Goal: Information Seeking & Learning: Learn about a topic

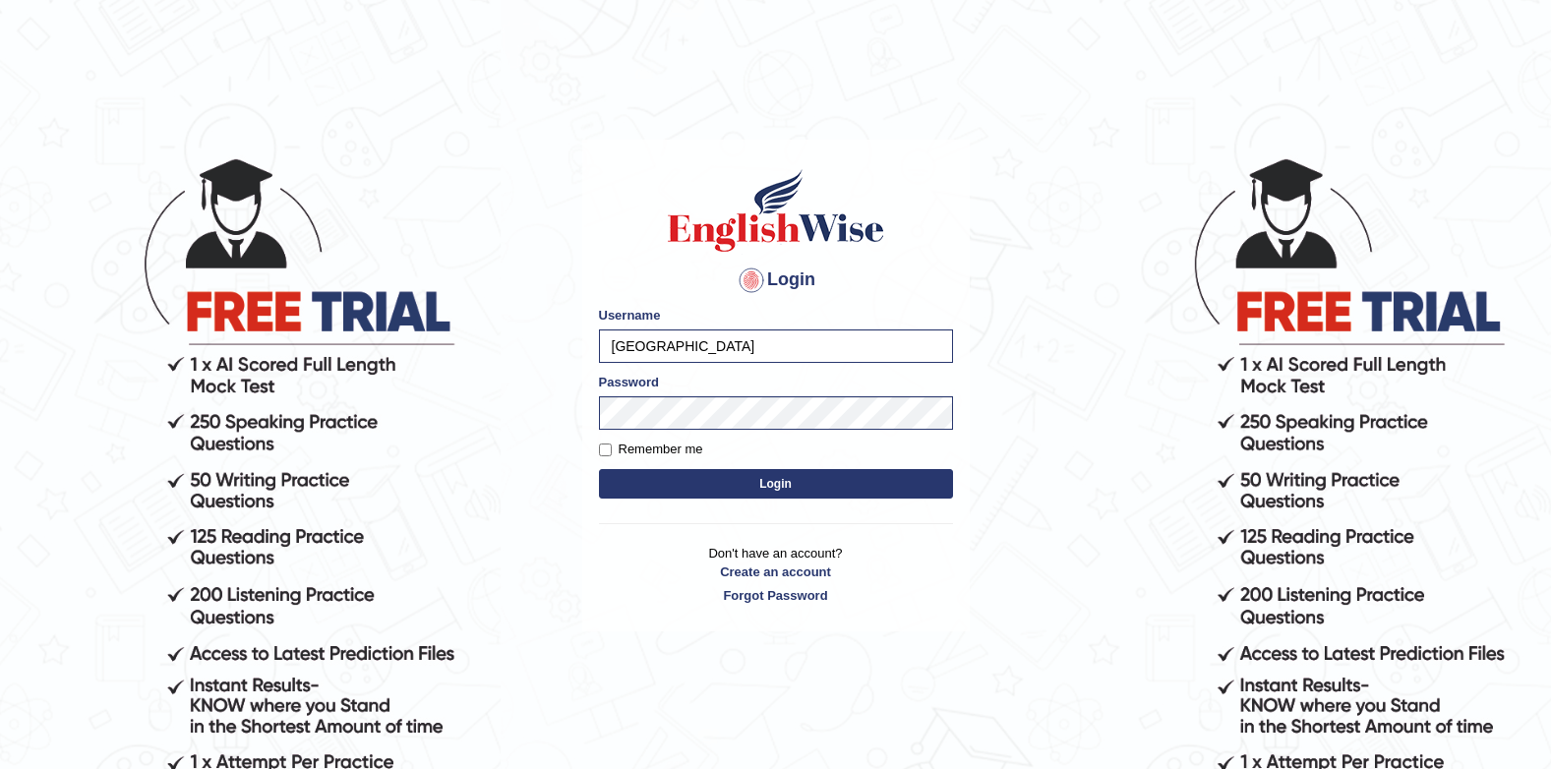
click at [742, 351] on input "[GEOGRAPHIC_DATA]" at bounding box center [776, 345] width 354 height 33
type input "J"
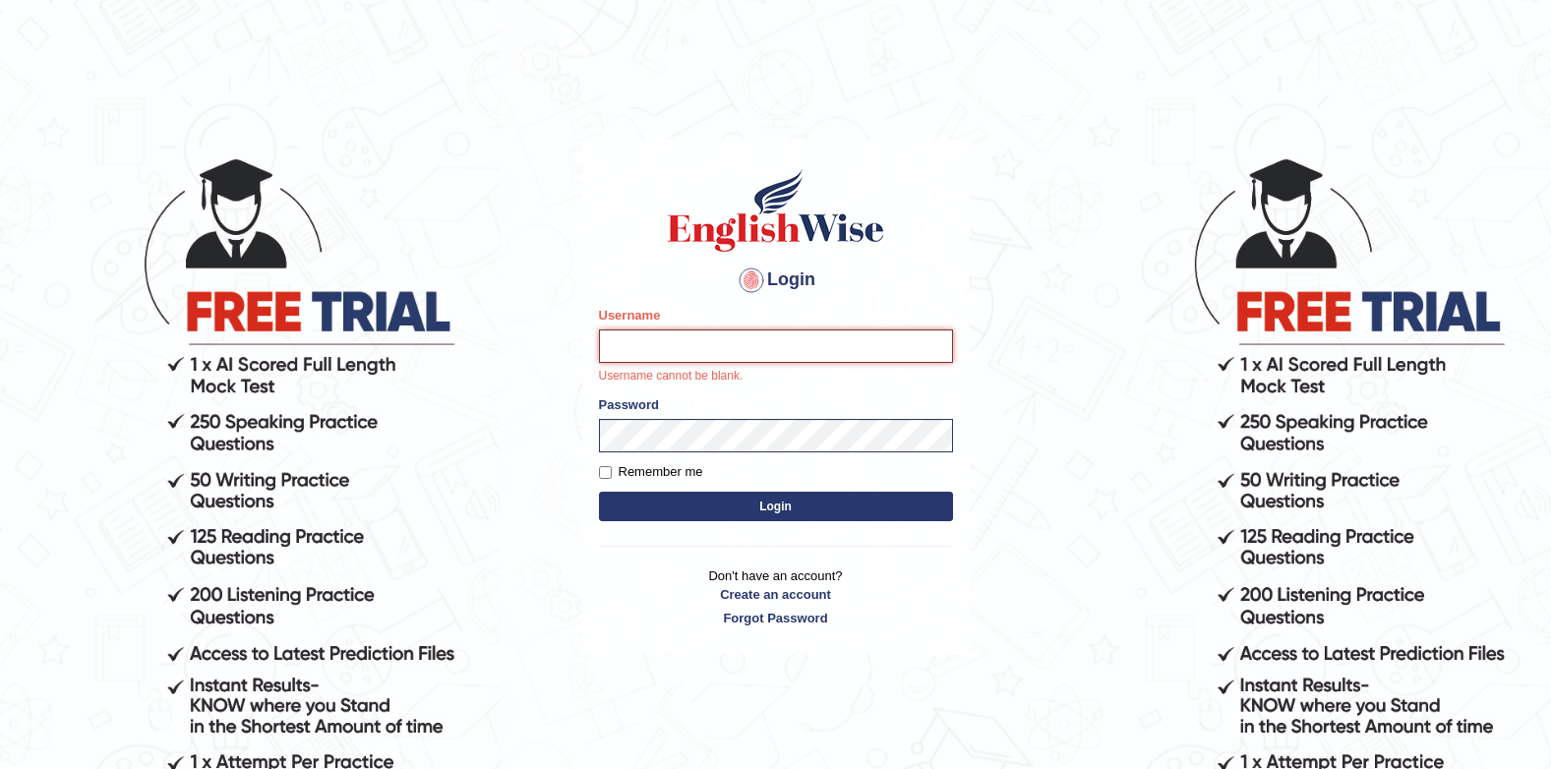
click at [623, 332] on input "Username" at bounding box center [776, 345] width 354 height 33
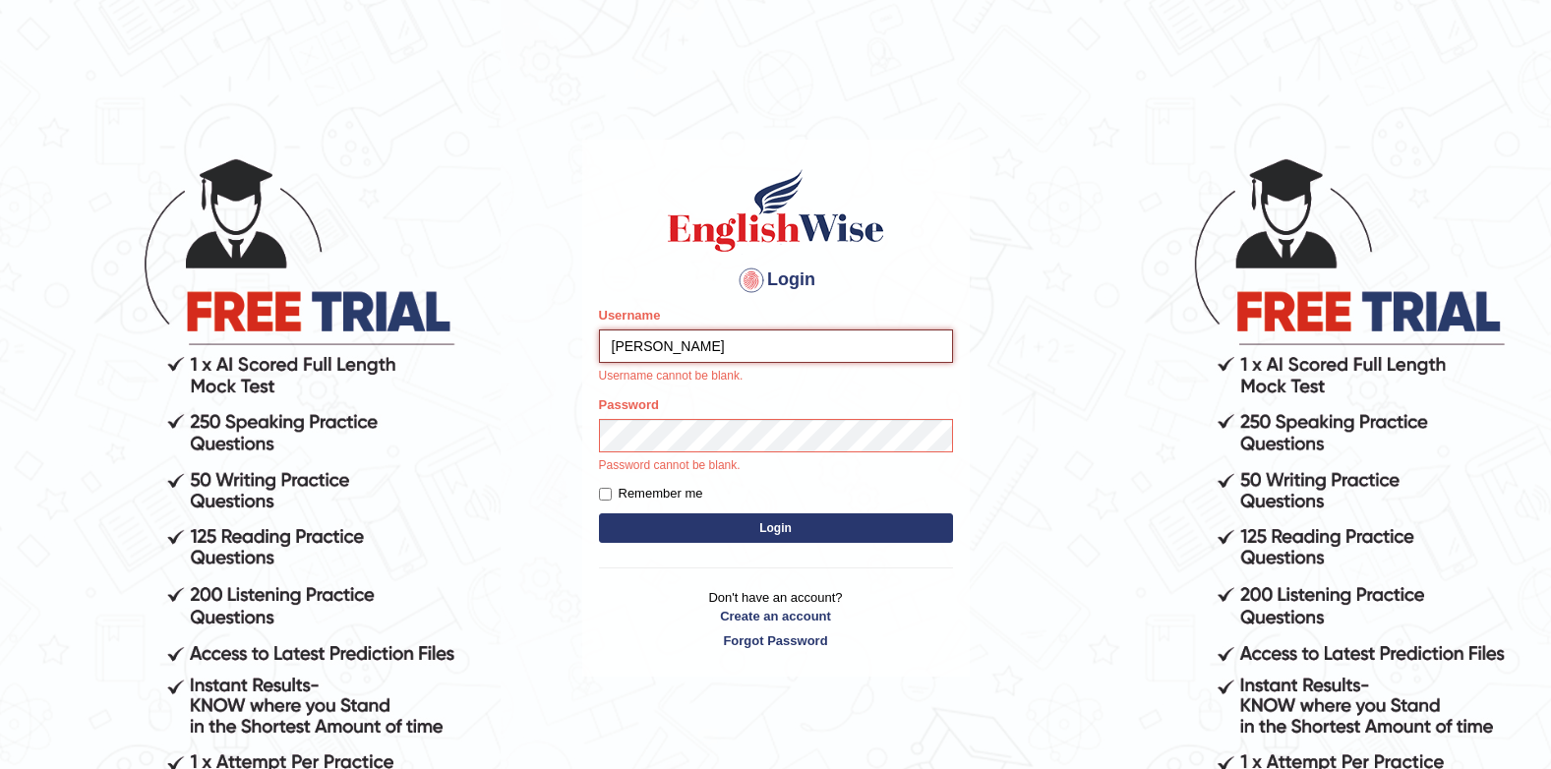
type input "[PERSON_NAME]"
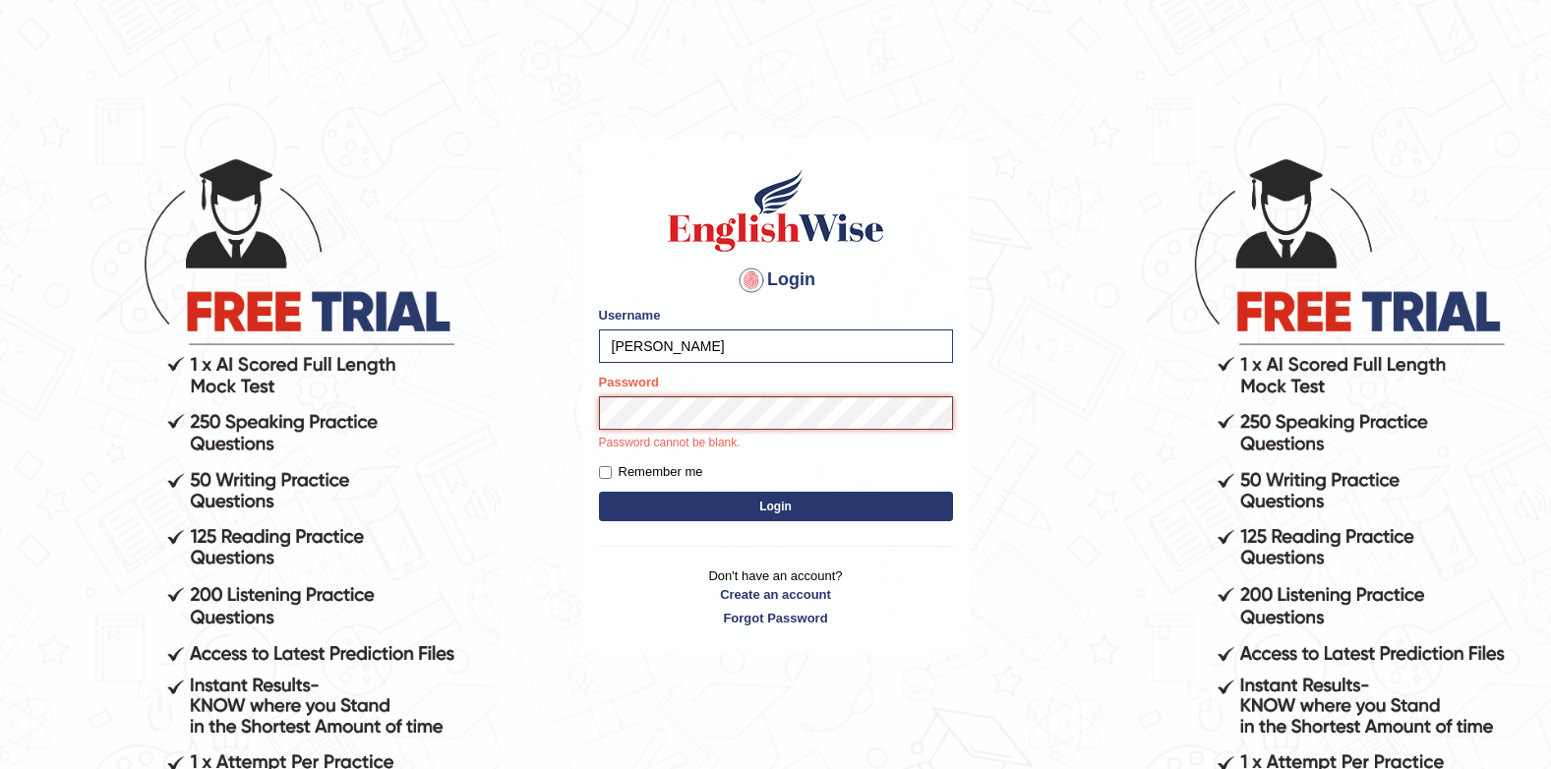
click at [599, 492] on button "Login" at bounding box center [776, 507] width 354 height 30
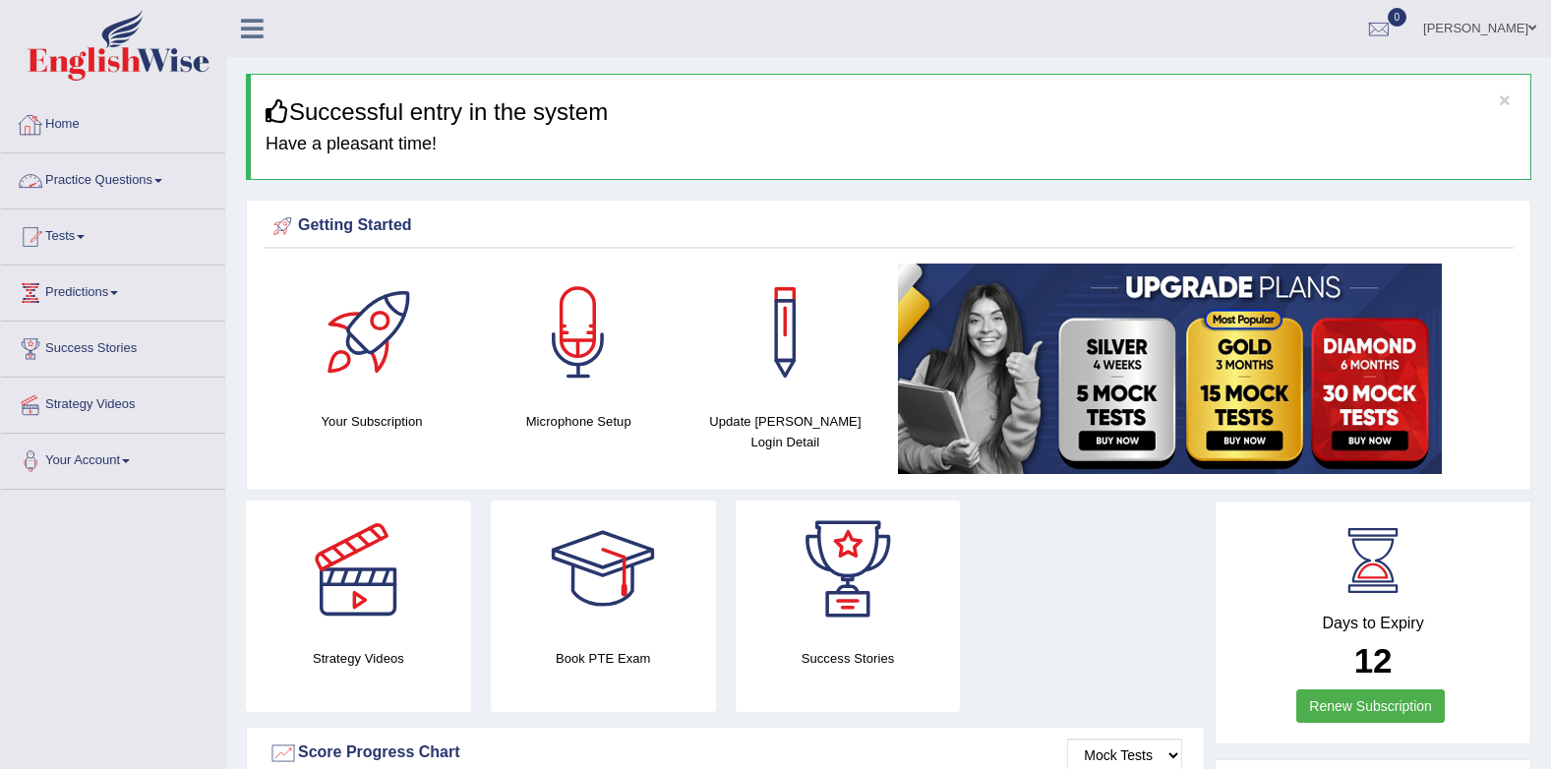
click at [104, 185] on link "Practice Questions" at bounding box center [113, 177] width 224 height 49
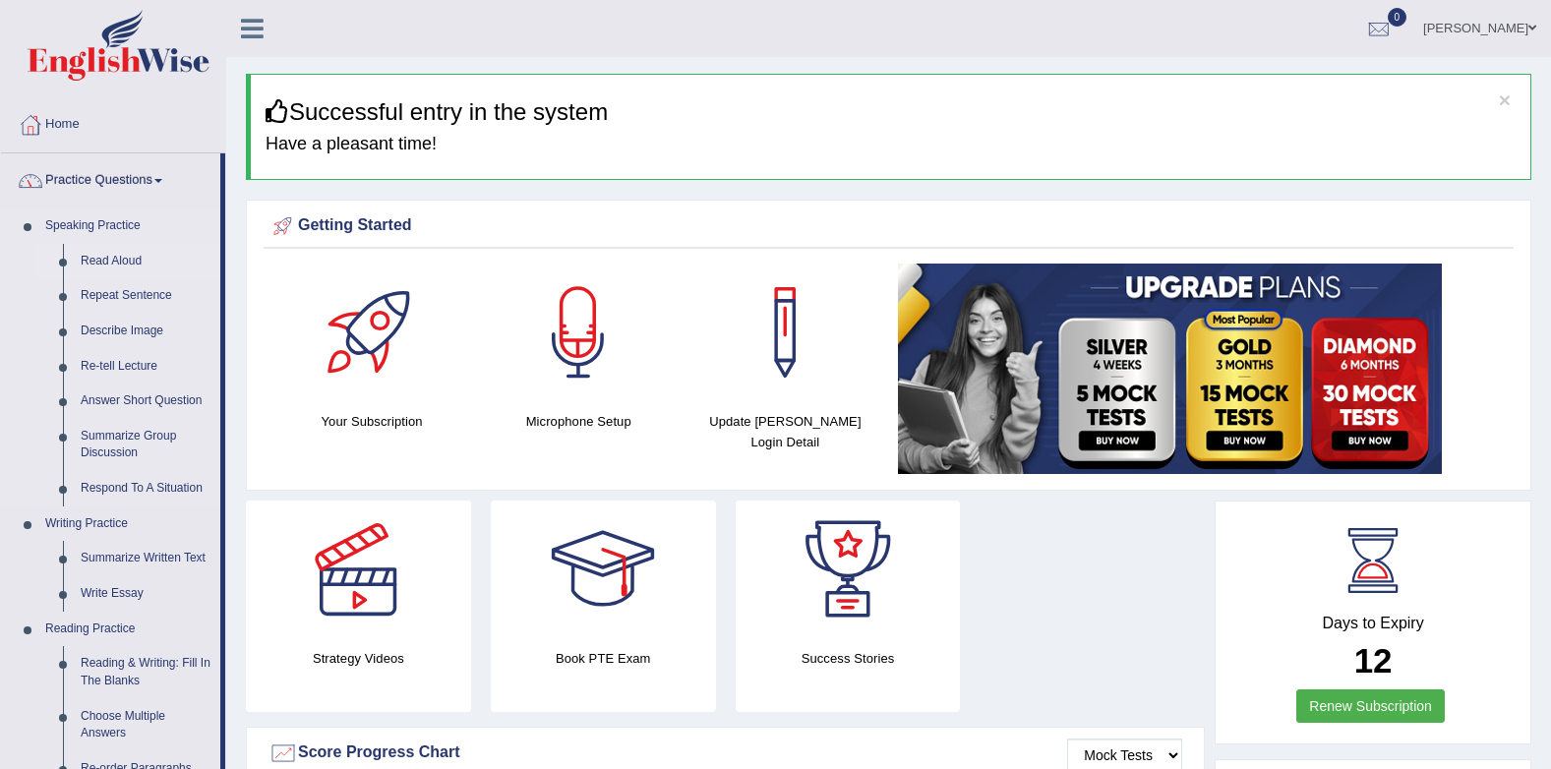
click at [130, 260] on link "Read Aloud" at bounding box center [146, 261] width 148 height 35
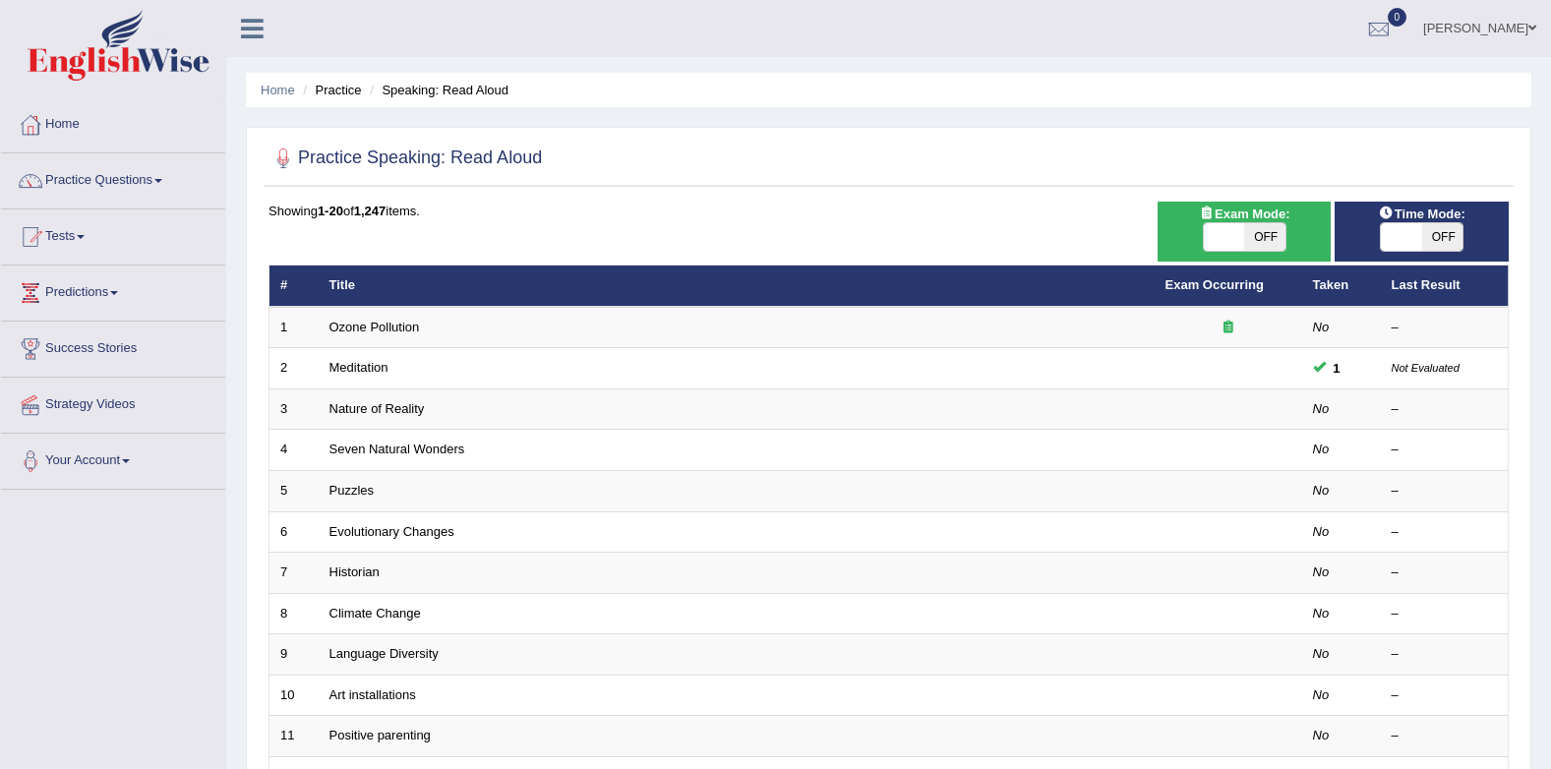
click at [1388, 233] on span at bounding box center [1401, 237] width 41 height 28
checkbox input "true"
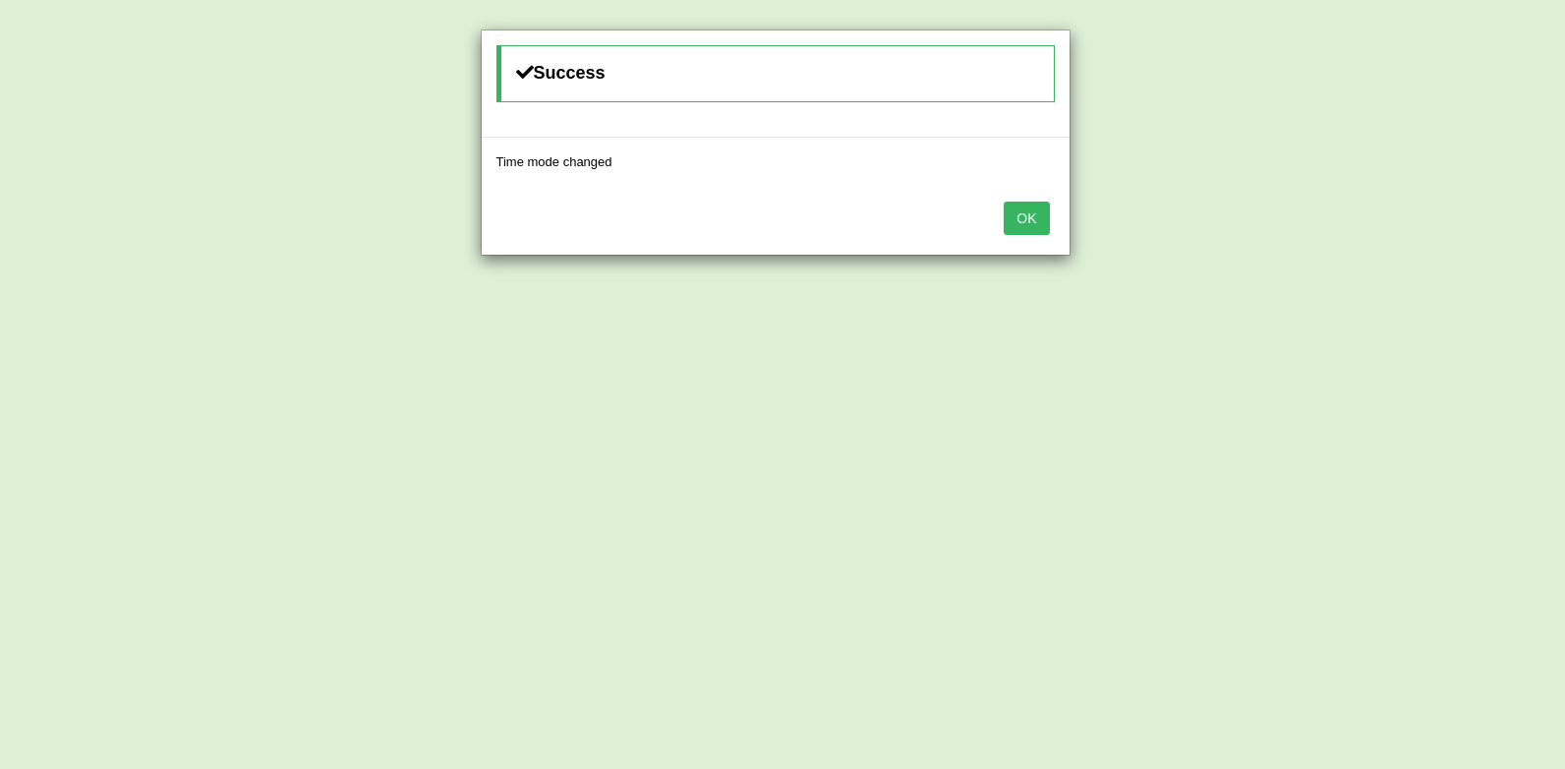
click at [1024, 216] on button "OK" at bounding box center [1026, 218] width 45 height 33
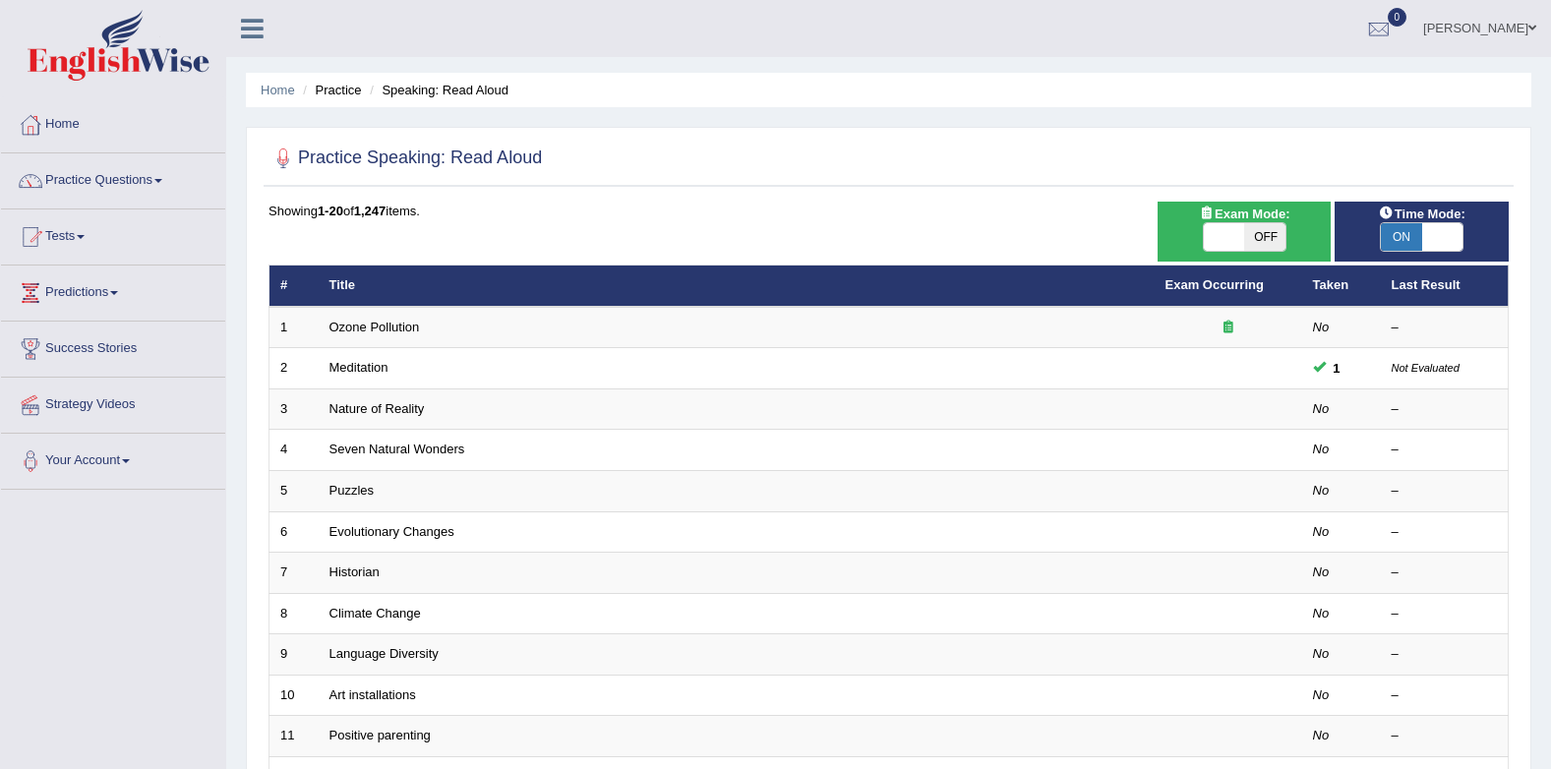
click at [1220, 244] on span at bounding box center [1224, 237] width 41 height 28
checkbox input "true"
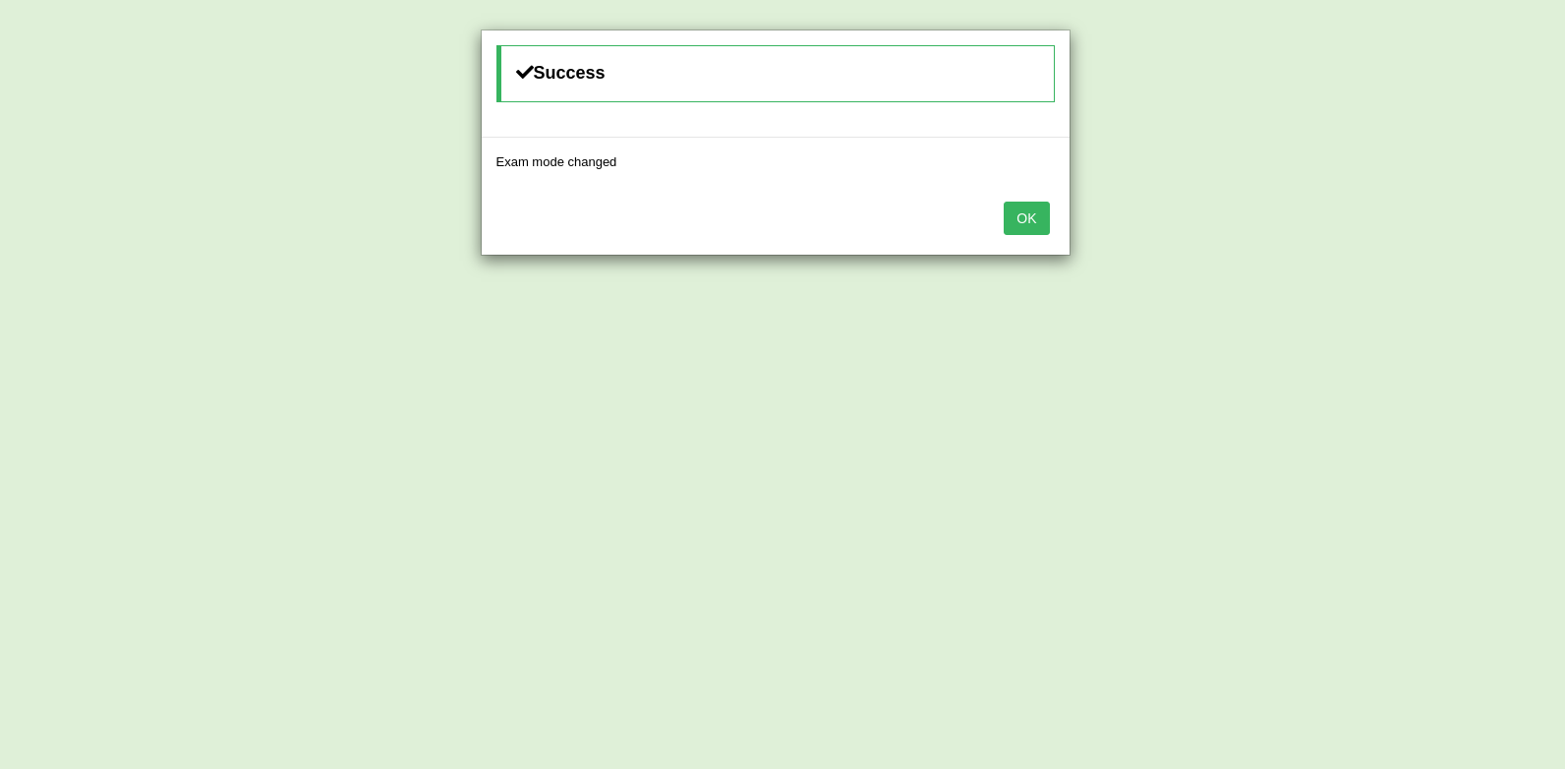
click at [1021, 206] on button "OK" at bounding box center [1026, 218] width 45 height 33
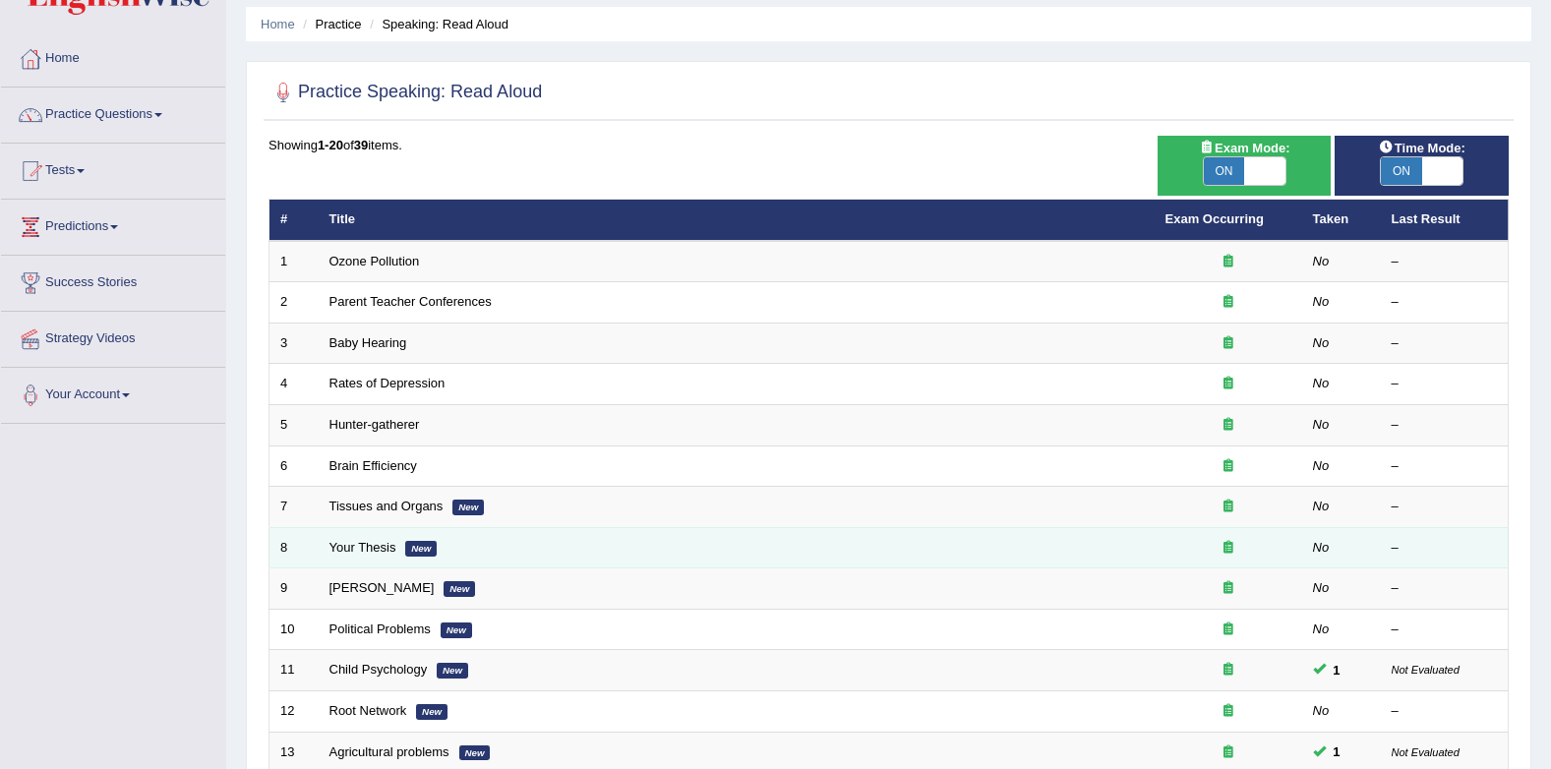
scroll to position [197, 0]
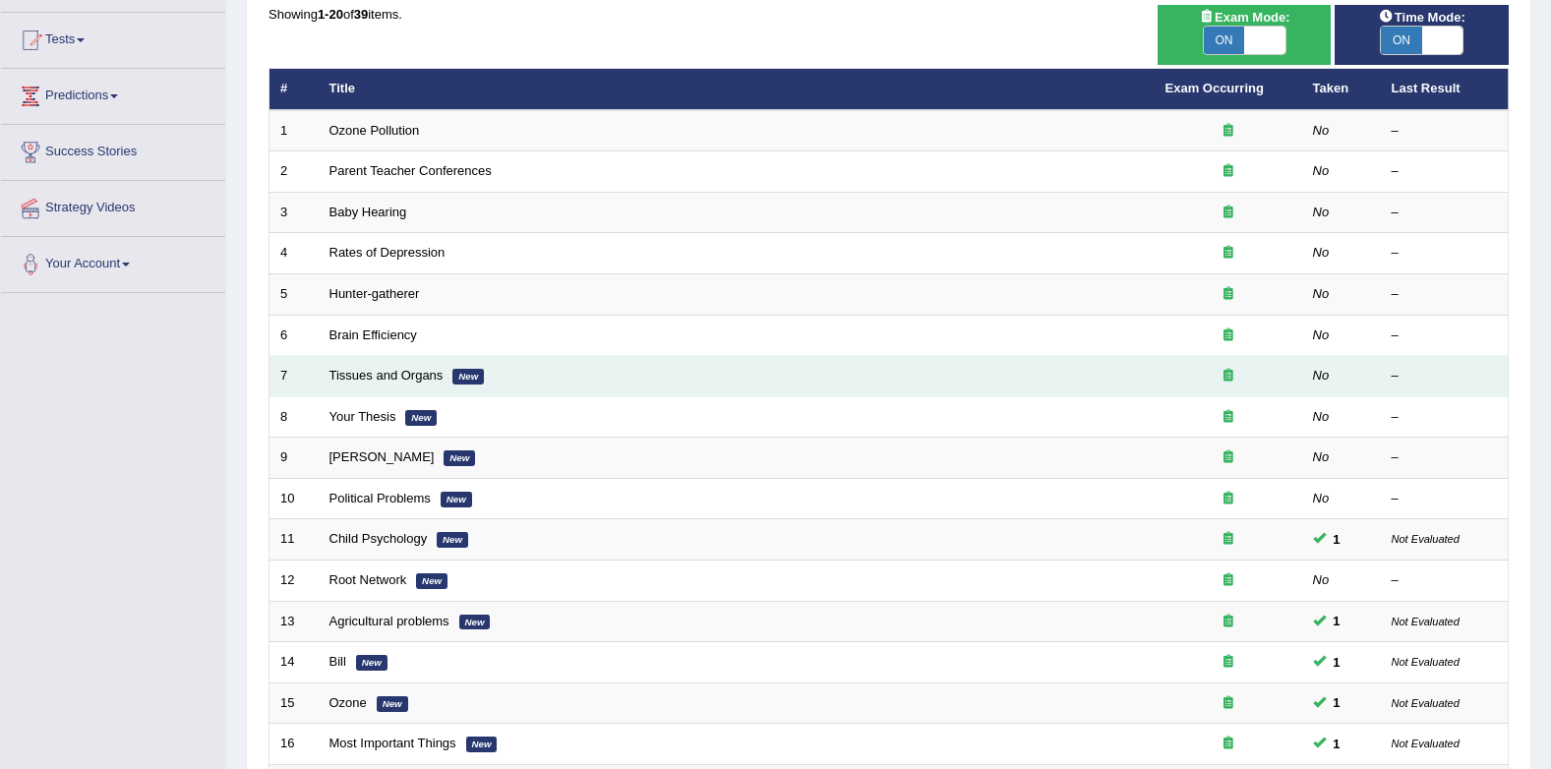
click at [380, 384] on td "Tissues and Organs New" at bounding box center [737, 376] width 836 height 41
click at [387, 378] on link "Tissues and Organs" at bounding box center [386, 375] width 114 height 15
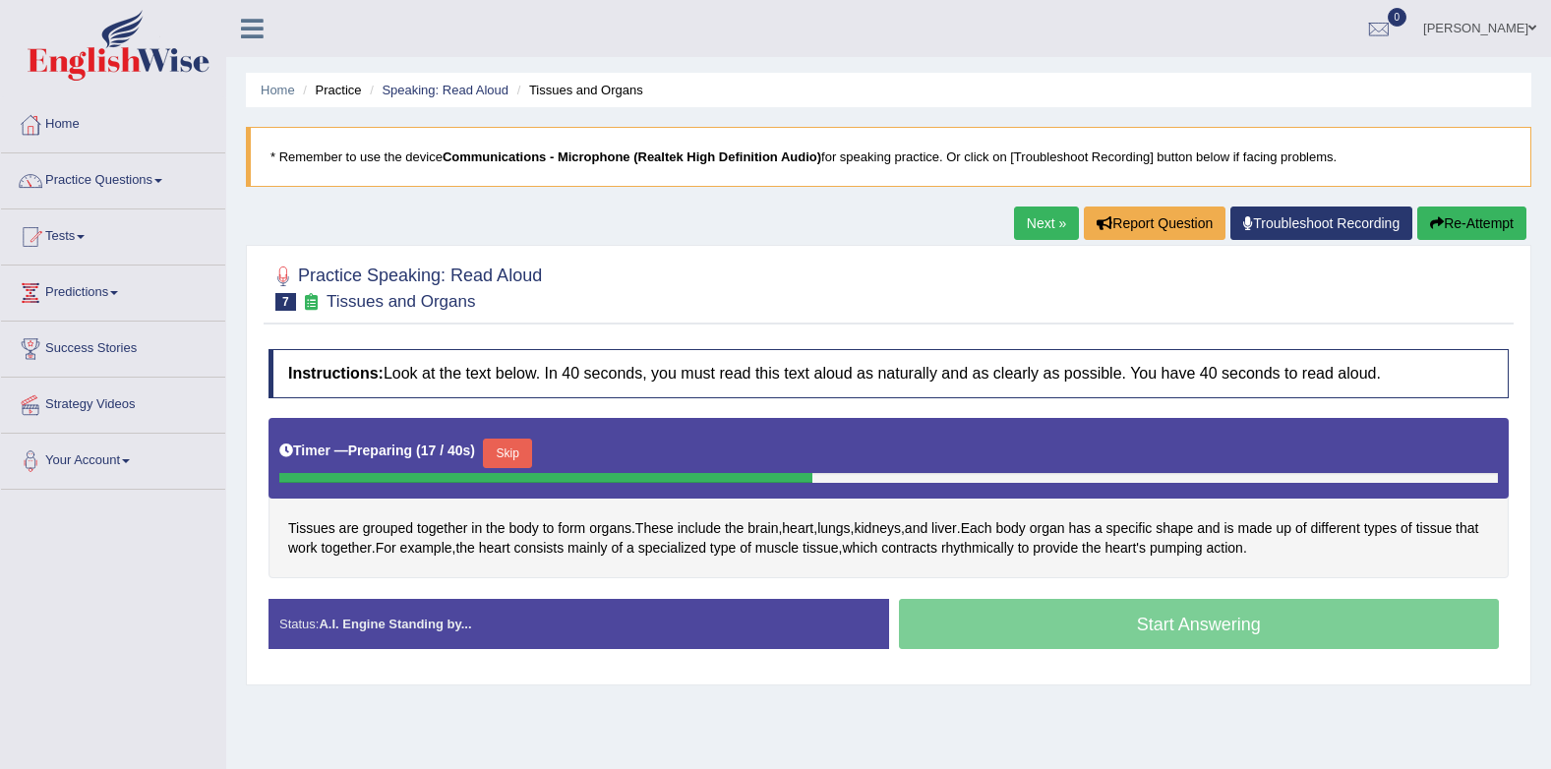
click at [516, 449] on button "Skip" at bounding box center [507, 454] width 49 height 30
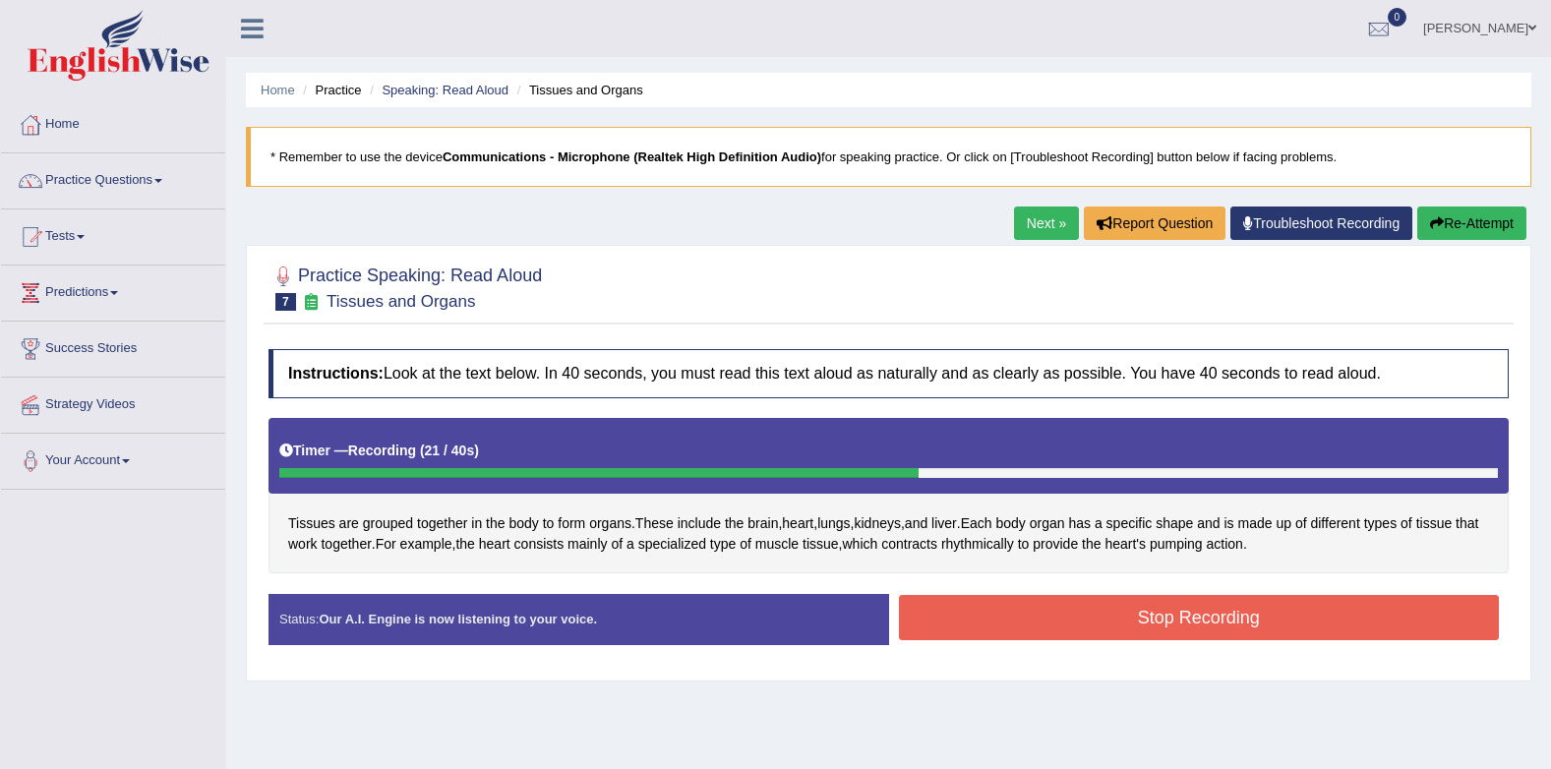
click at [1311, 605] on button "Stop Recording" at bounding box center [1199, 617] width 601 height 45
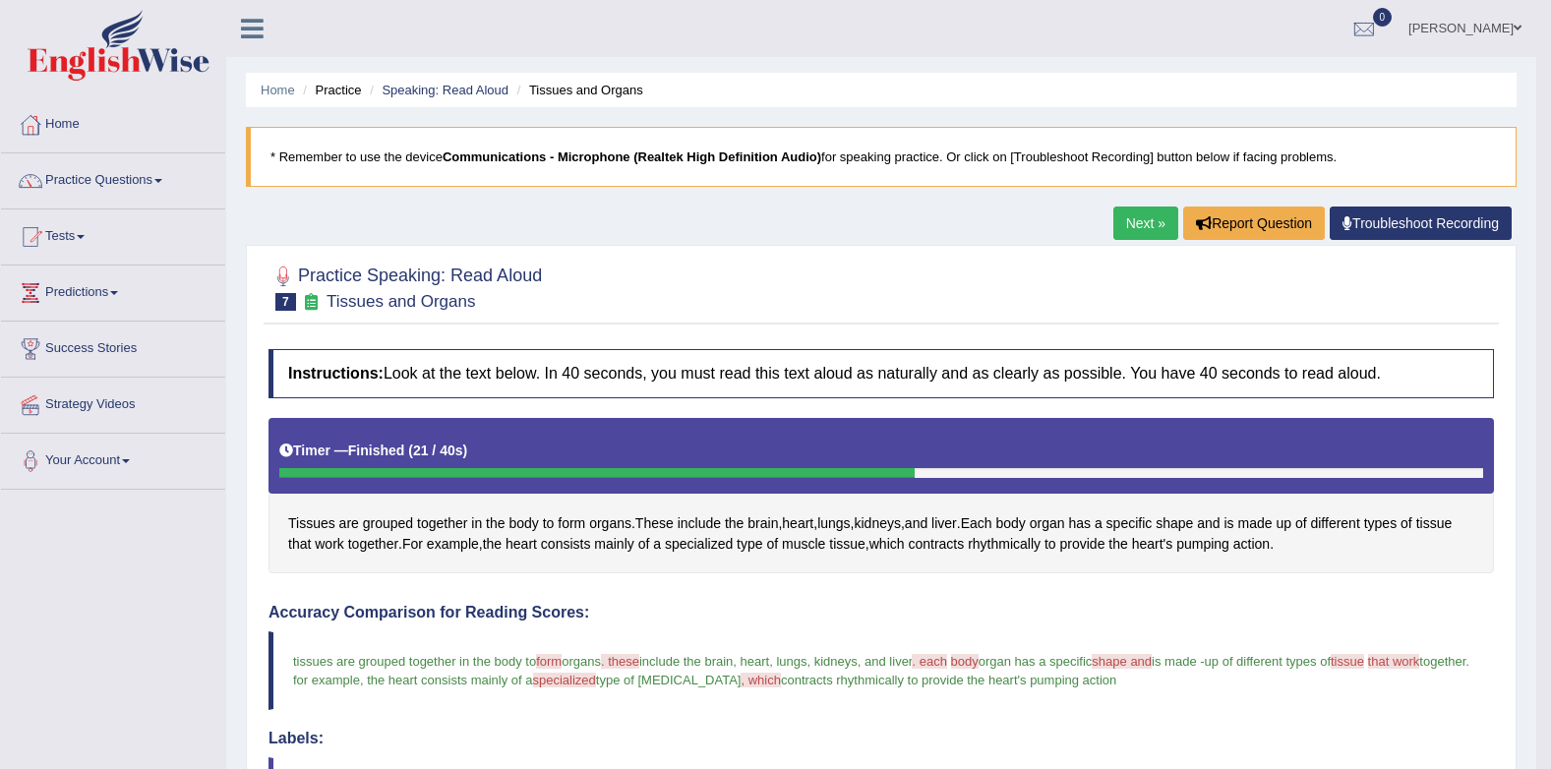
click at [1117, 226] on link "Next »" at bounding box center [1145, 223] width 65 height 33
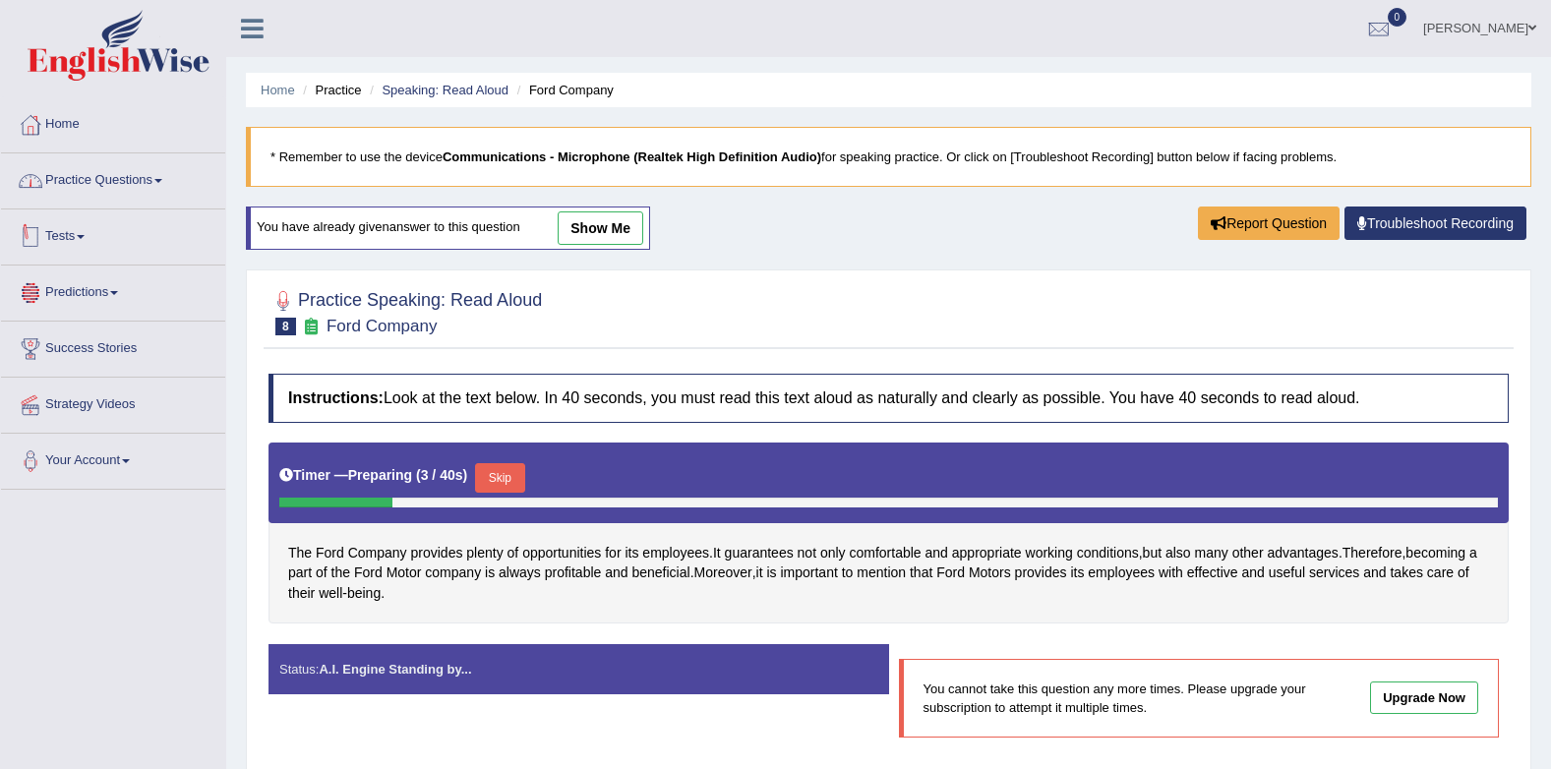
click at [92, 182] on link "Practice Questions" at bounding box center [113, 177] width 224 height 49
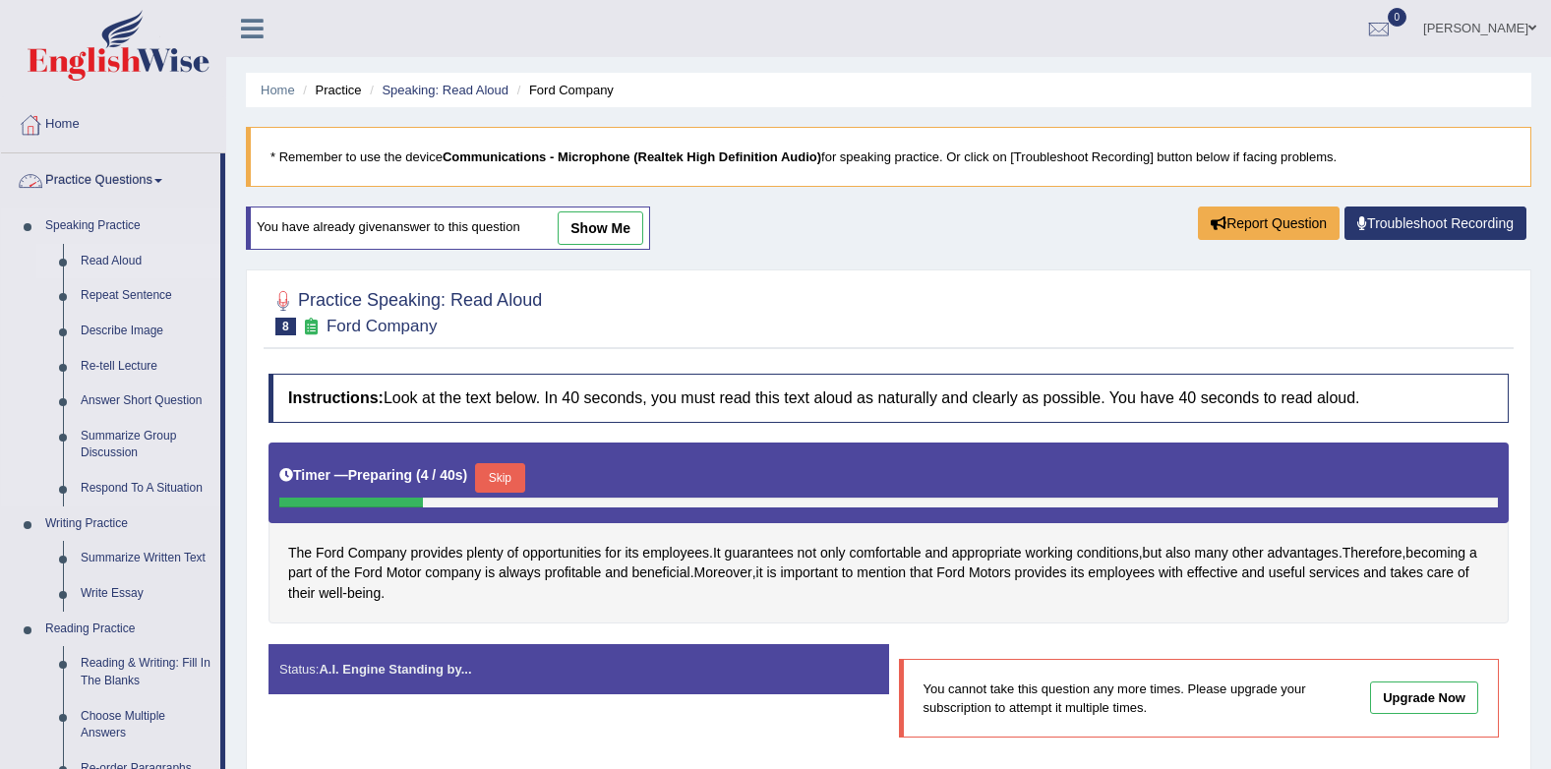
click at [104, 255] on link "Read Aloud" at bounding box center [146, 261] width 148 height 35
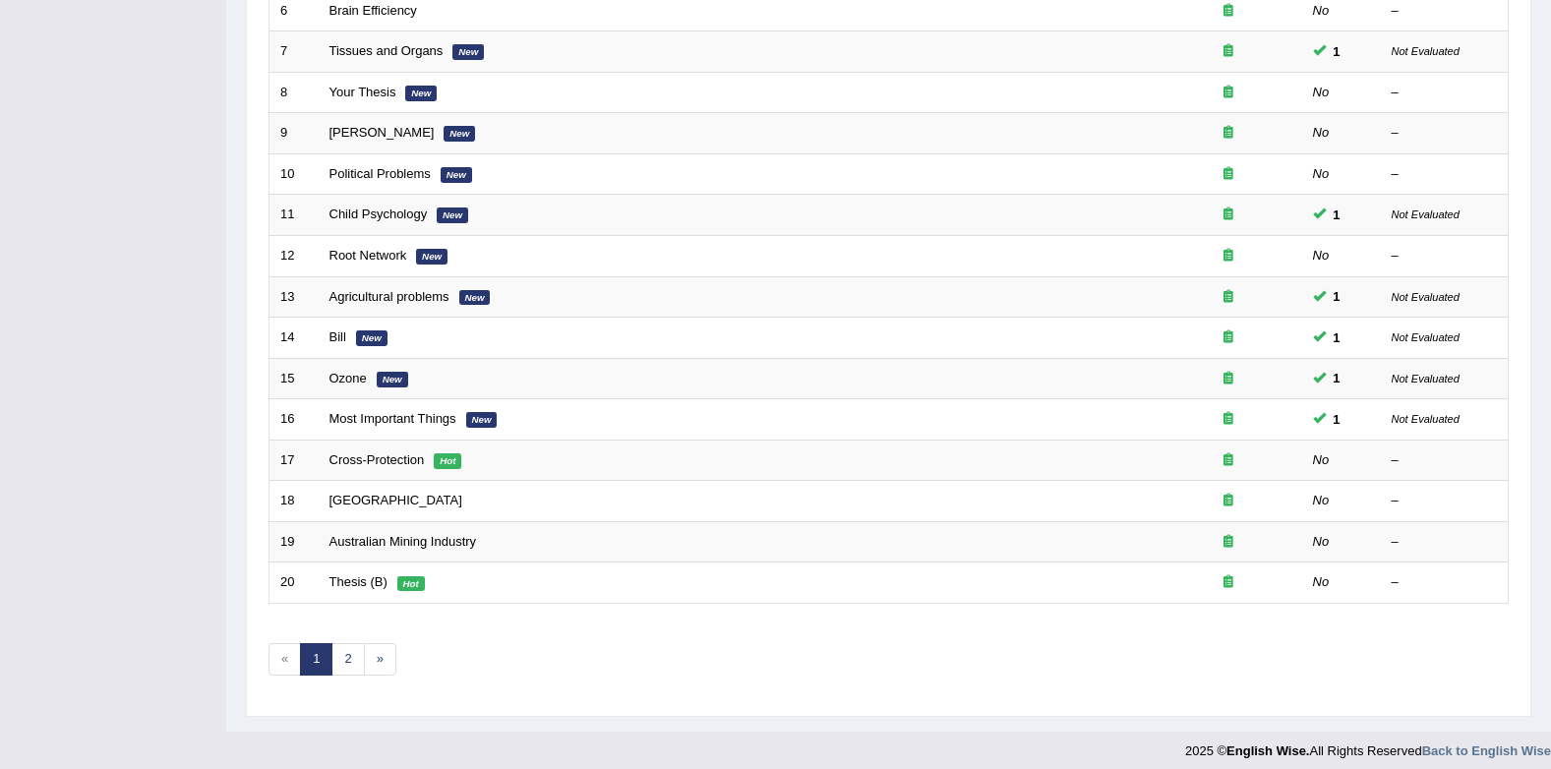
scroll to position [533, 0]
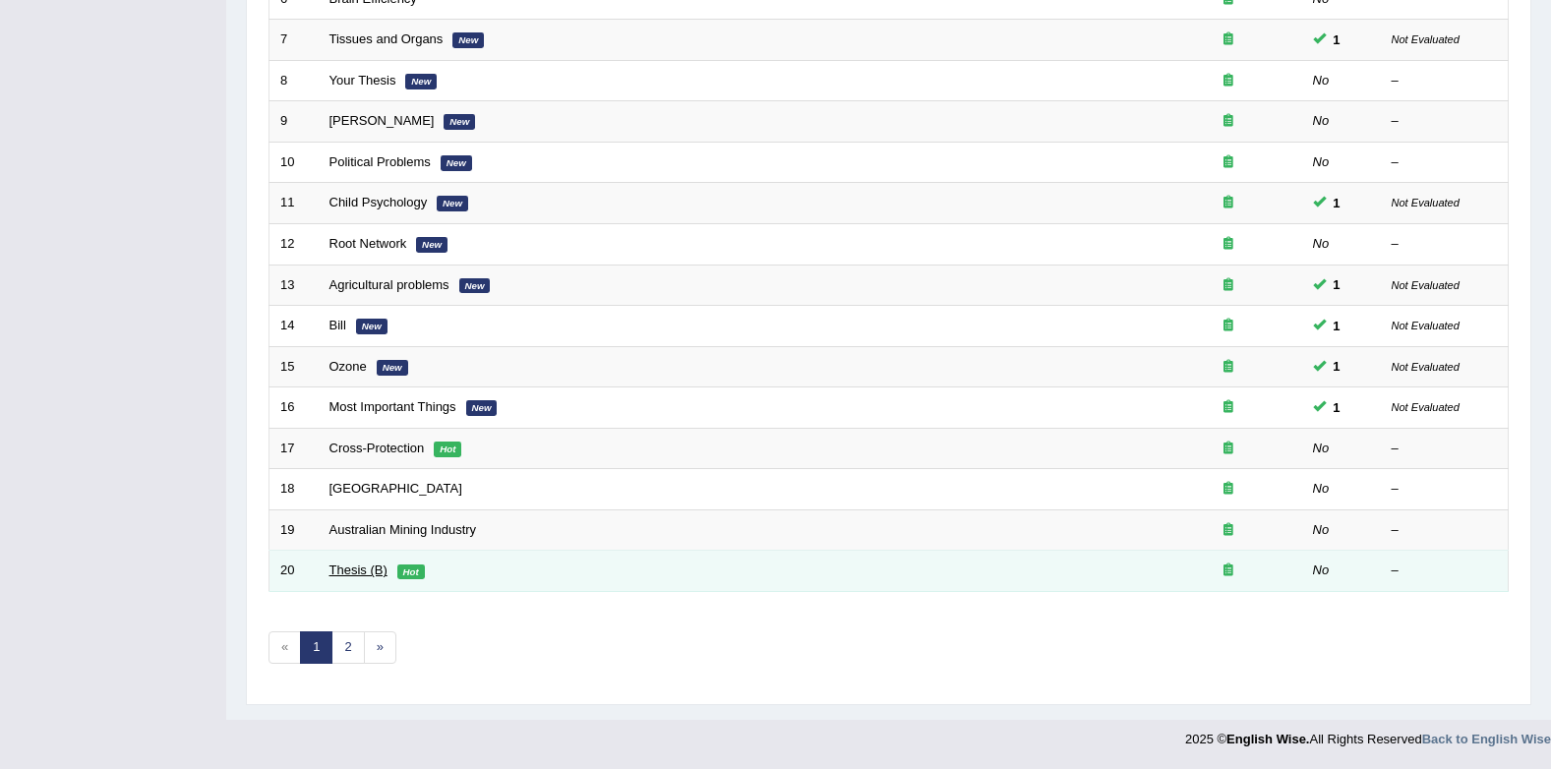
click at [367, 573] on link "Thesis (B)" at bounding box center [358, 569] width 58 height 15
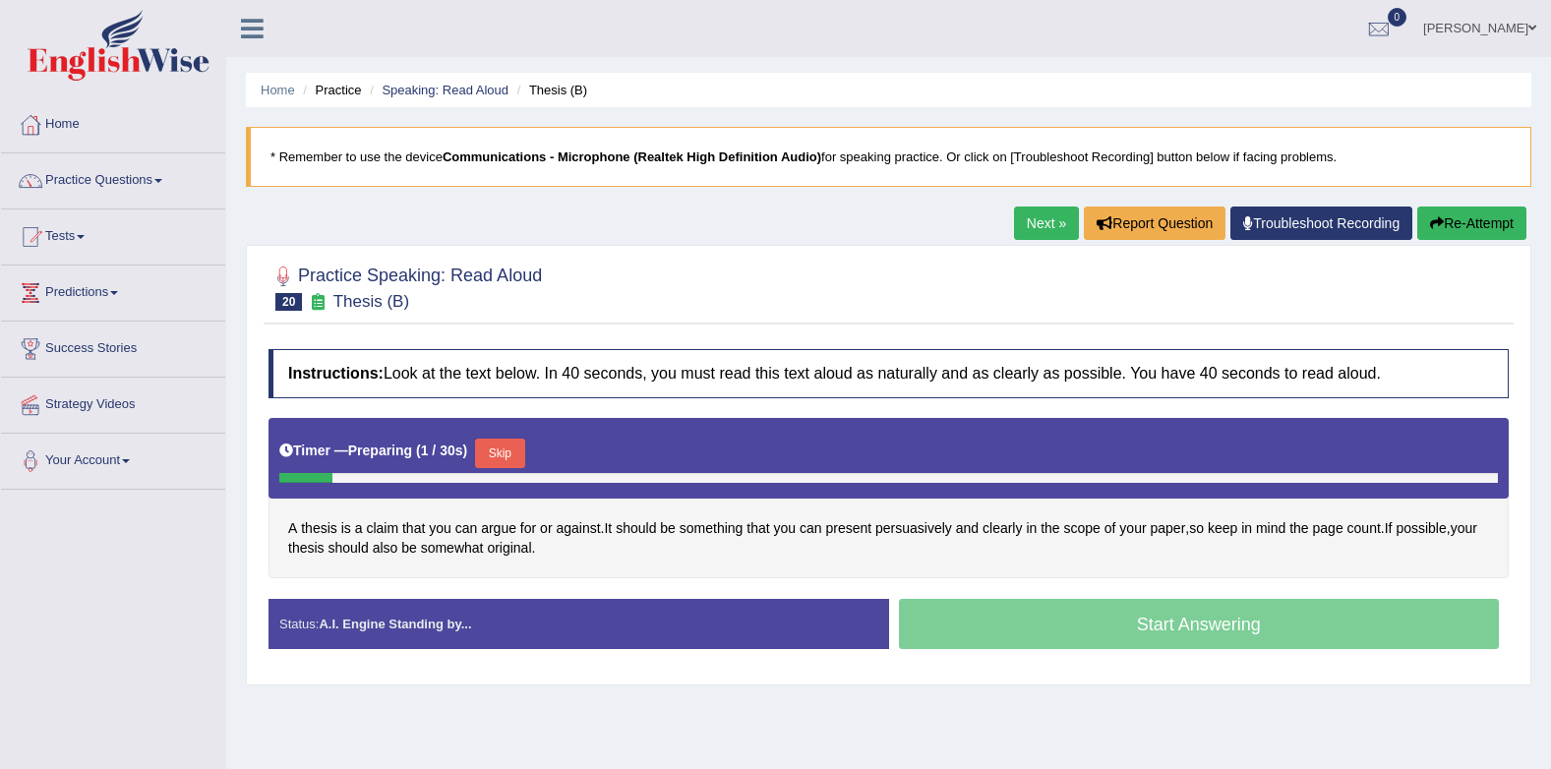
click at [506, 441] on button "Skip" at bounding box center [499, 454] width 49 height 30
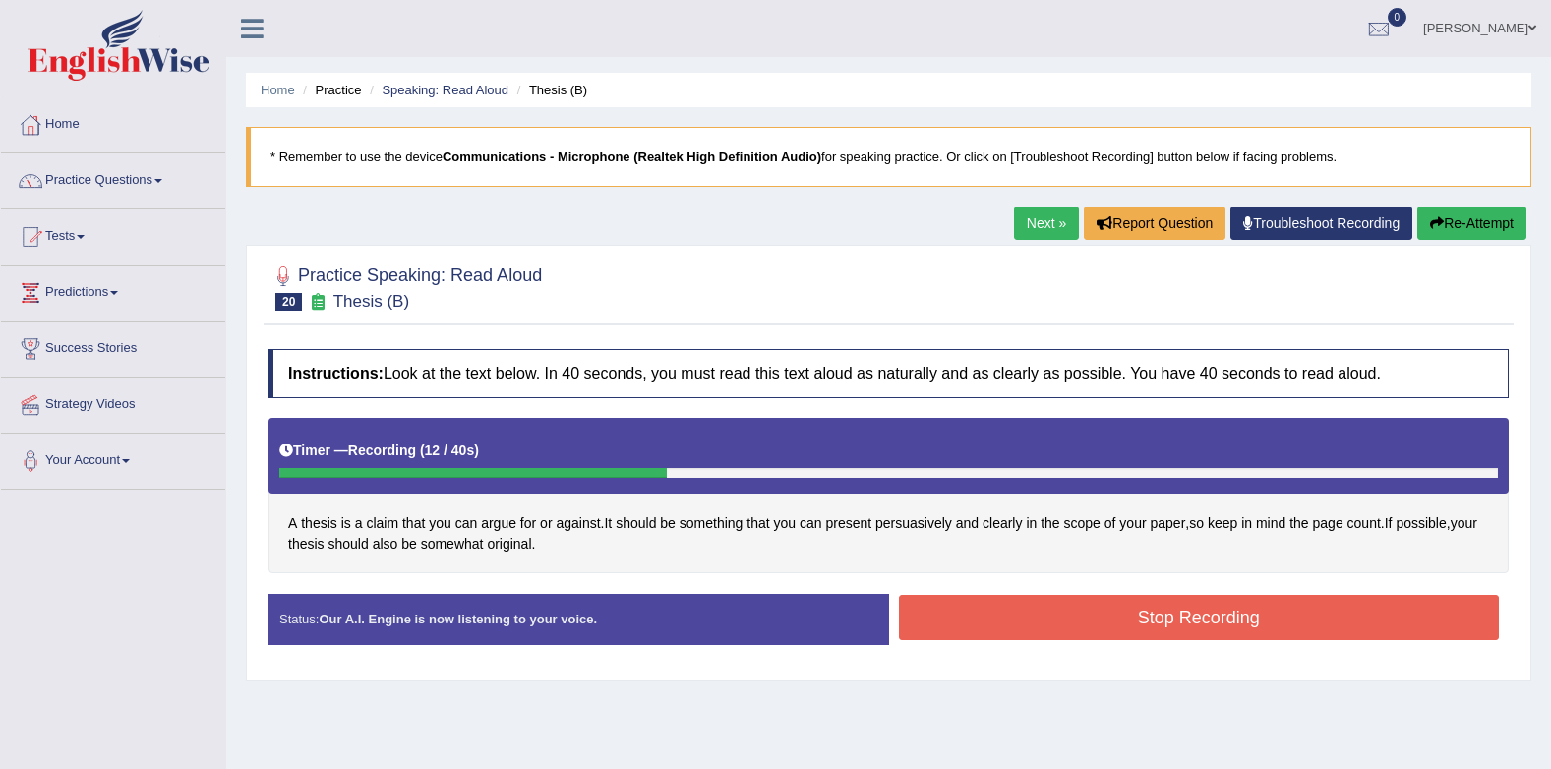
click at [1166, 603] on button "Stop Recording" at bounding box center [1199, 617] width 601 height 45
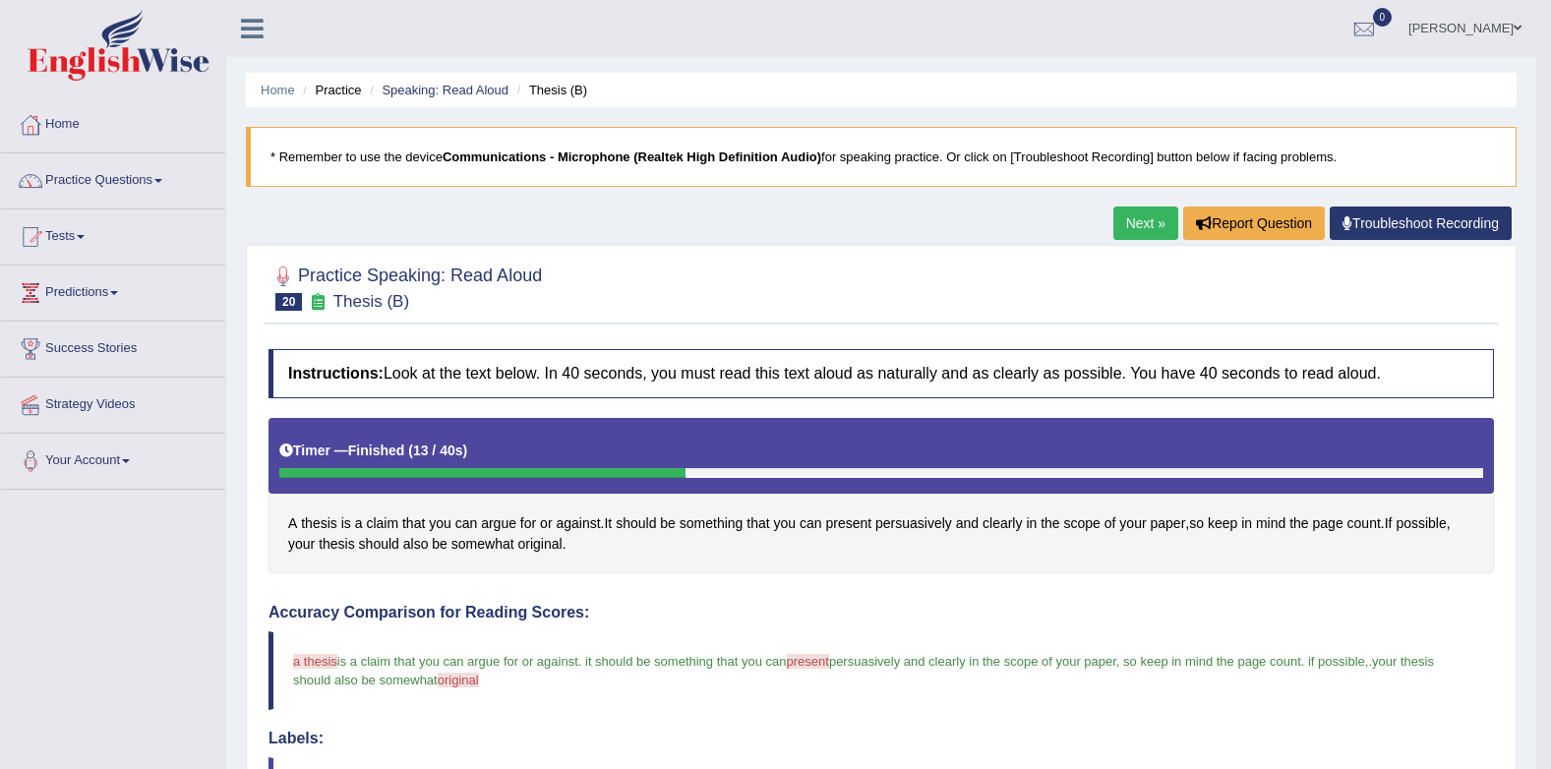
click at [1106, 220] on div "Home Practice Speaking: Read Aloud Thesis (B) * Remember to use the device Comm…" at bounding box center [881, 758] width 1310 height 1516
click at [1113, 225] on link "Next »" at bounding box center [1145, 223] width 65 height 33
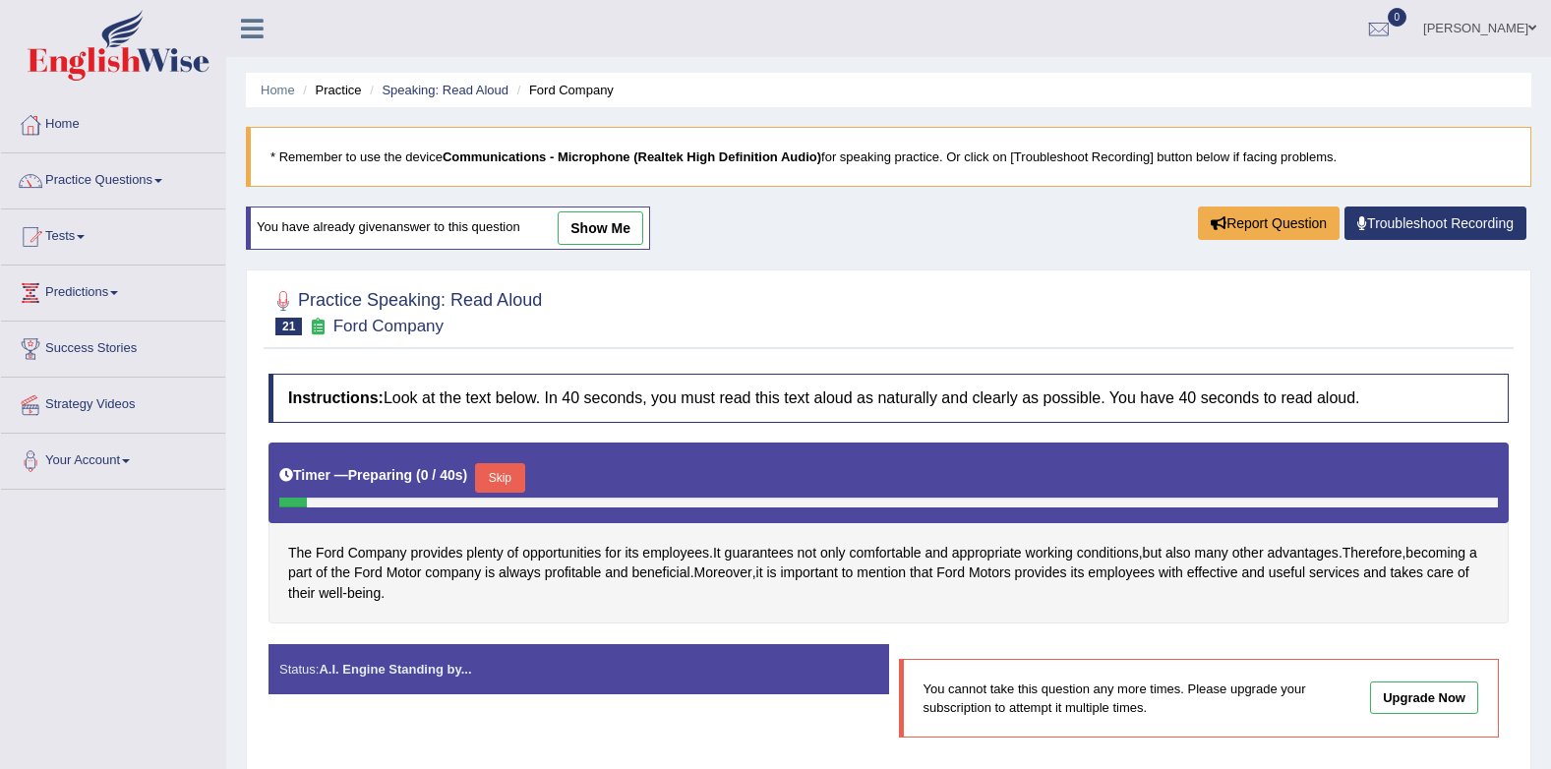
scroll to position [98, 0]
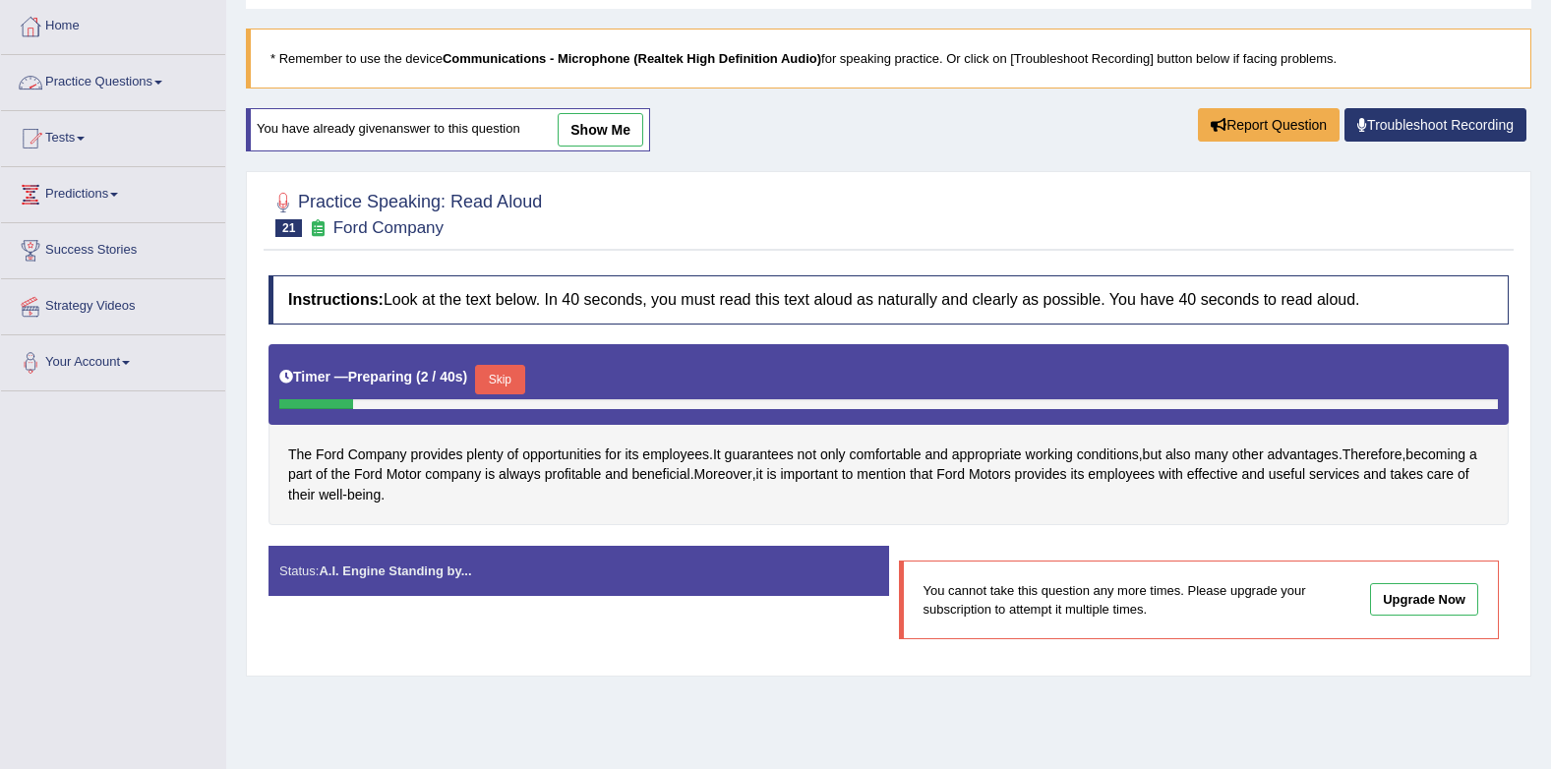
click at [60, 97] on link "Practice Questions" at bounding box center [113, 79] width 224 height 49
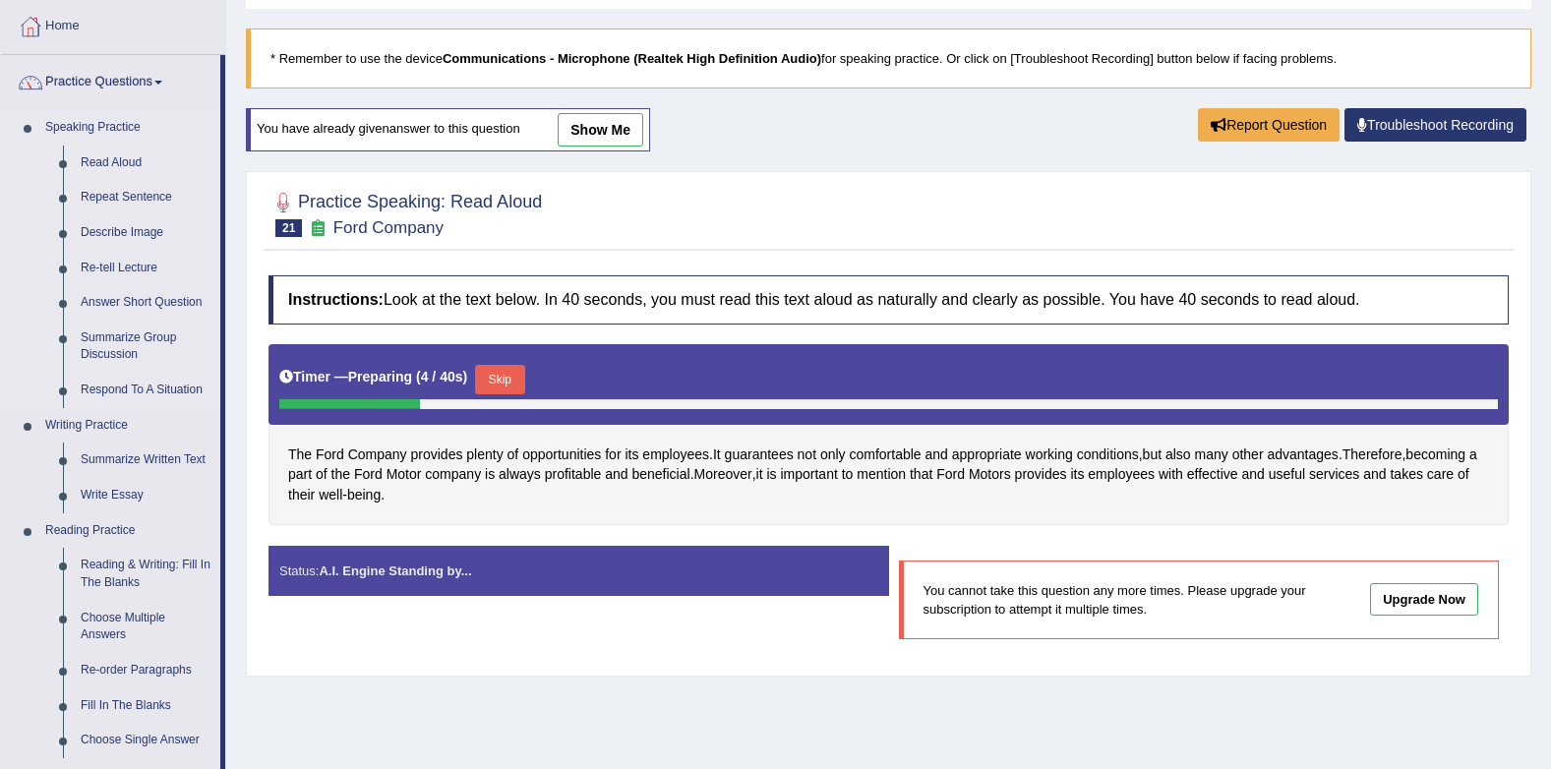
click at [113, 153] on link "Read Aloud" at bounding box center [146, 163] width 148 height 35
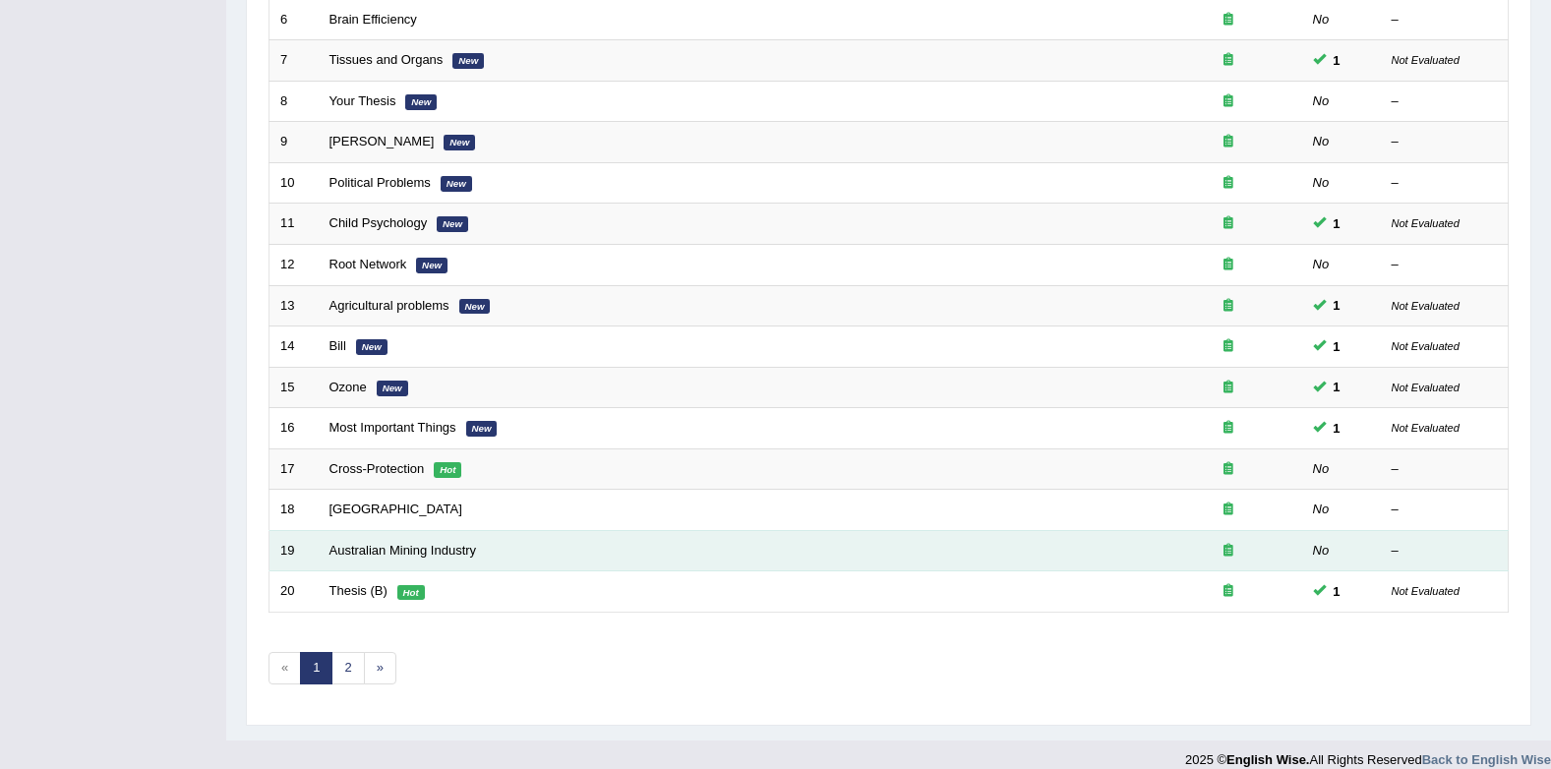
scroll to position [533, 0]
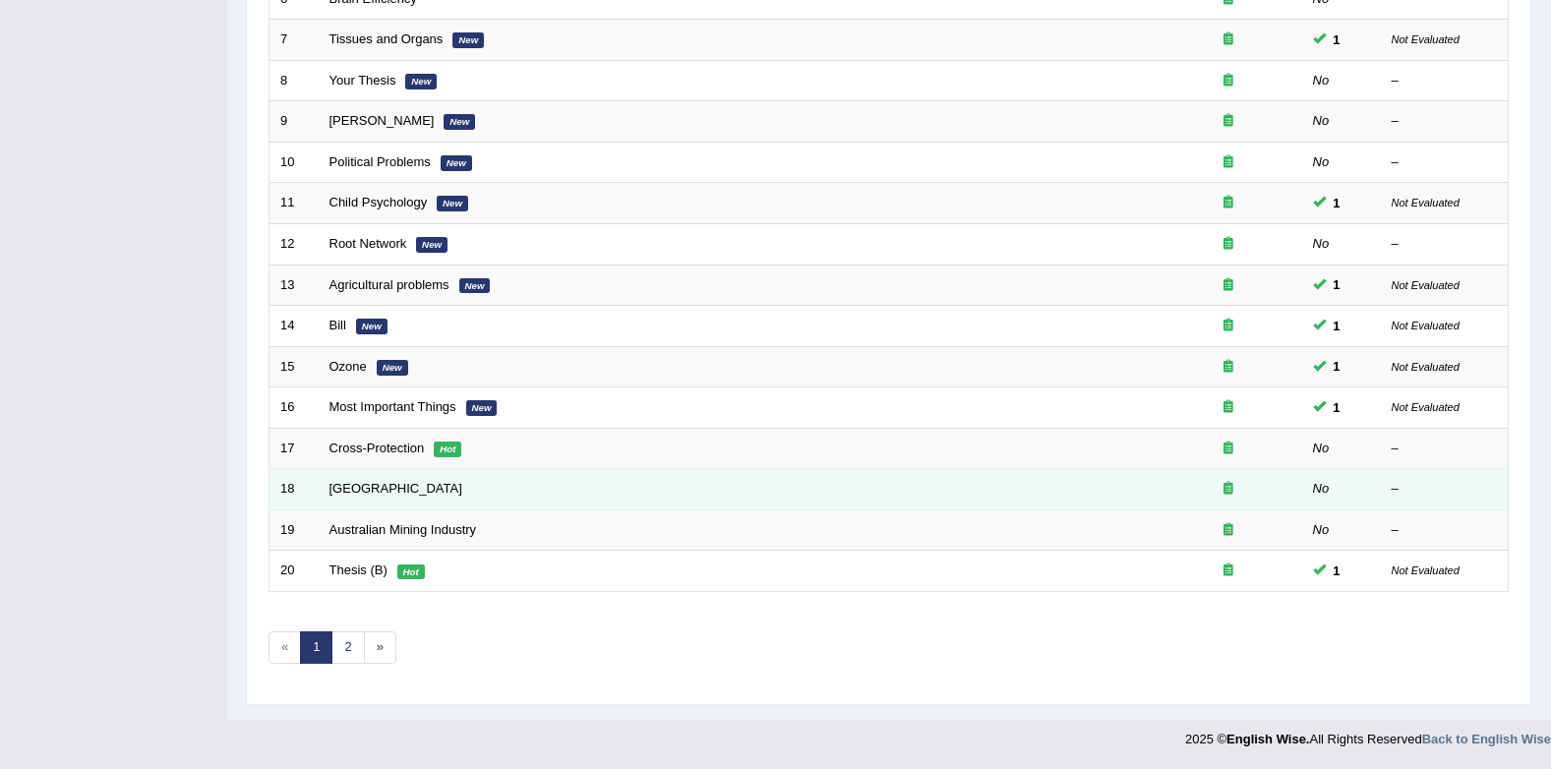
click at [385, 479] on td "[GEOGRAPHIC_DATA]" at bounding box center [737, 489] width 836 height 41
click at [385, 495] on link "[GEOGRAPHIC_DATA]" at bounding box center [395, 488] width 133 height 15
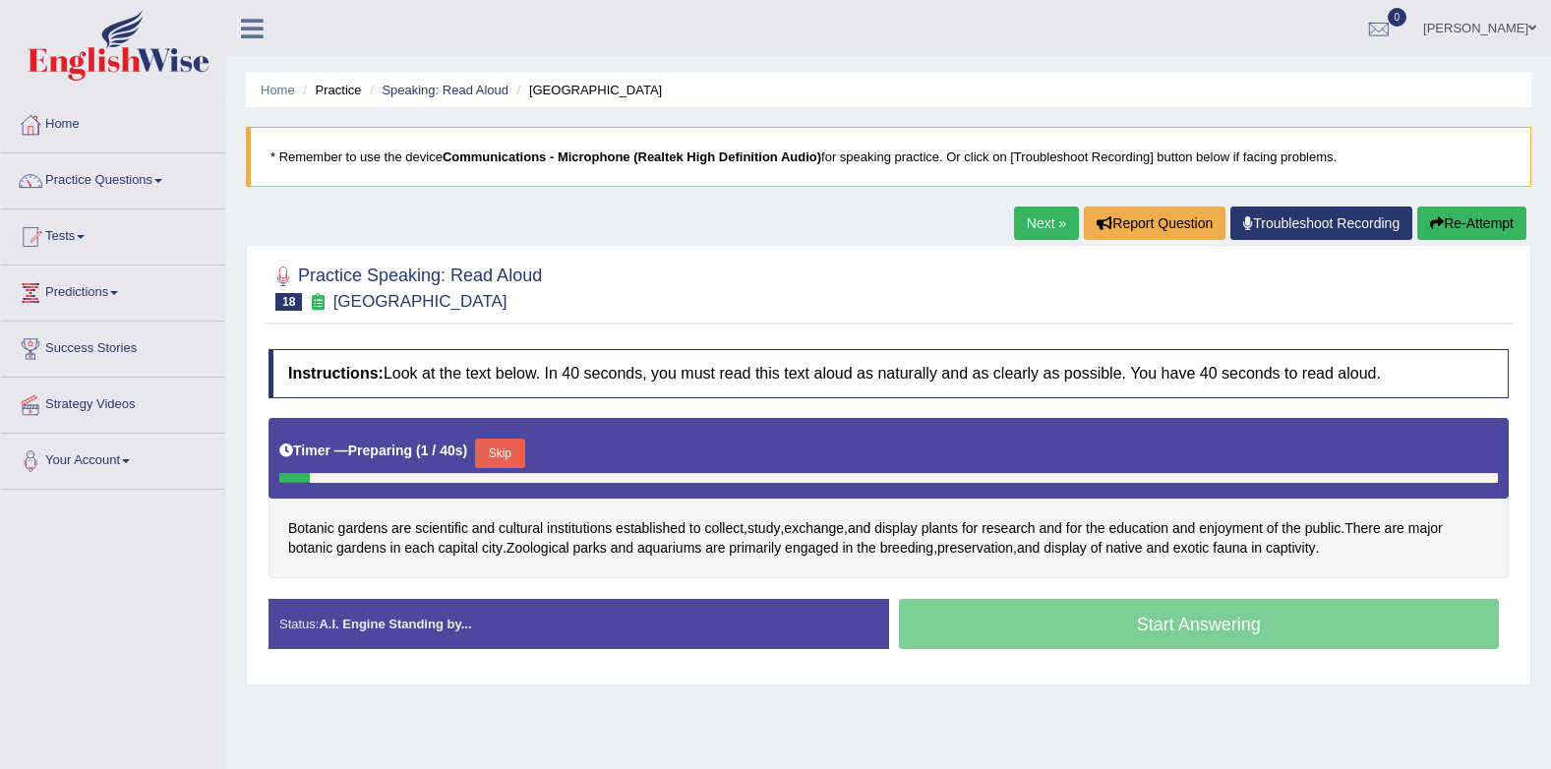
click at [508, 440] on button "Skip" at bounding box center [499, 454] width 49 height 30
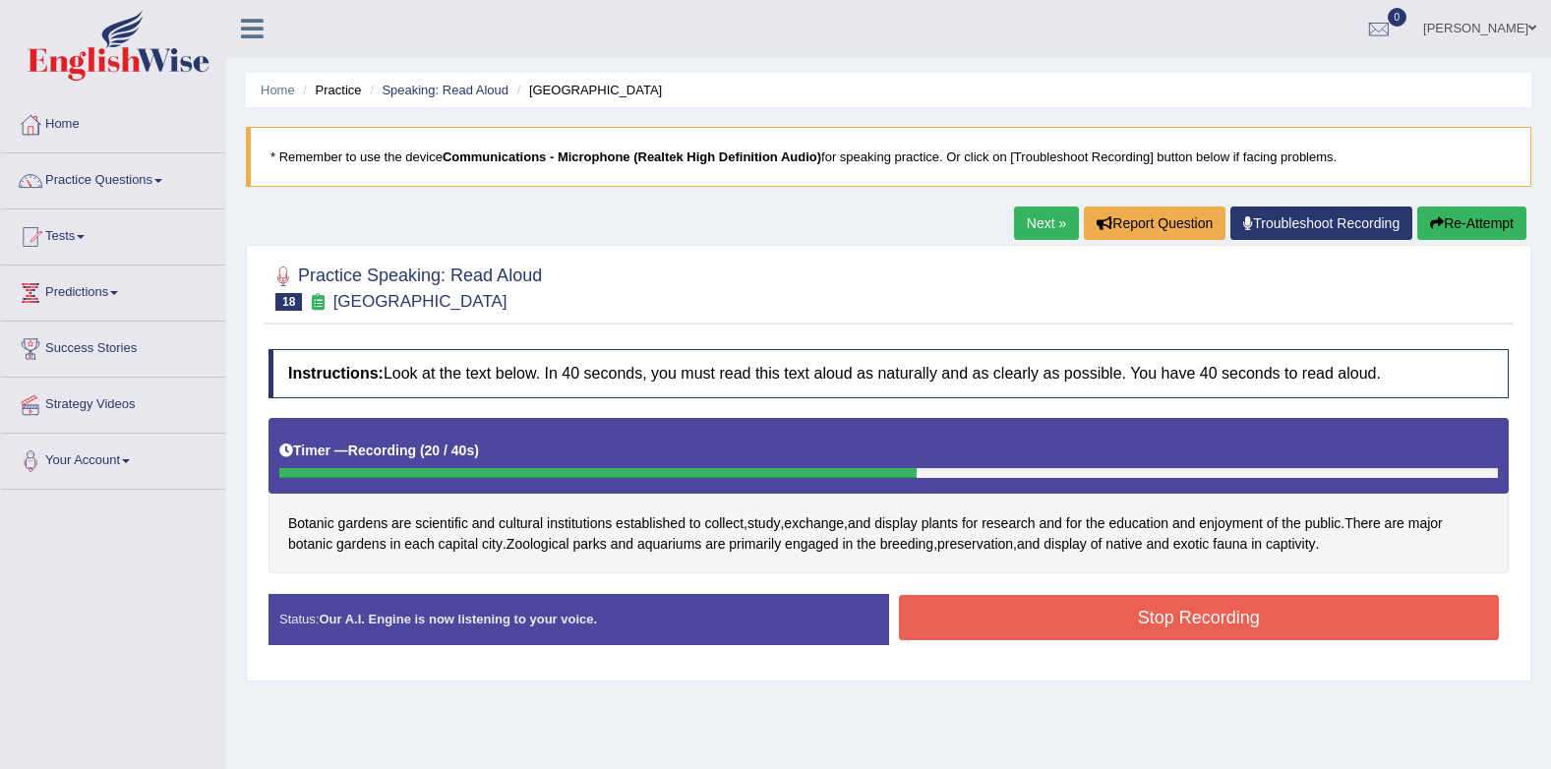
click at [1056, 605] on button "Stop Recording" at bounding box center [1199, 617] width 601 height 45
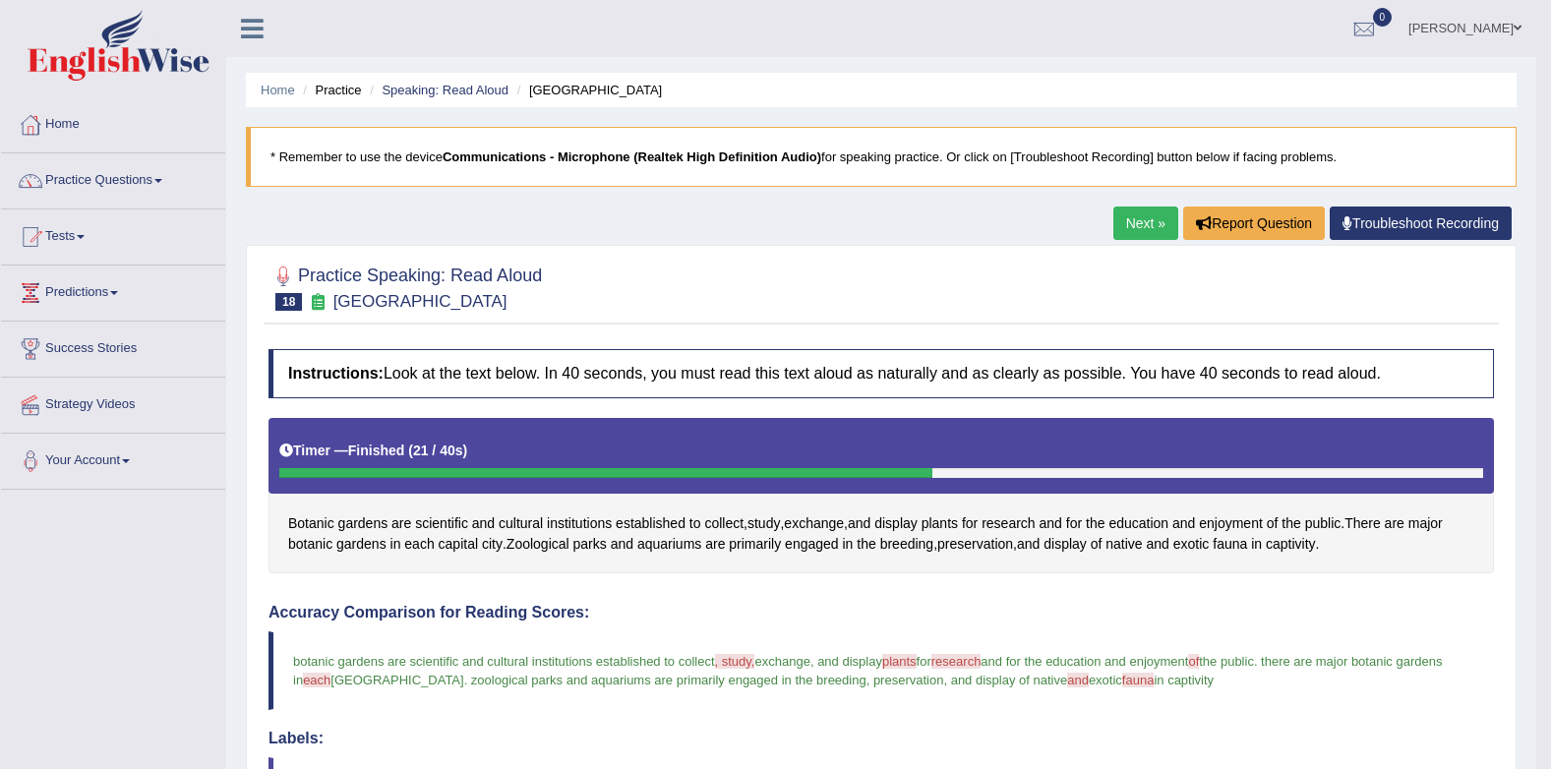
click at [1150, 215] on link "Next »" at bounding box center [1145, 223] width 65 height 33
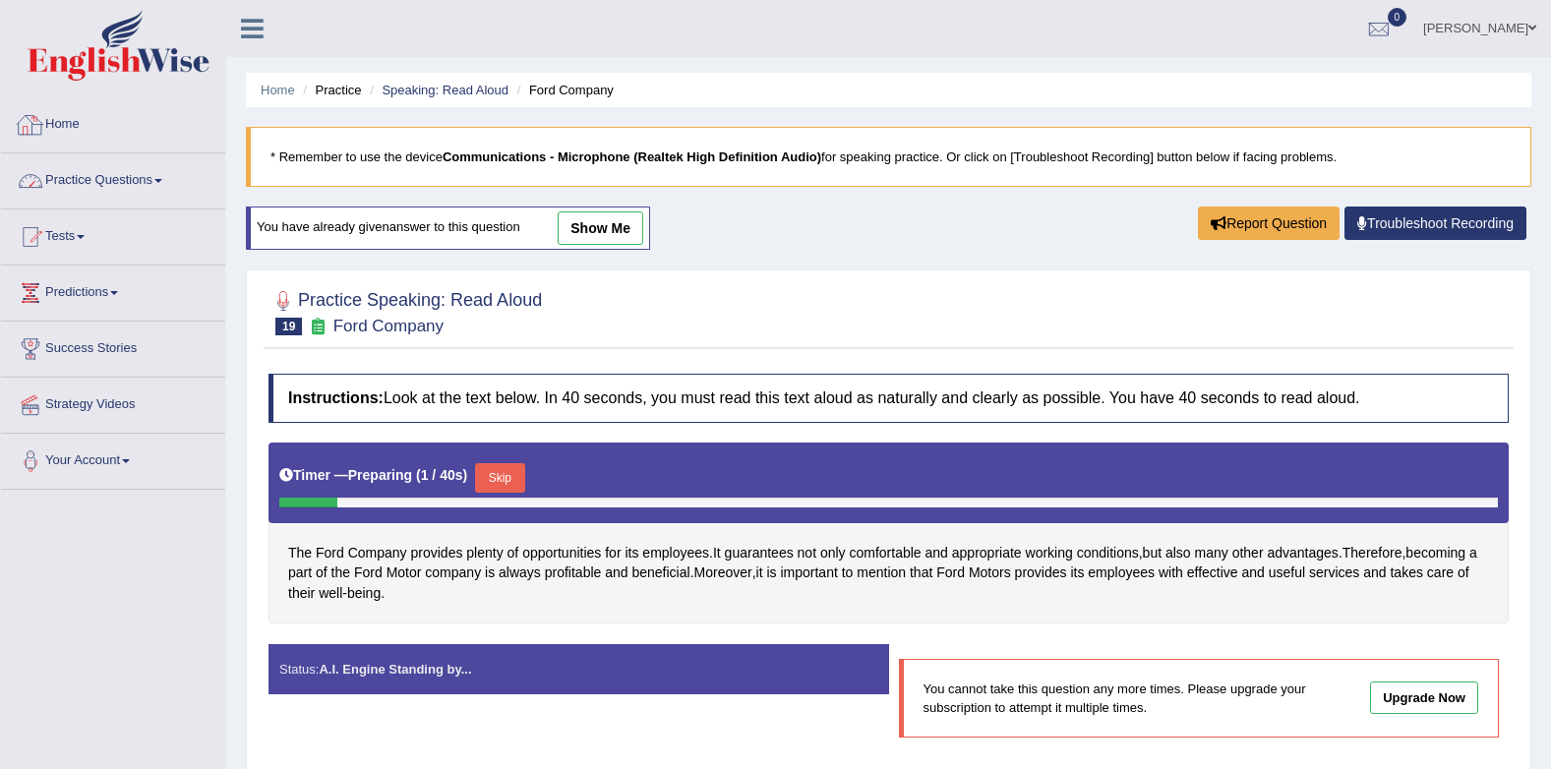
click at [132, 175] on link "Practice Questions" at bounding box center [113, 177] width 224 height 49
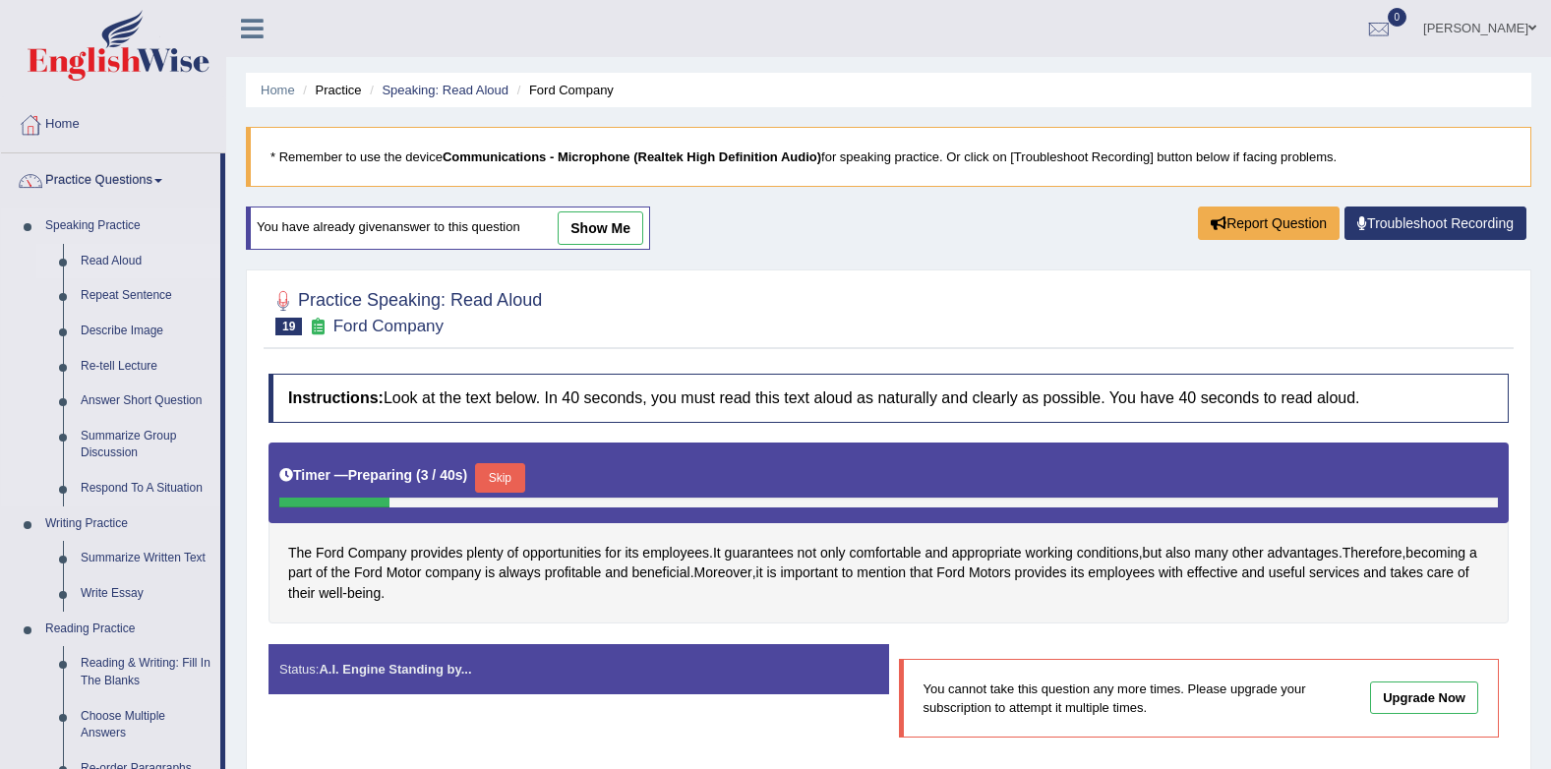
click at [102, 262] on link "Read Aloud" at bounding box center [146, 261] width 148 height 35
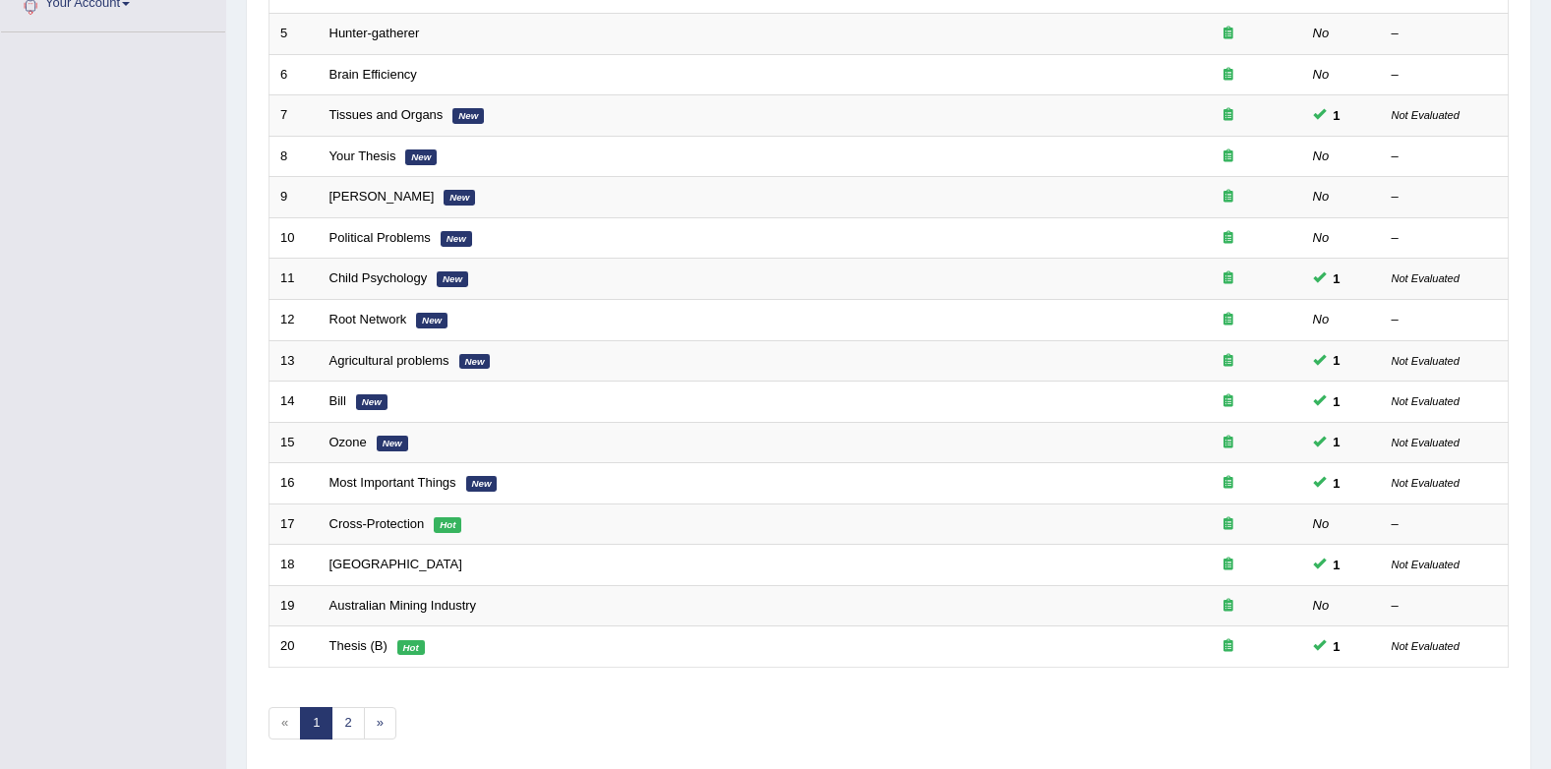
scroll to position [492, 0]
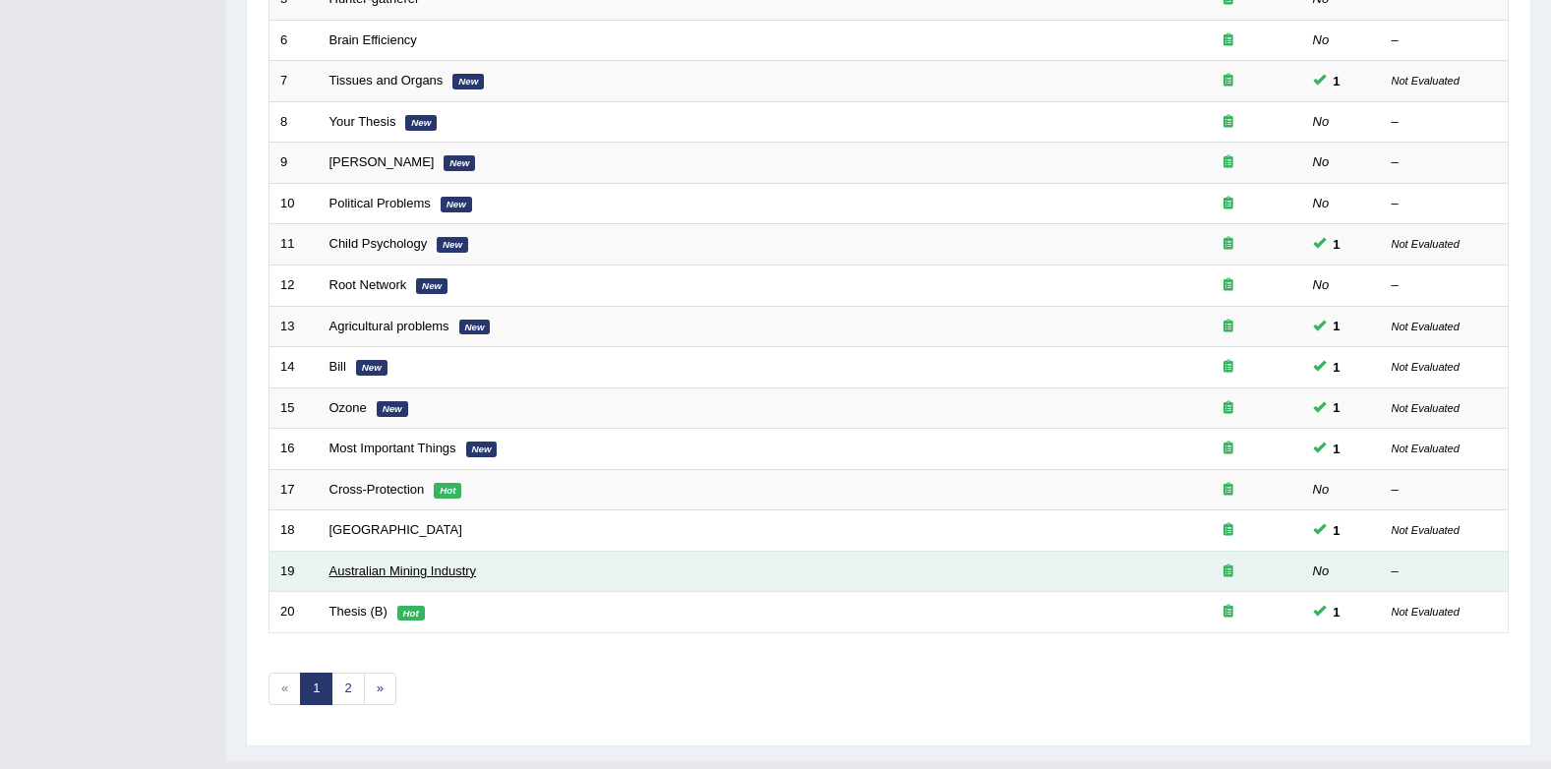
click at [389, 569] on link "Australian Mining Industry" at bounding box center [403, 570] width 148 height 15
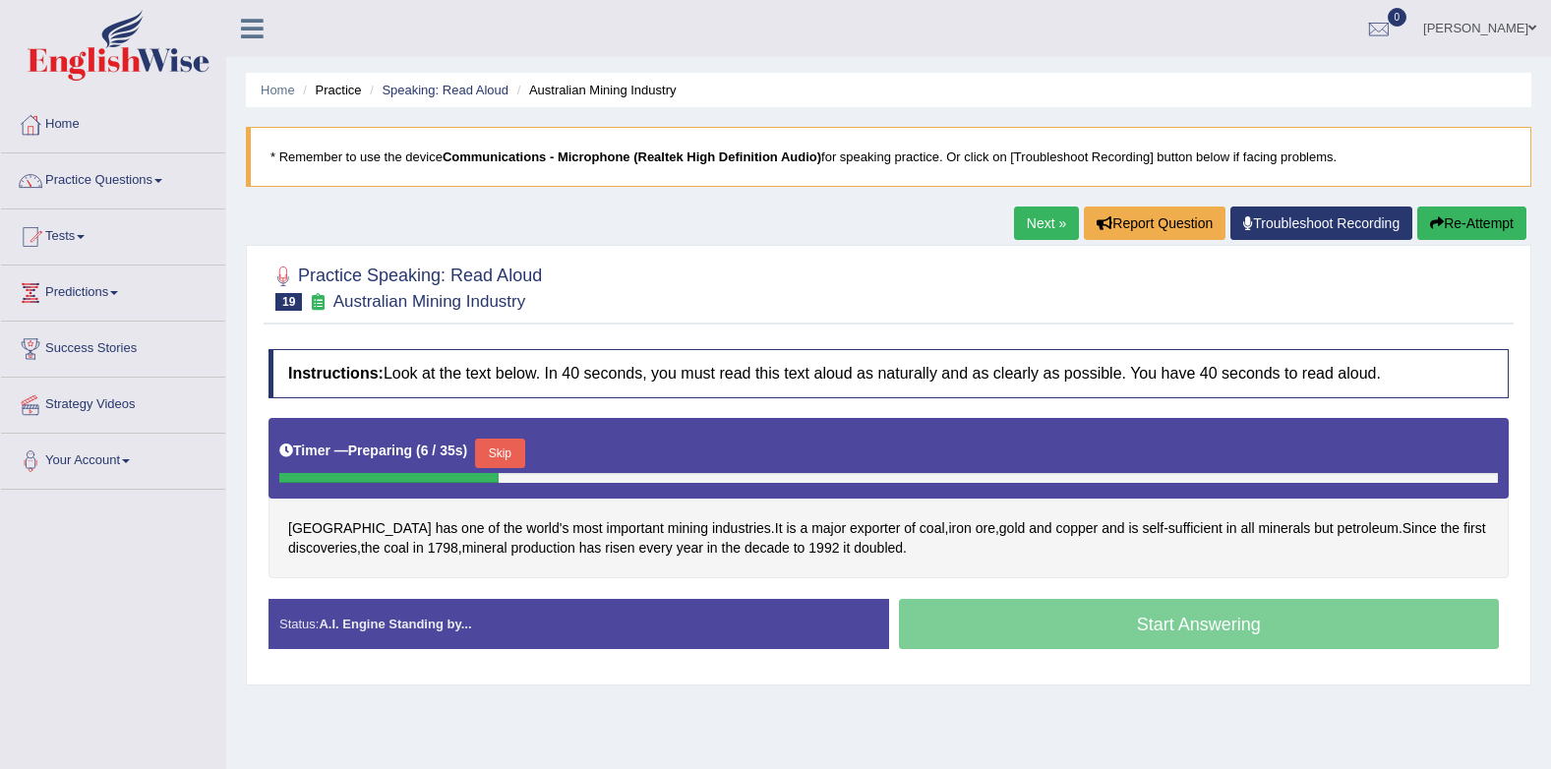
click at [482, 453] on button "Skip" at bounding box center [499, 454] width 49 height 30
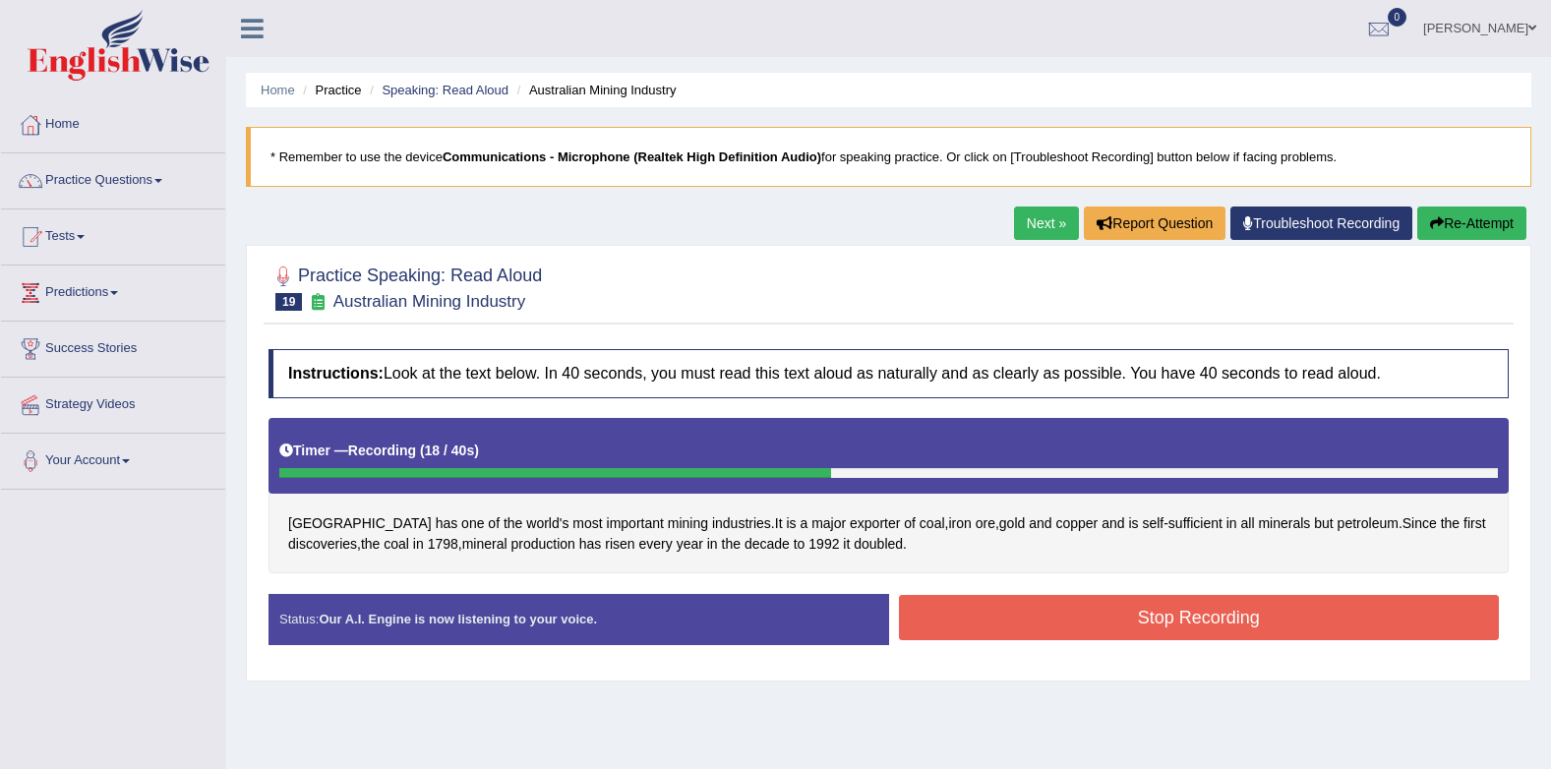
click at [1174, 631] on button "Stop Recording" at bounding box center [1199, 617] width 601 height 45
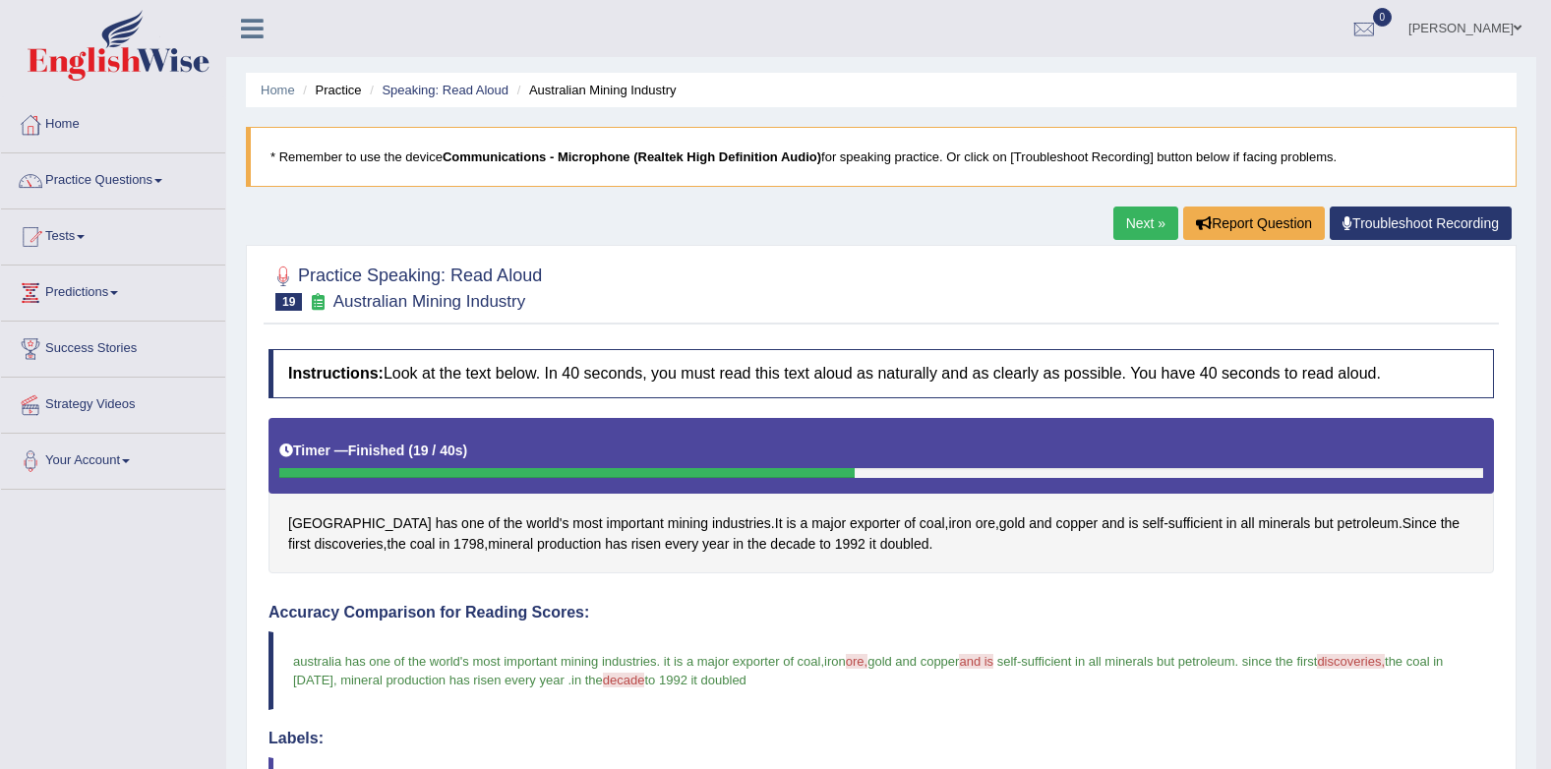
click at [1143, 209] on link "Next »" at bounding box center [1145, 223] width 65 height 33
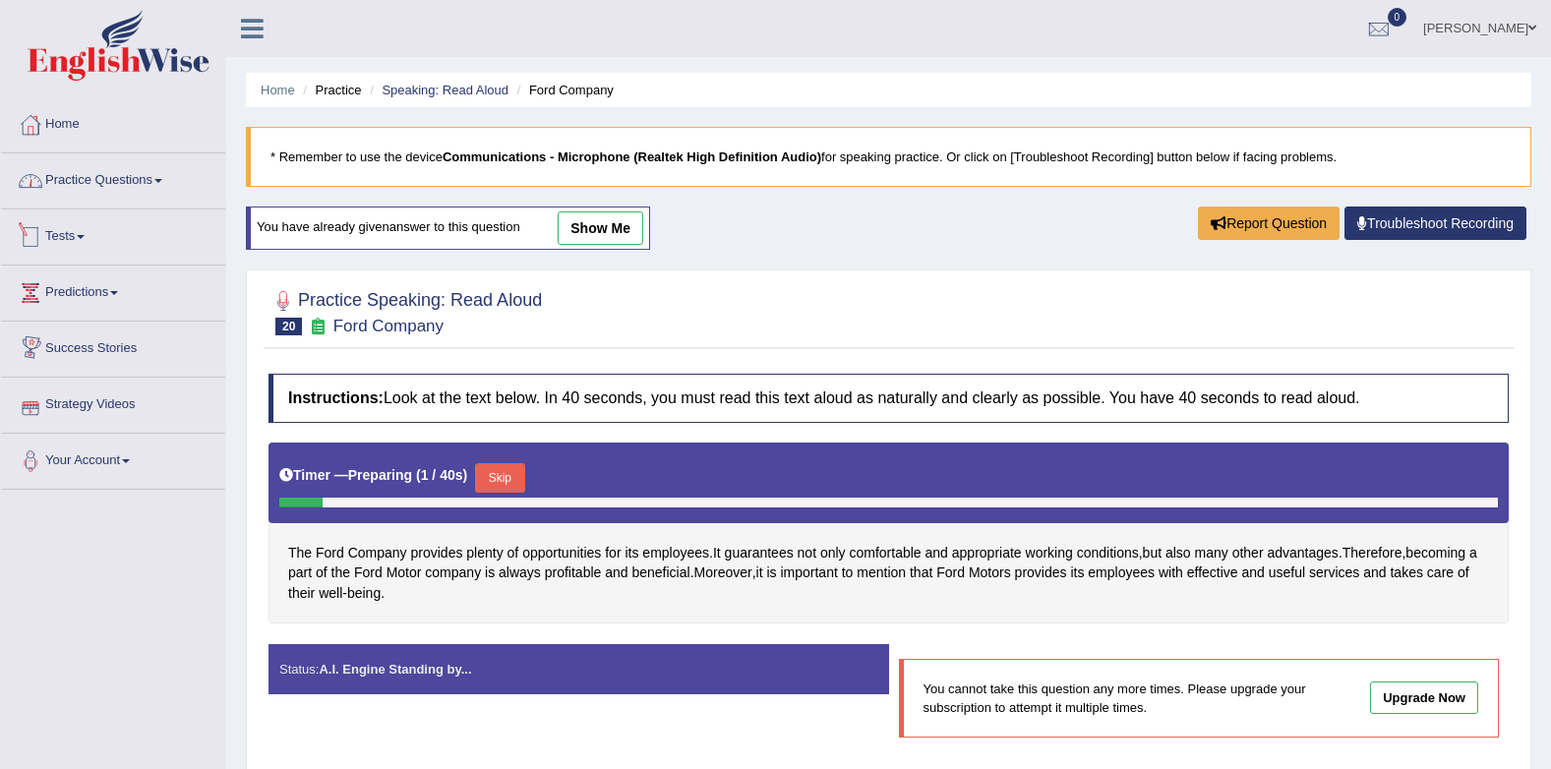
click at [111, 180] on link "Practice Questions" at bounding box center [113, 177] width 224 height 49
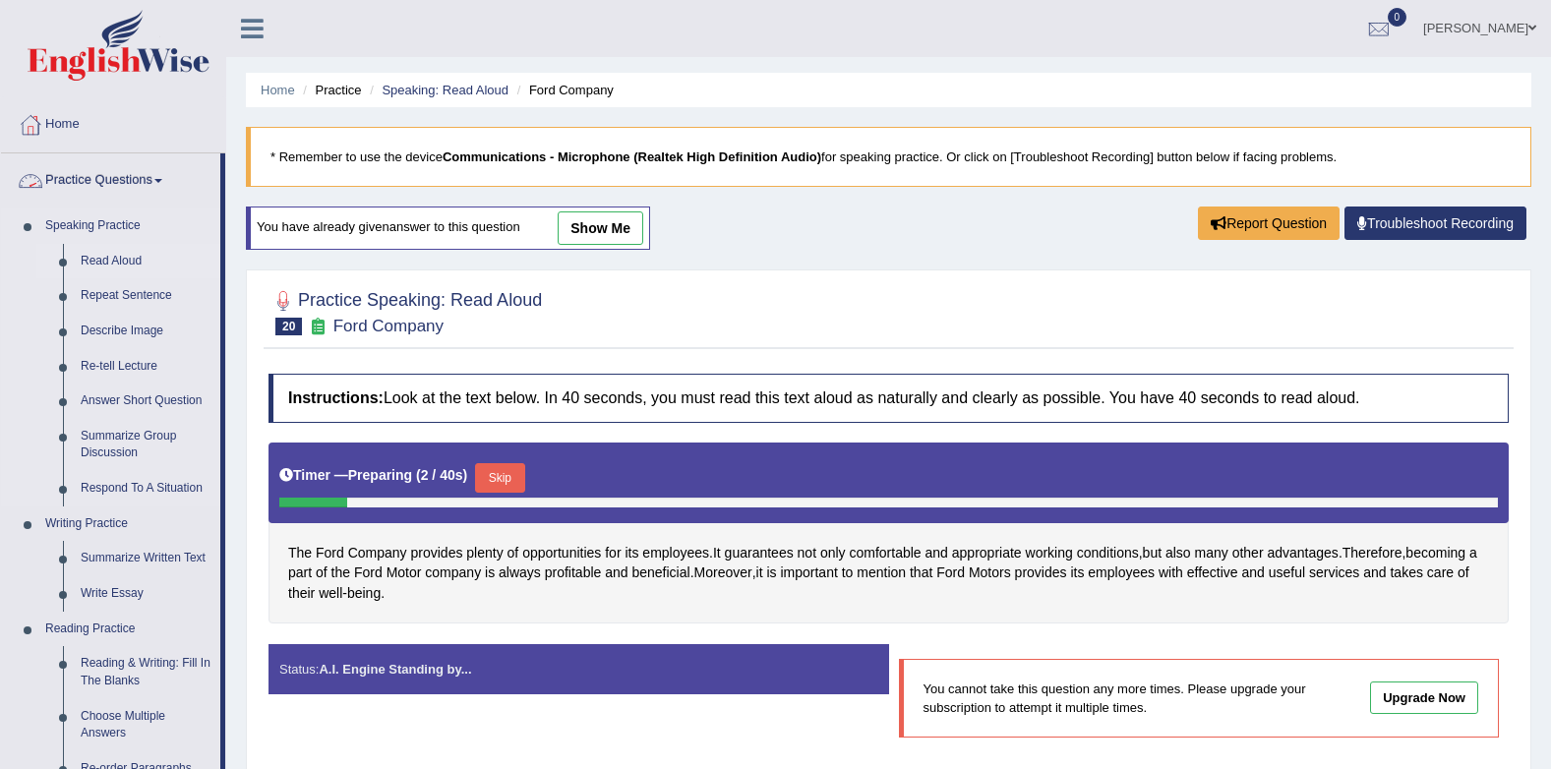
click at [102, 258] on link "Read Aloud" at bounding box center [146, 261] width 148 height 35
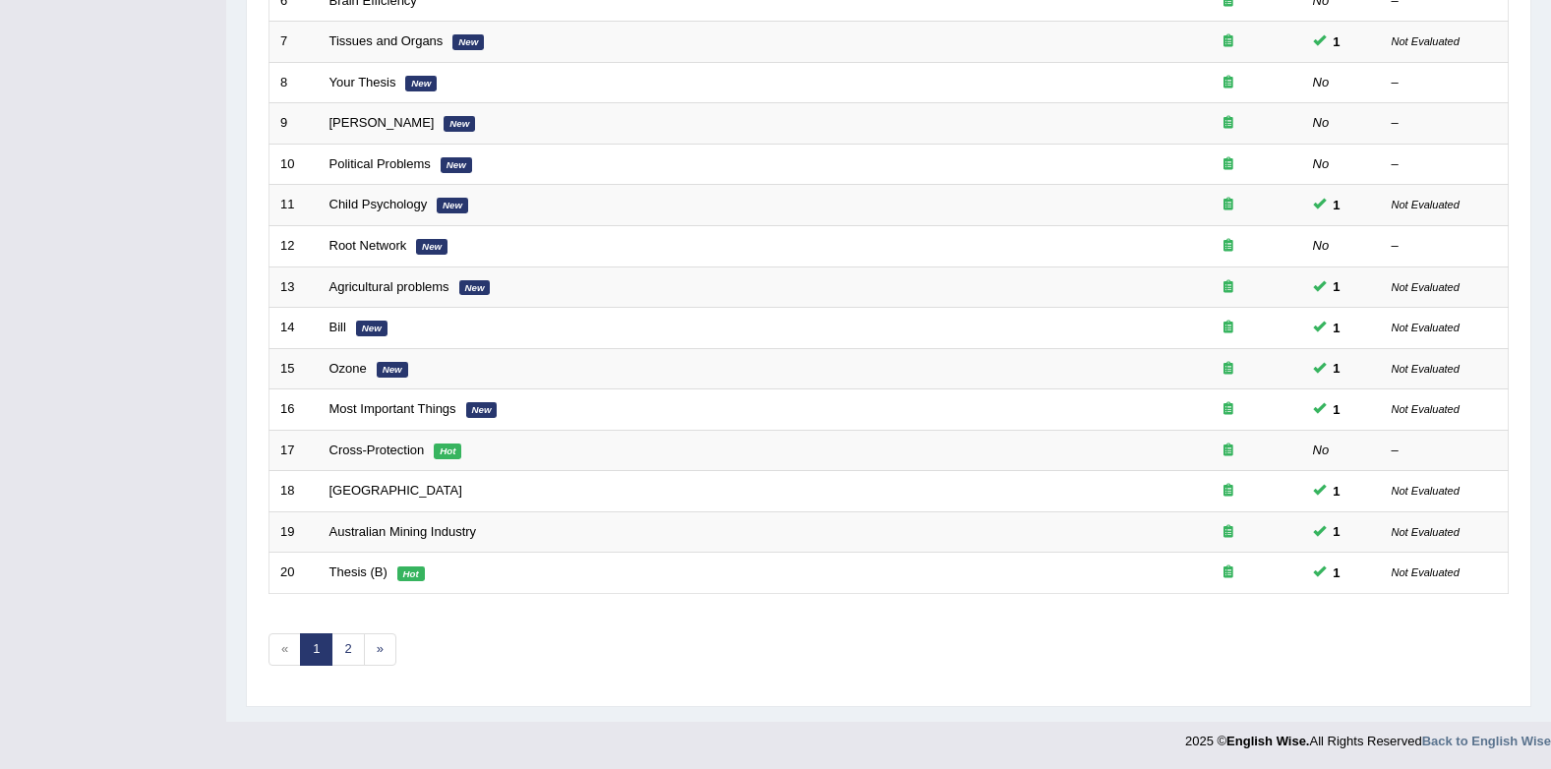
scroll to position [533, 0]
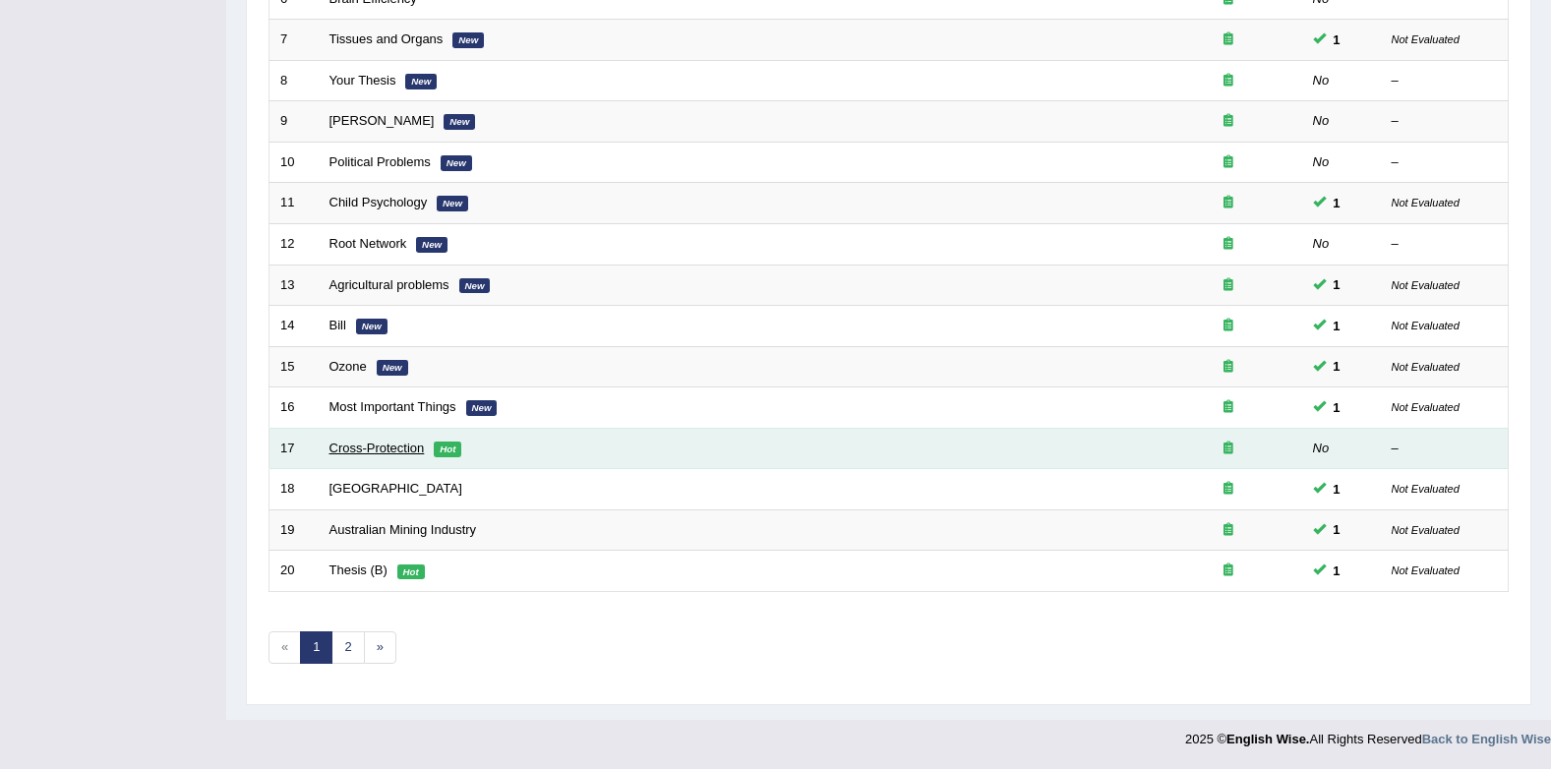
click at [395, 452] on link "Cross-Protection" at bounding box center [376, 448] width 95 height 15
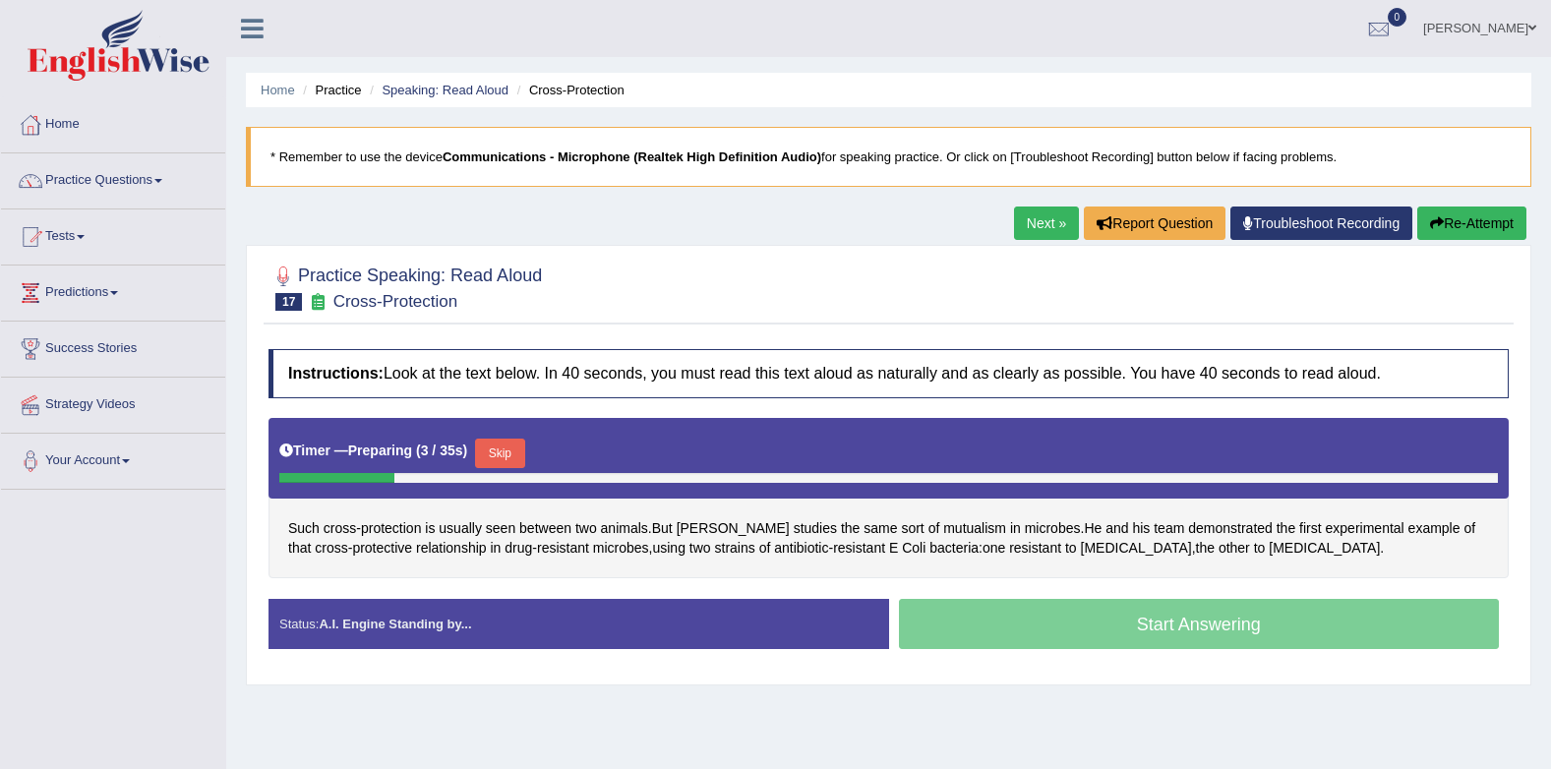
click at [502, 450] on button "Skip" at bounding box center [499, 454] width 49 height 30
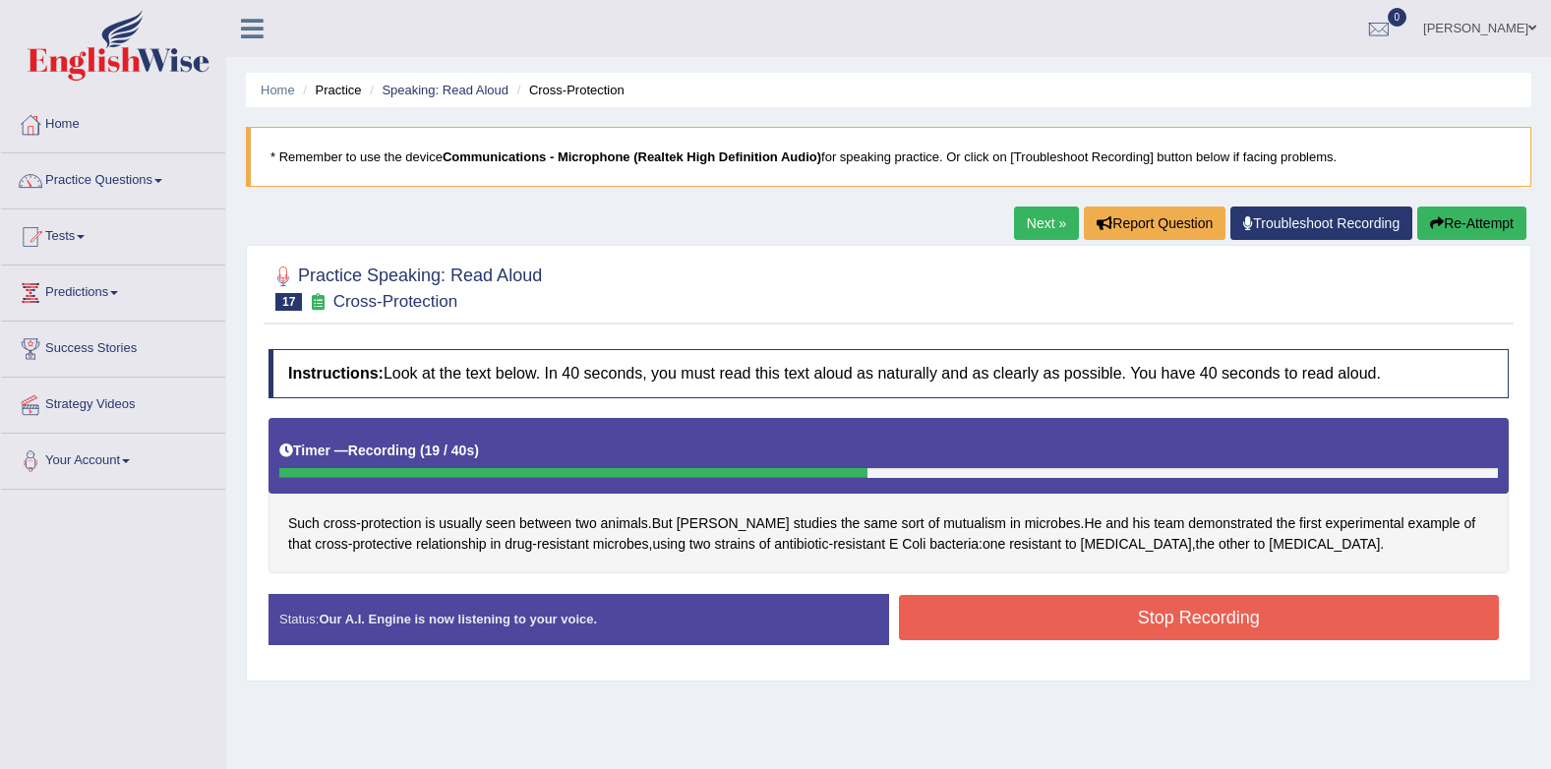
click at [1088, 629] on button "Stop Recording" at bounding box center [1199, 617] width 601 height 45
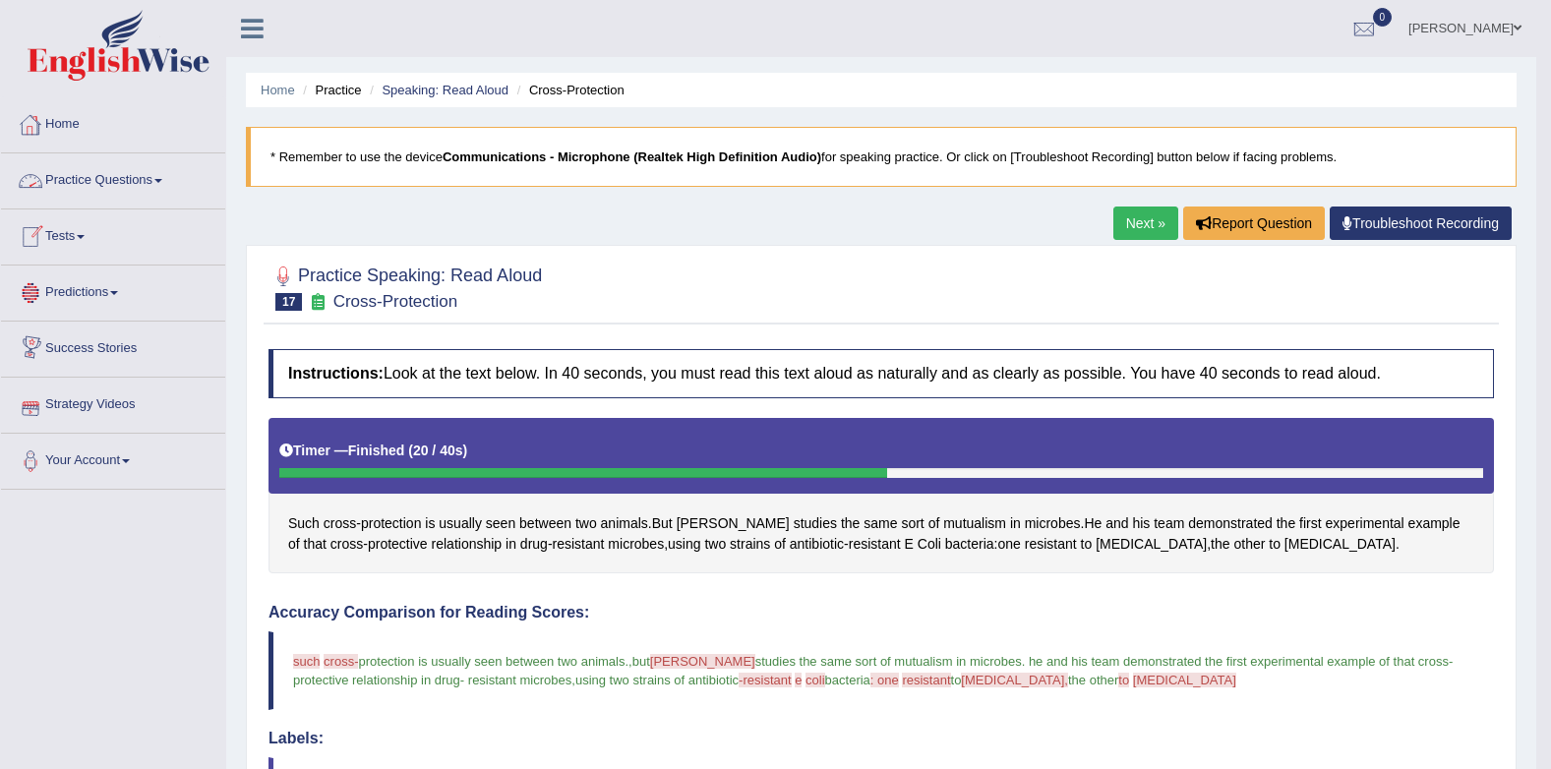
click at [1142, 226] on link "Next »" at bounding box center [1145, 223] width 65 height 33
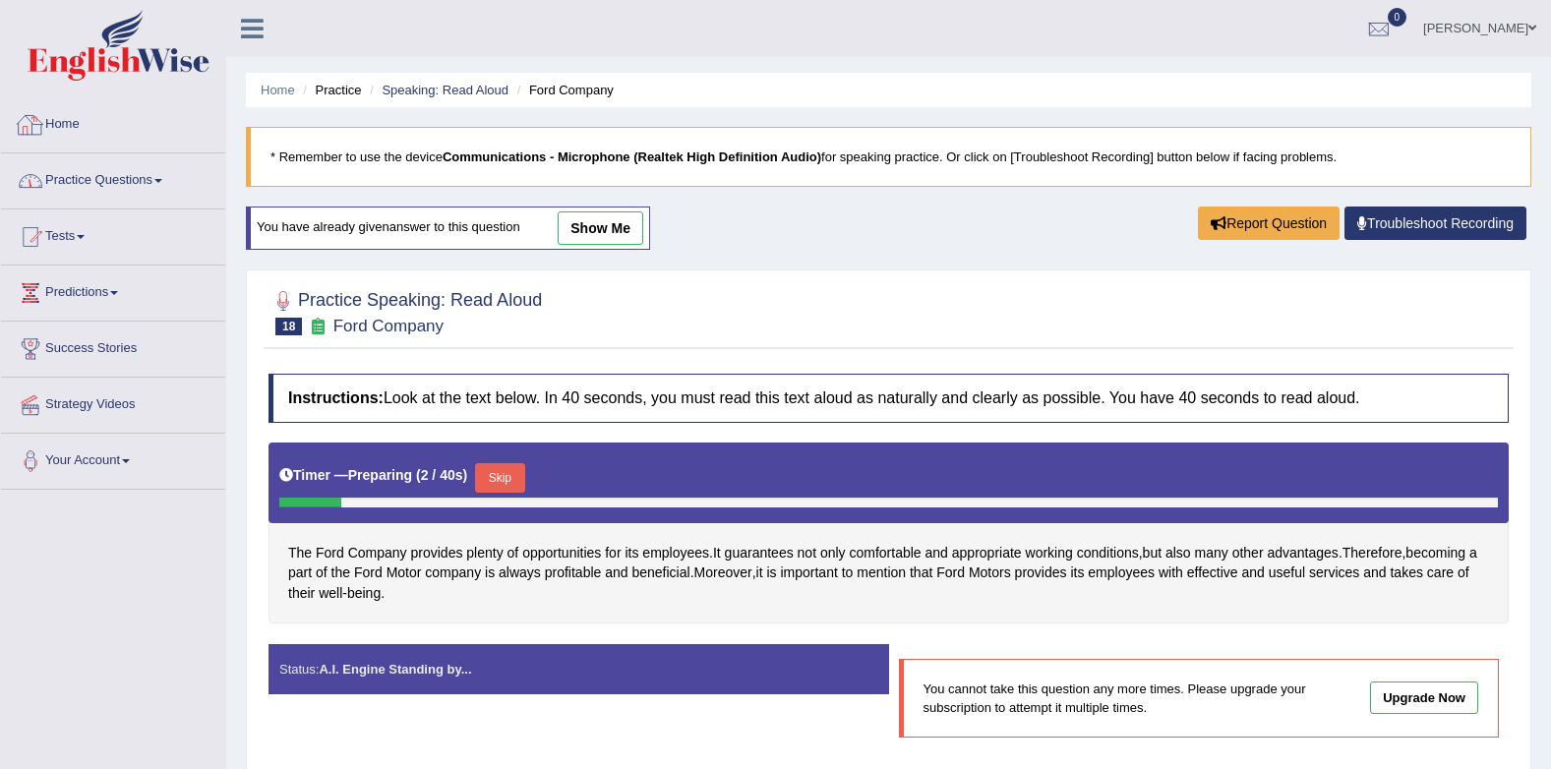
click at [113, 174] on link "Practice Questions" at bounding box center [113, 177] width 224 height 49
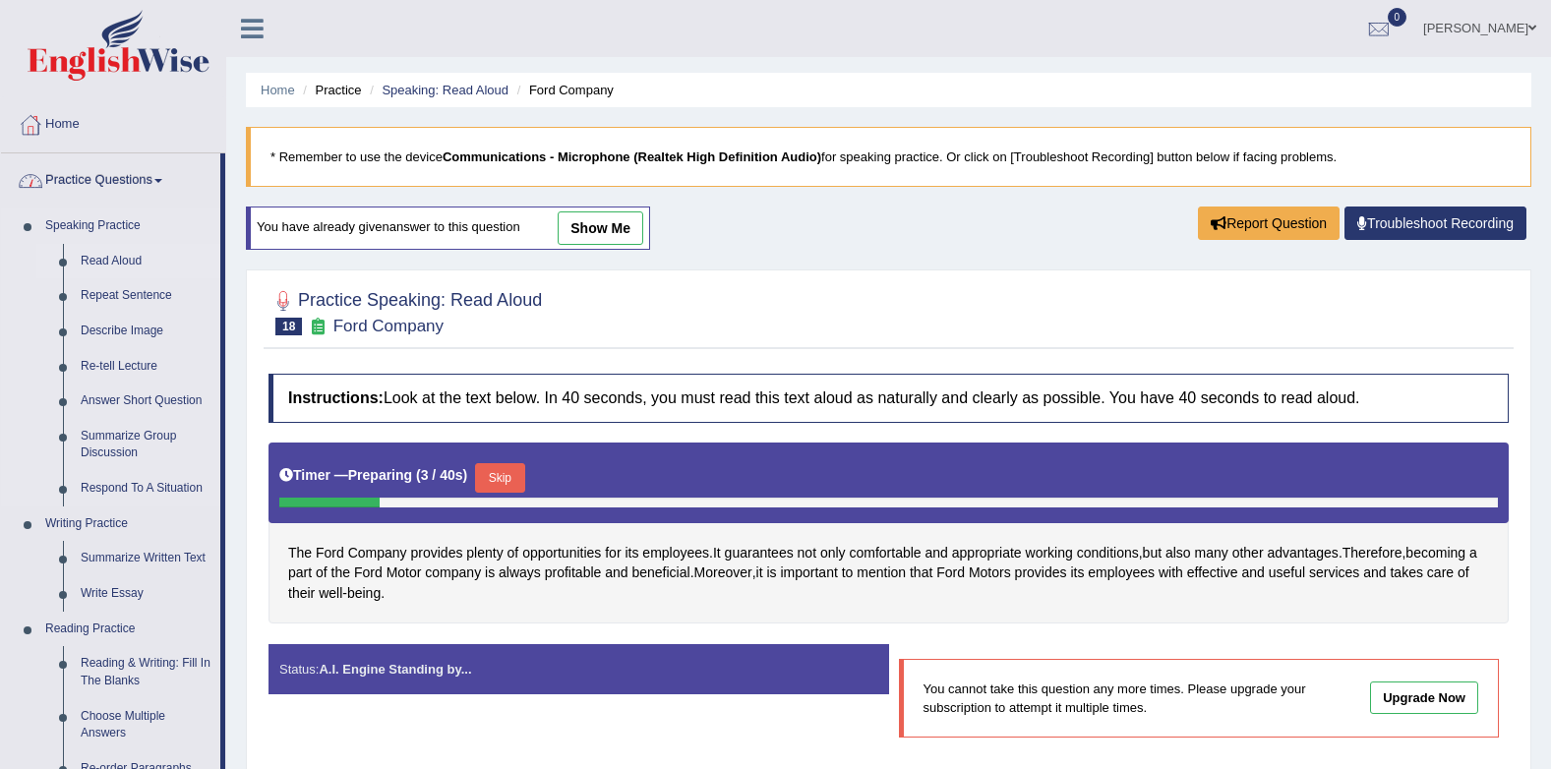
click at [107, 259] on link "Read Aloud" at bounding box center [146, 261] width 148 height 35
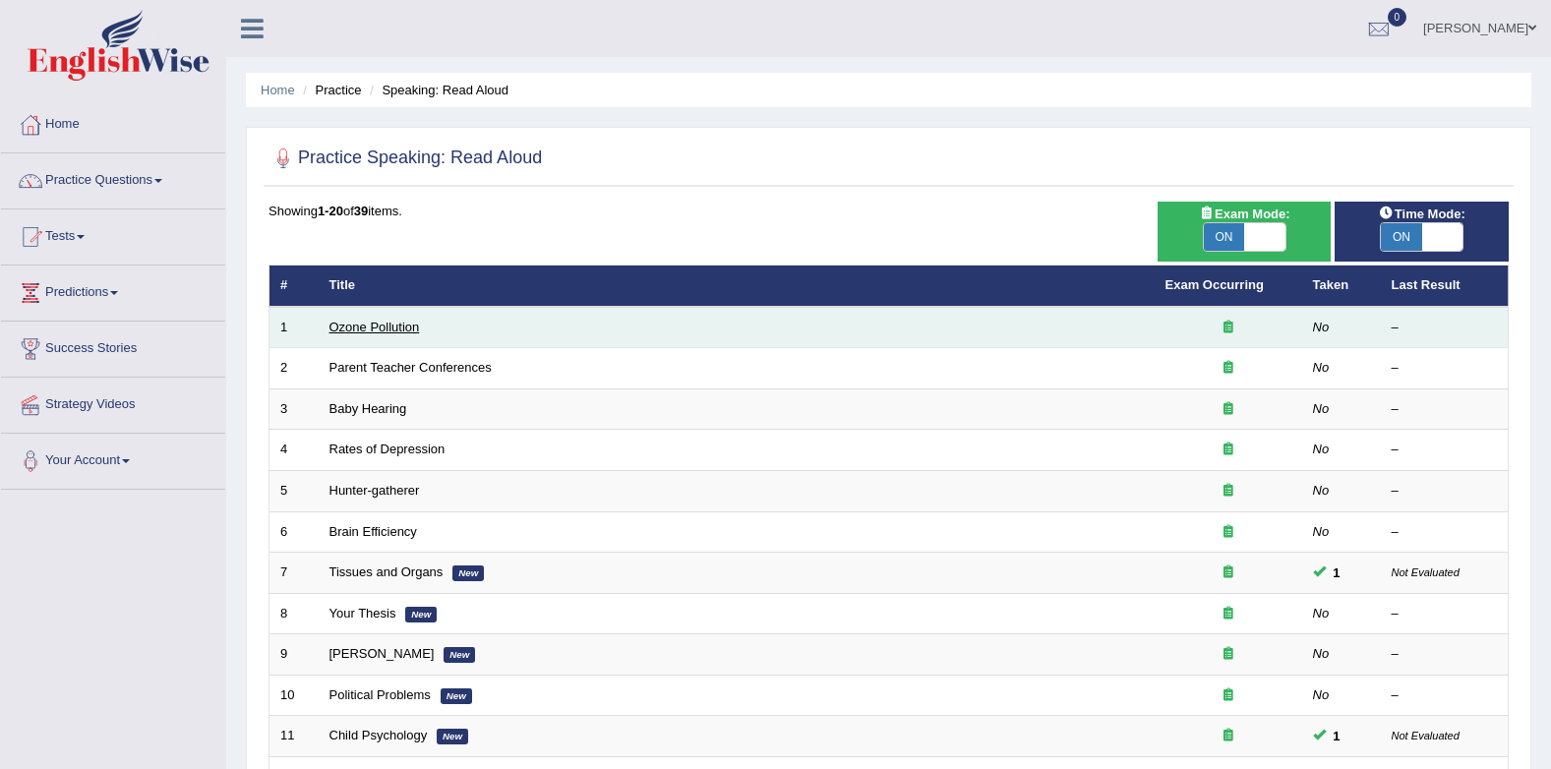
click at [389, 324] on link "Ozone Pollution" at bounding box center [374, 327] width 90 height 15
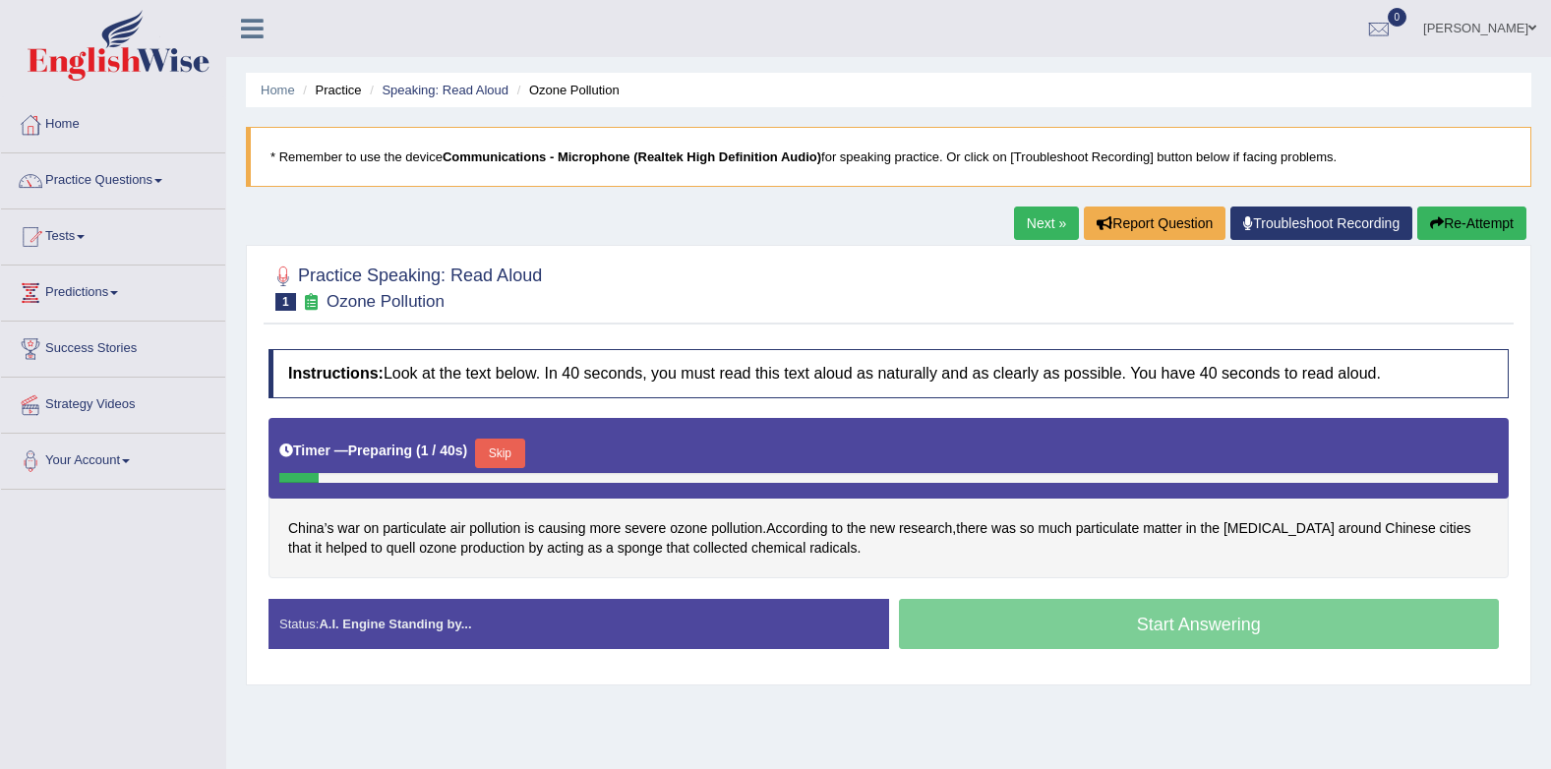
click at [492, 443] on button "Skip" at bounding box center [499, 454] width 49 height 30
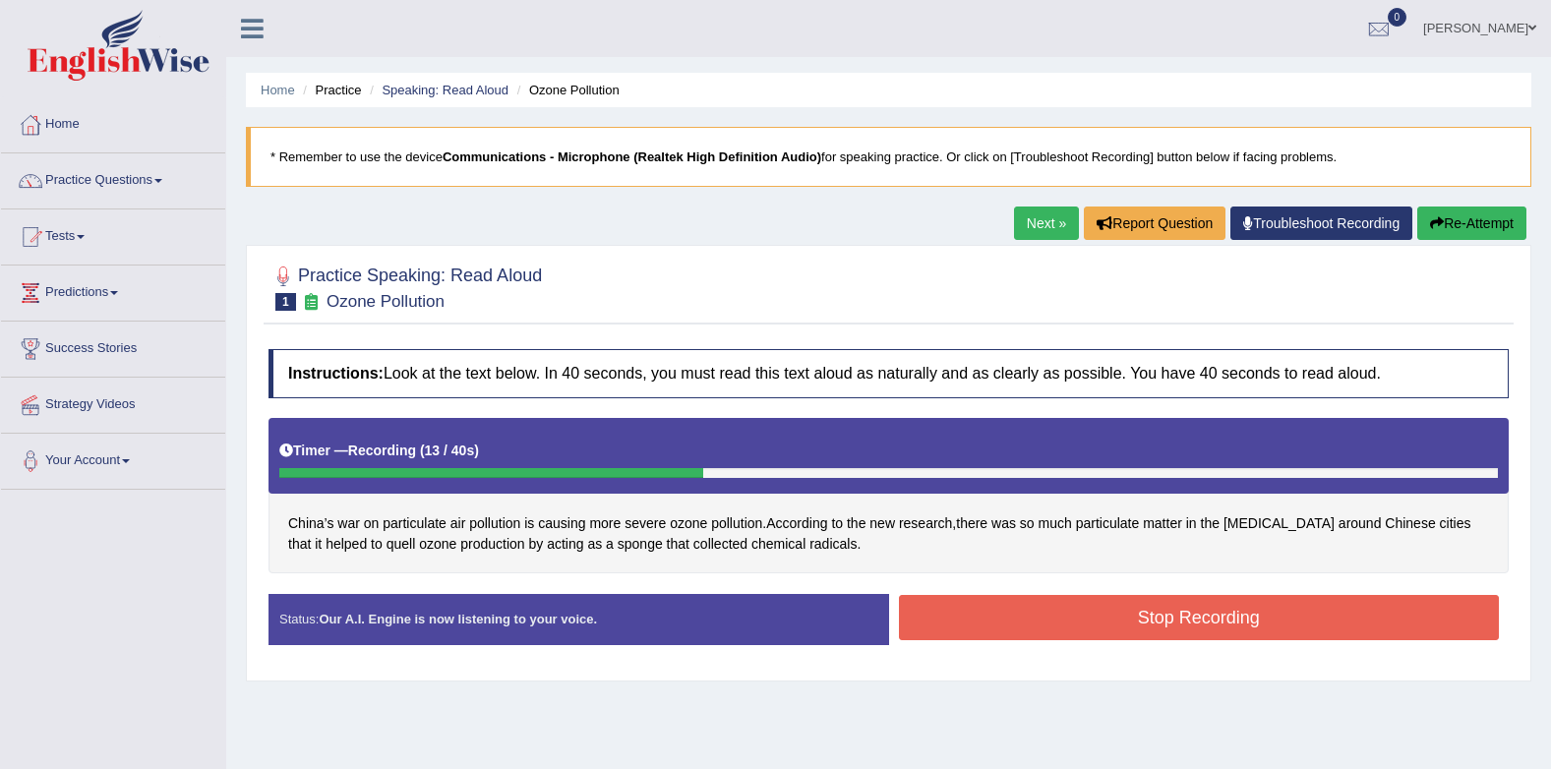
click at [967, 623] on button "Stop Recording" at bounding box center [1199, 617] width 601 height 45
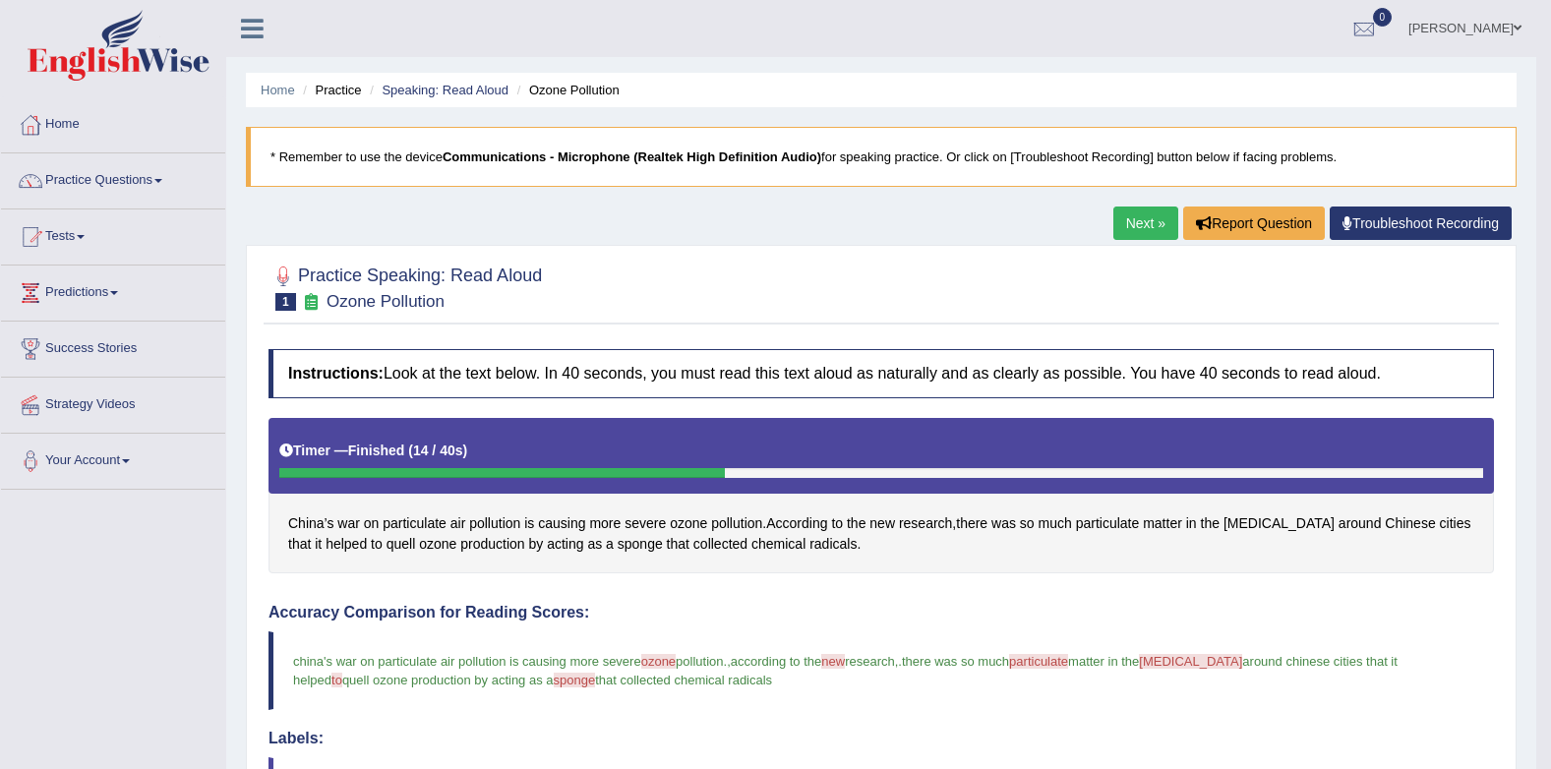
click at [1114, 222] on link "Next »" at bounding box center [1145, 223] width 65 height 33
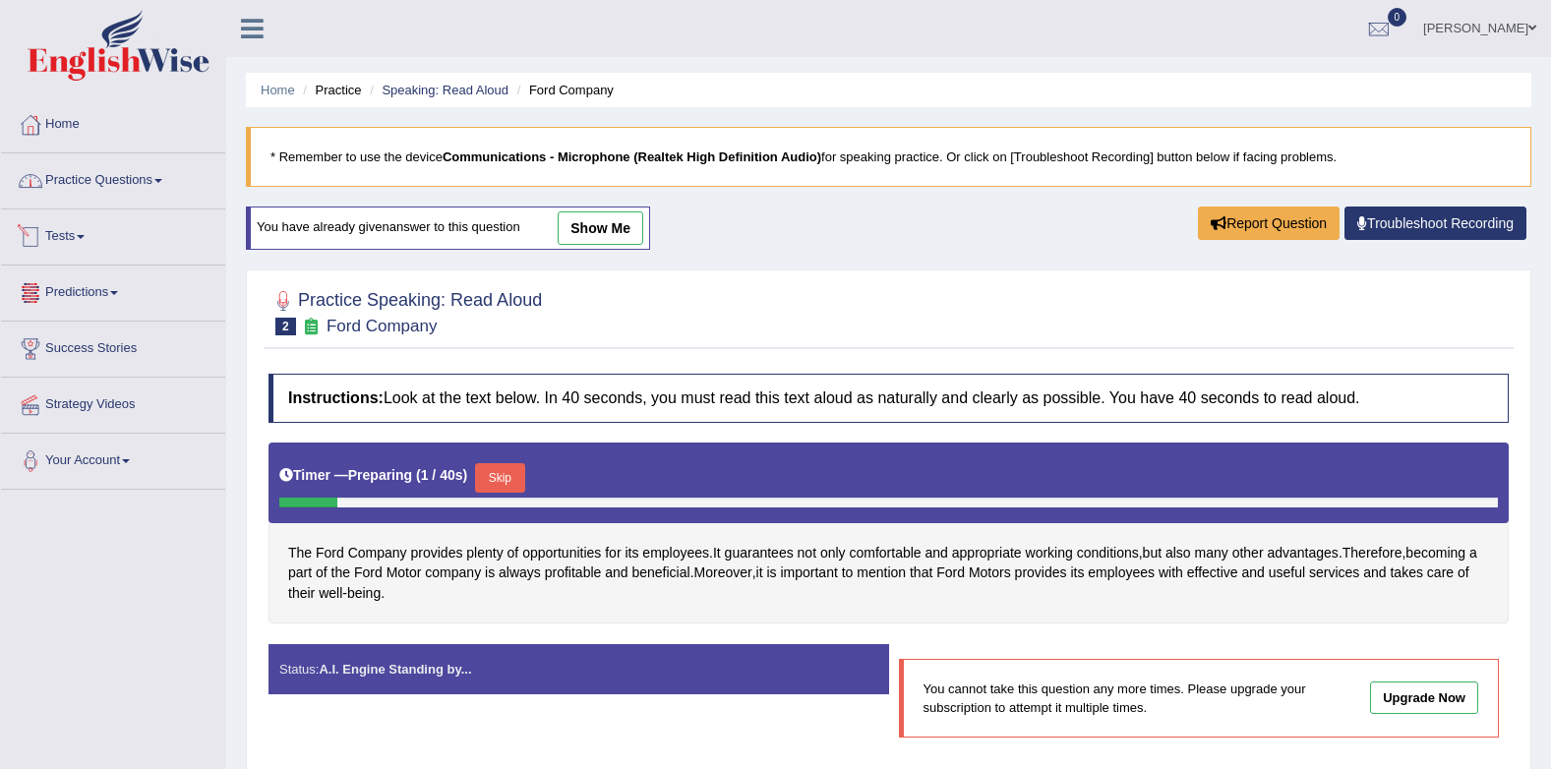
click at [129, 168] on link "Practice Questions" at bounding box center [113, 177] width 224 height 49
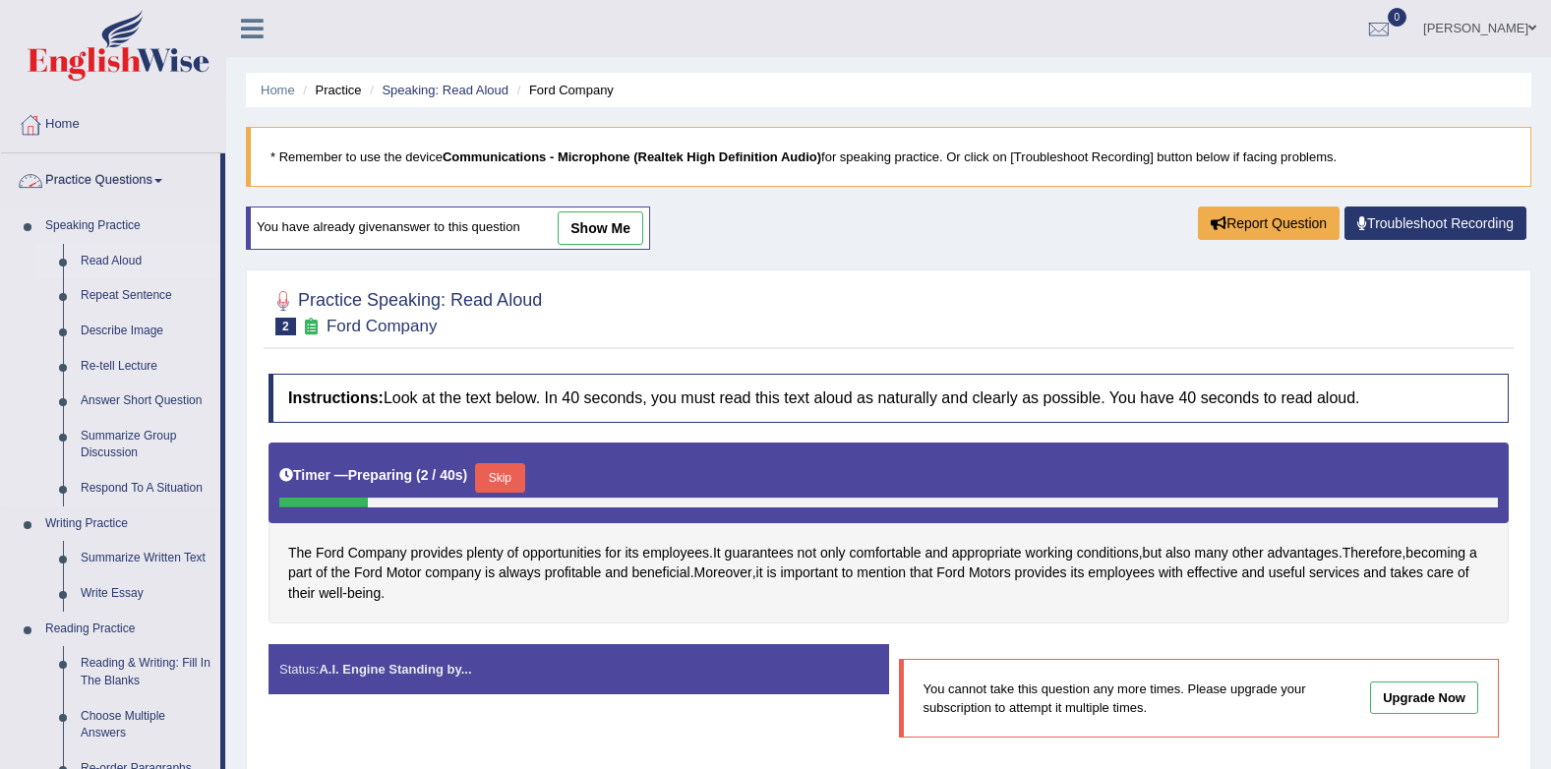
click at [112, 261] on link "Read Aloud" at bounding box center [146, 261] width 148 height 35
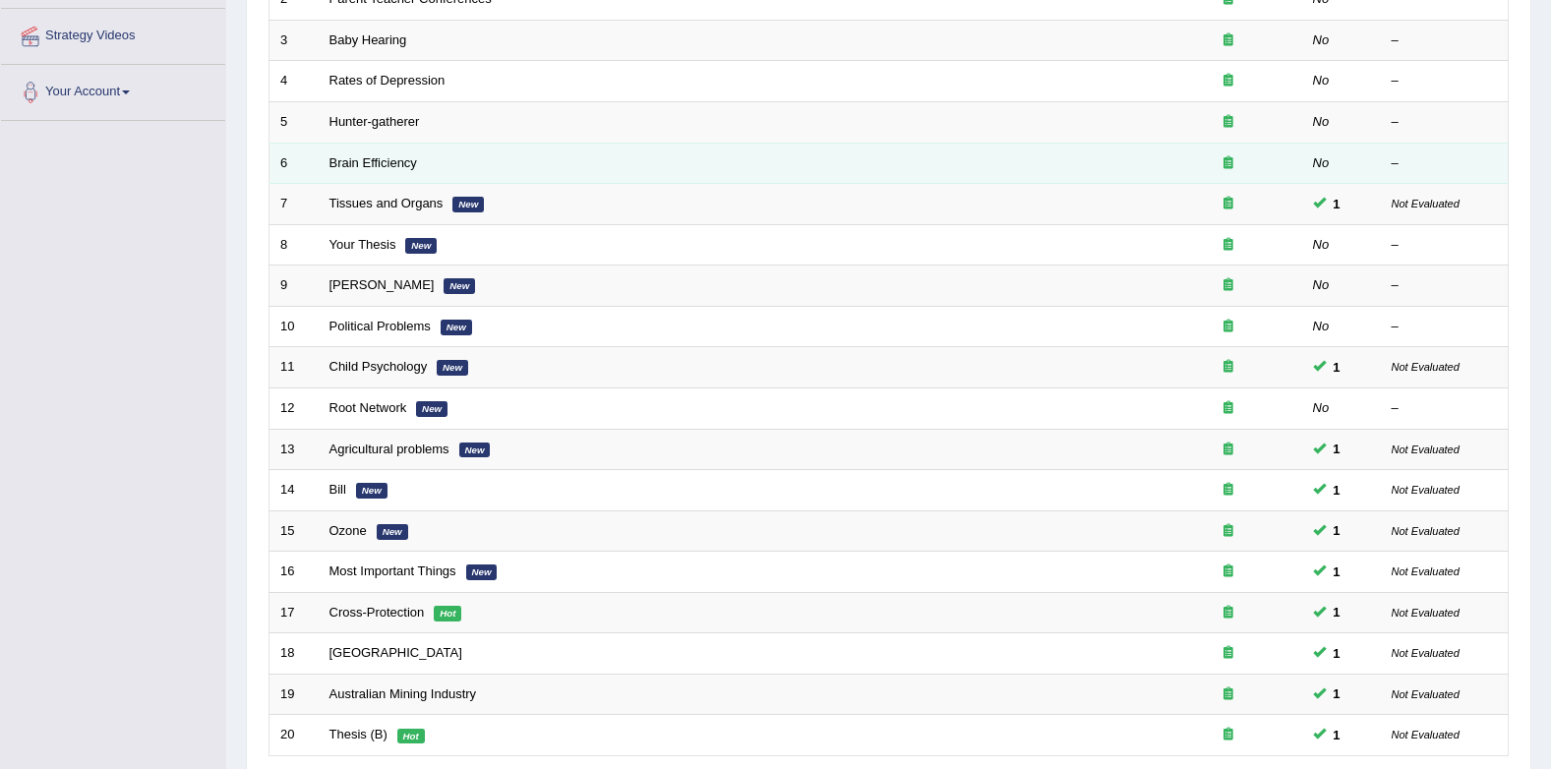
scroll to position [492, 0]
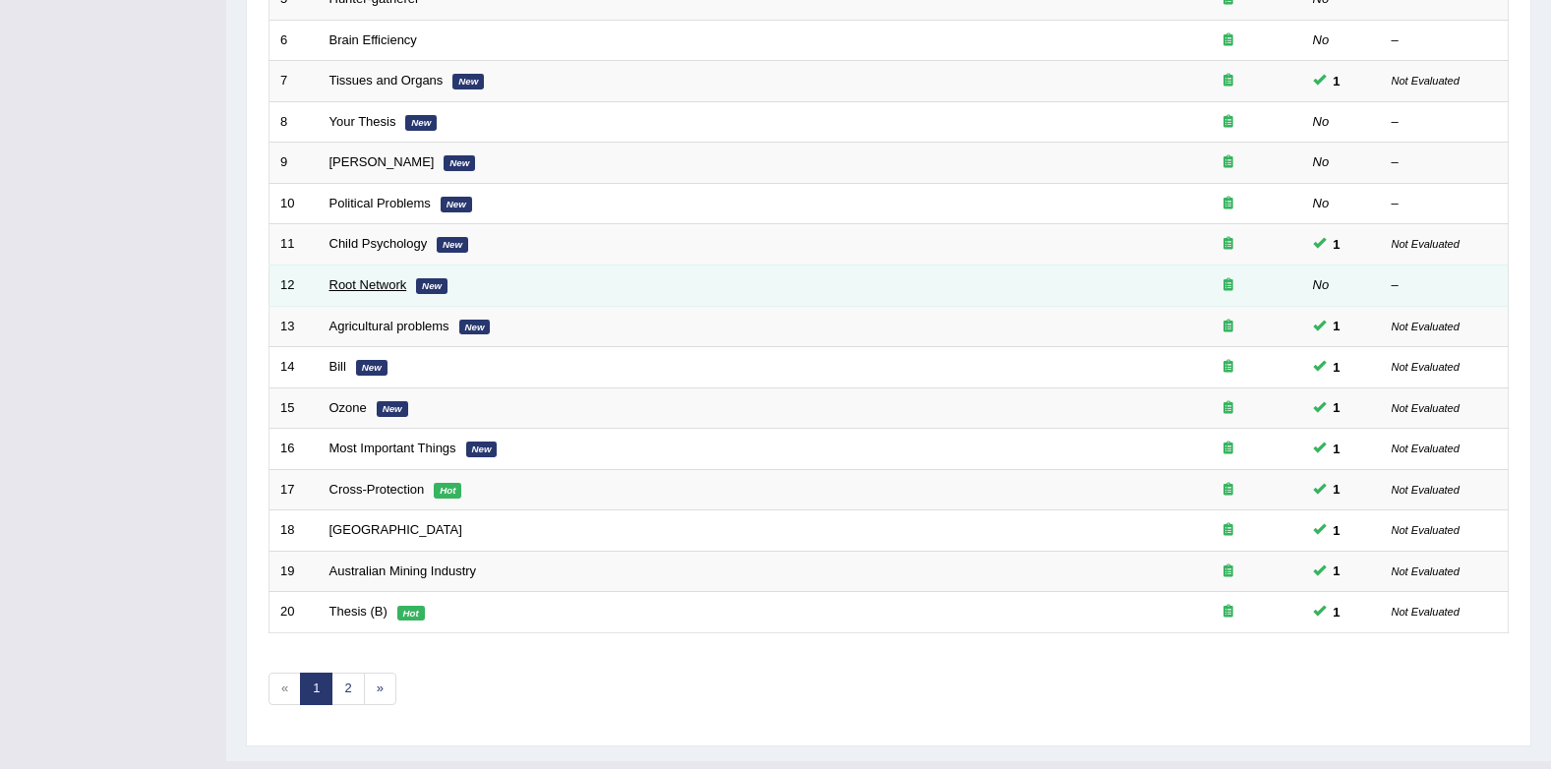
click at [387, 285] on link "Root Network" at bounding box center [368, 284] width 78 height 15
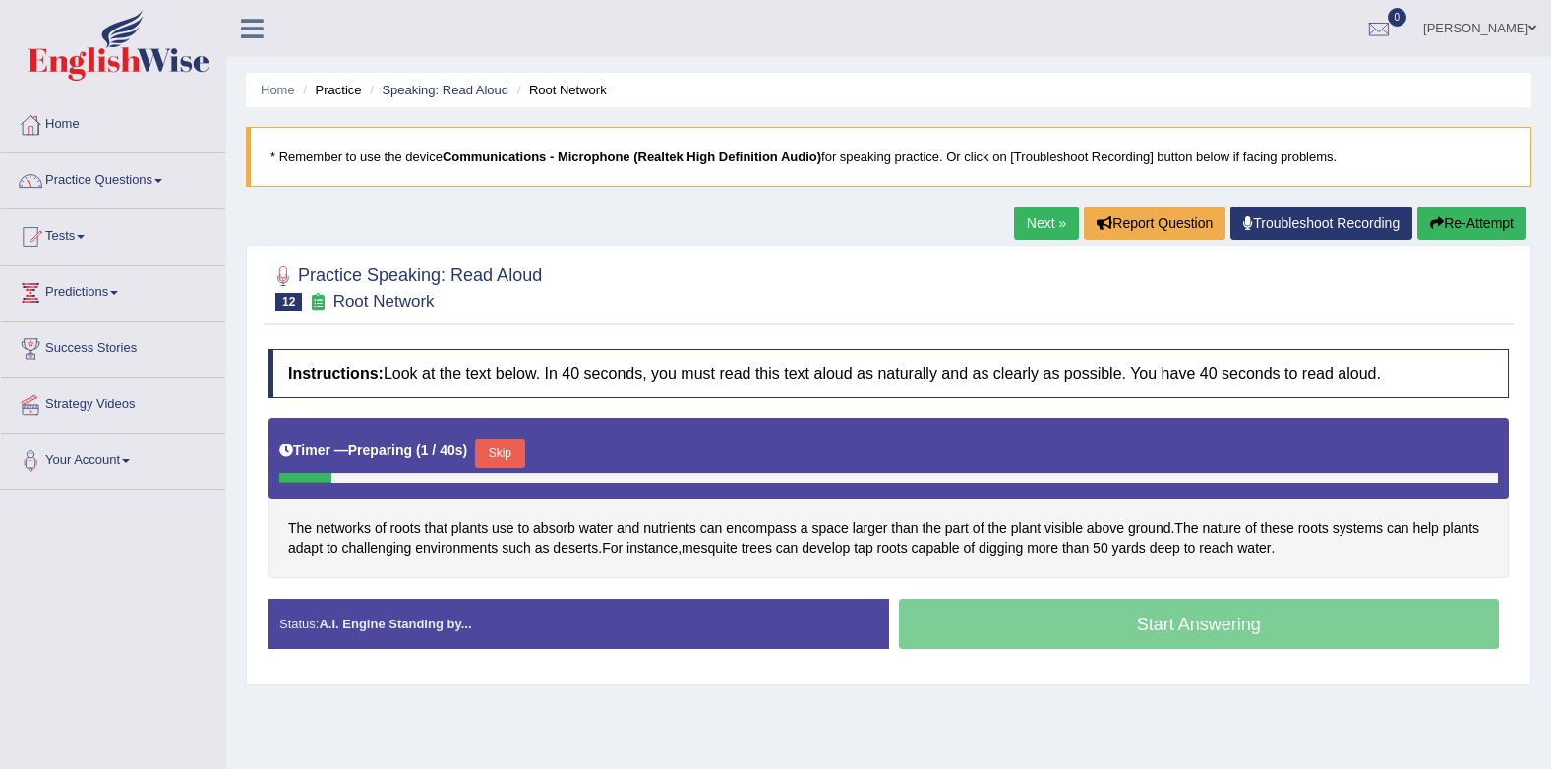
click at [498, 451] on button "Skip" at bounding box center [499, 454] width 49 height 30
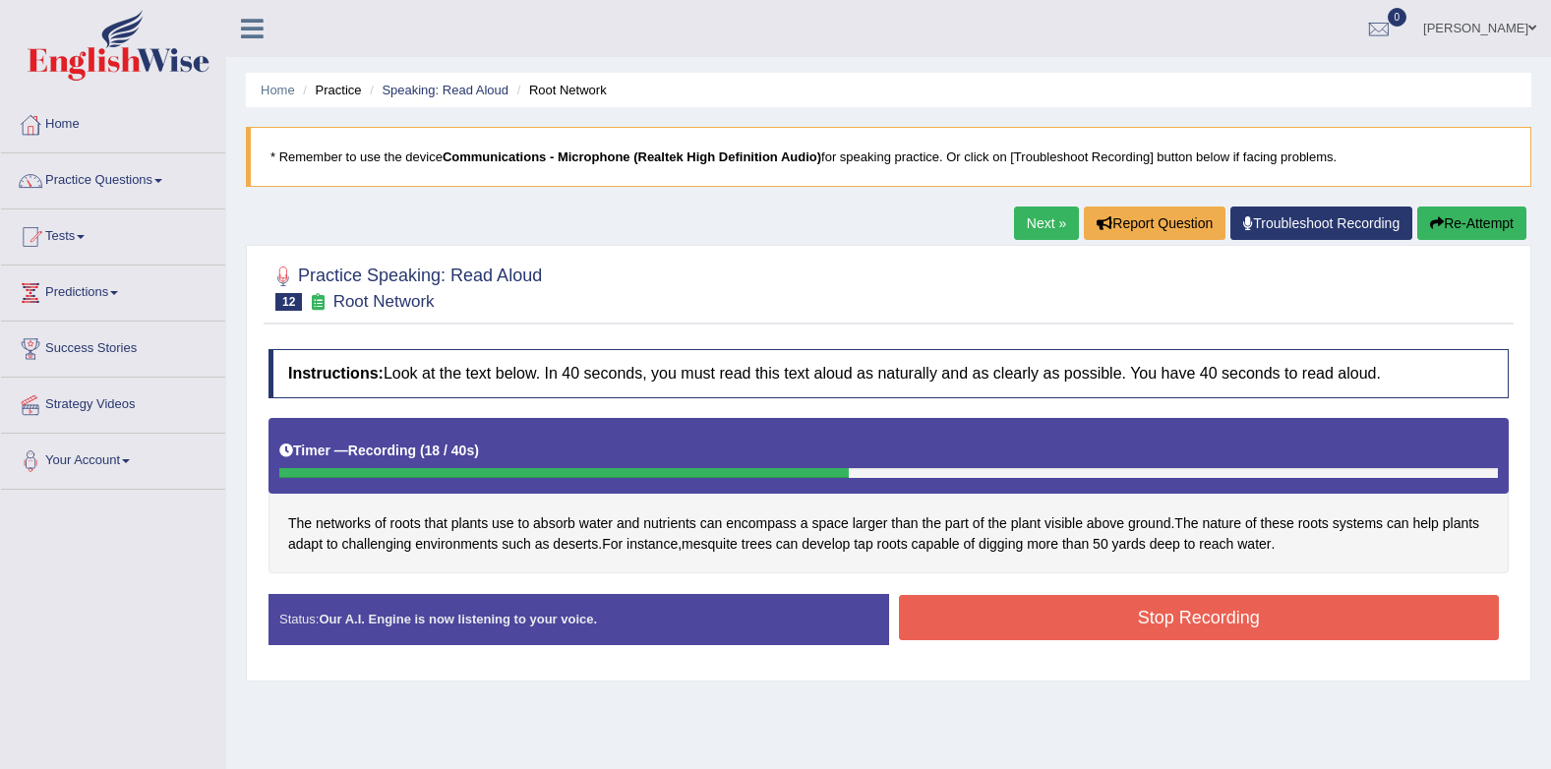
click at [958, 615] on button "Stop Recording" at bounding box center [1199, 617] width 601 height 45
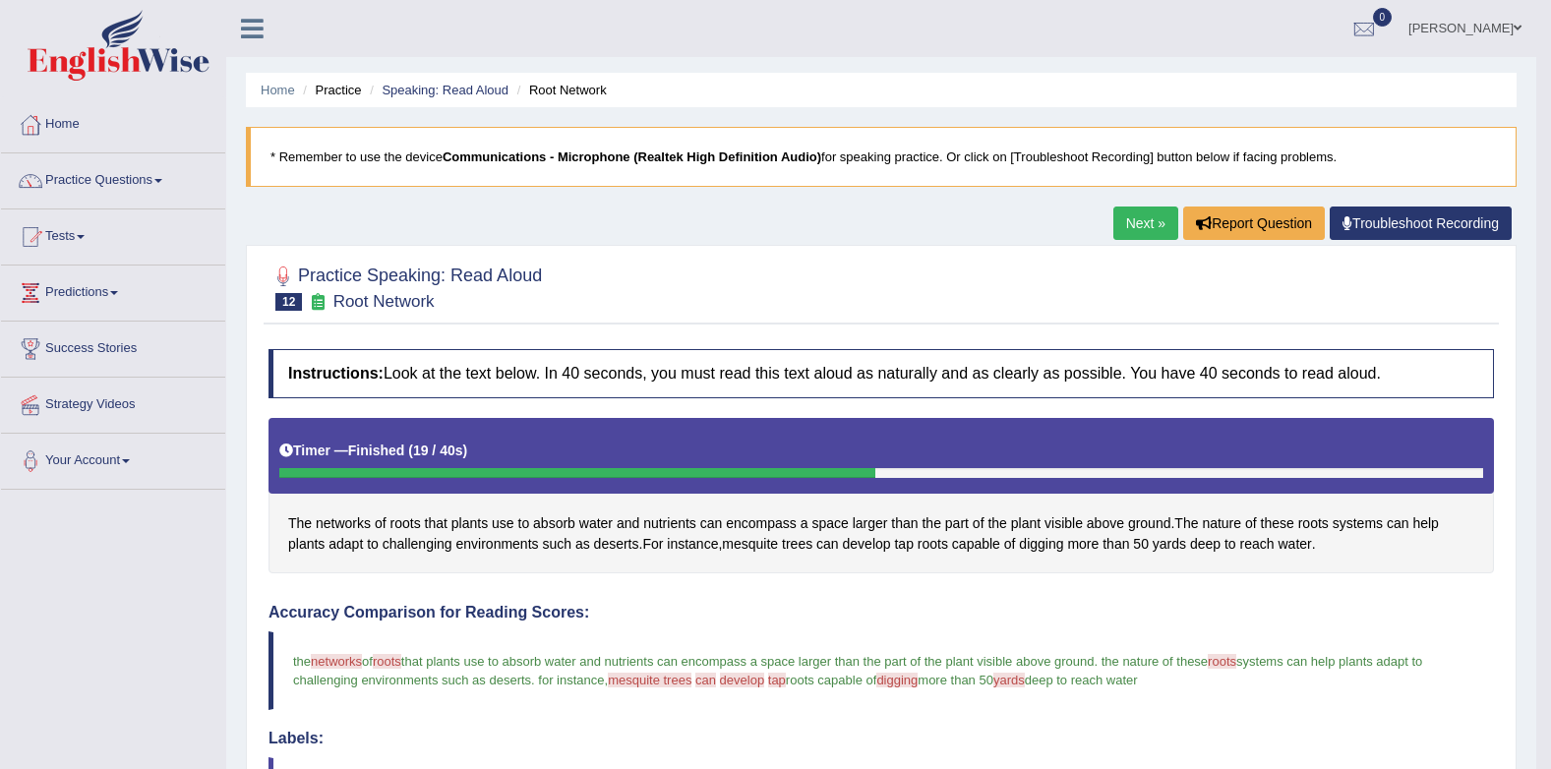
click at [145, 177] on link "Practice Questions" at bounding box center [113, 177] width 224 height 49
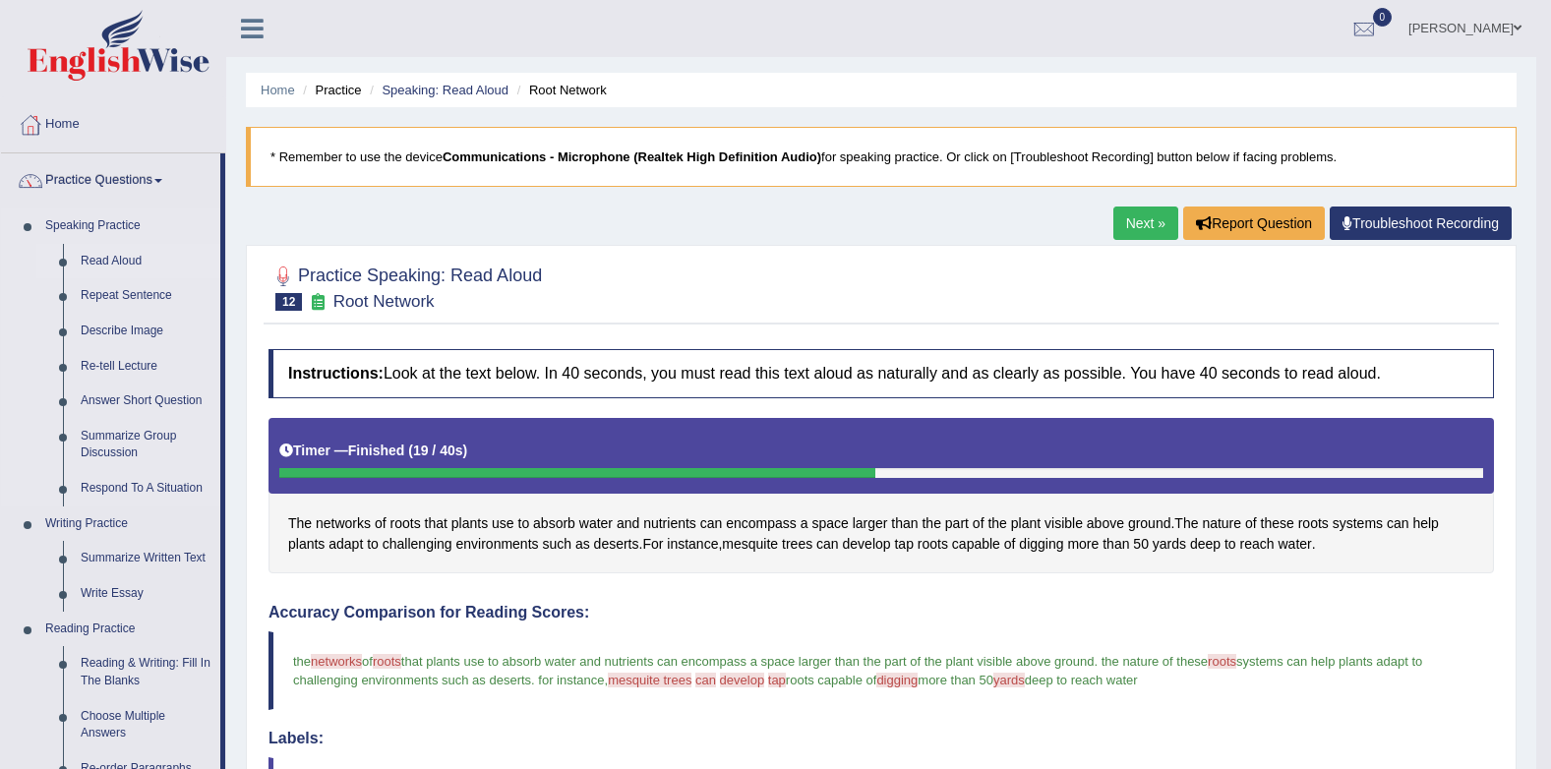
click at [111, 253] on link "Read Aloud" at bounding box center [146, 261] width 148 height 35
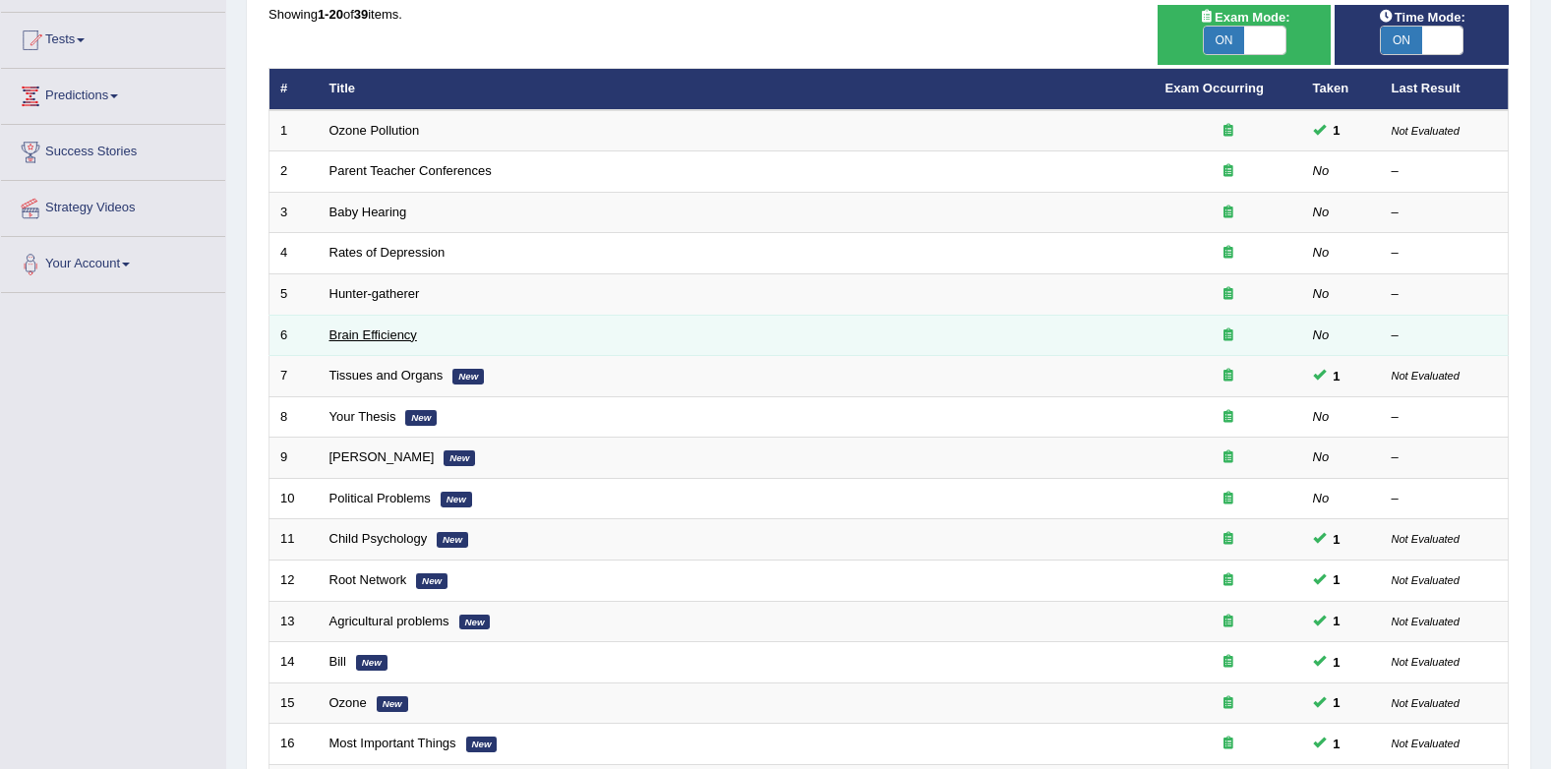
click at [353, 329] on link "Brain Efficiency" at bounding box center [373, 334] width 88 height 15
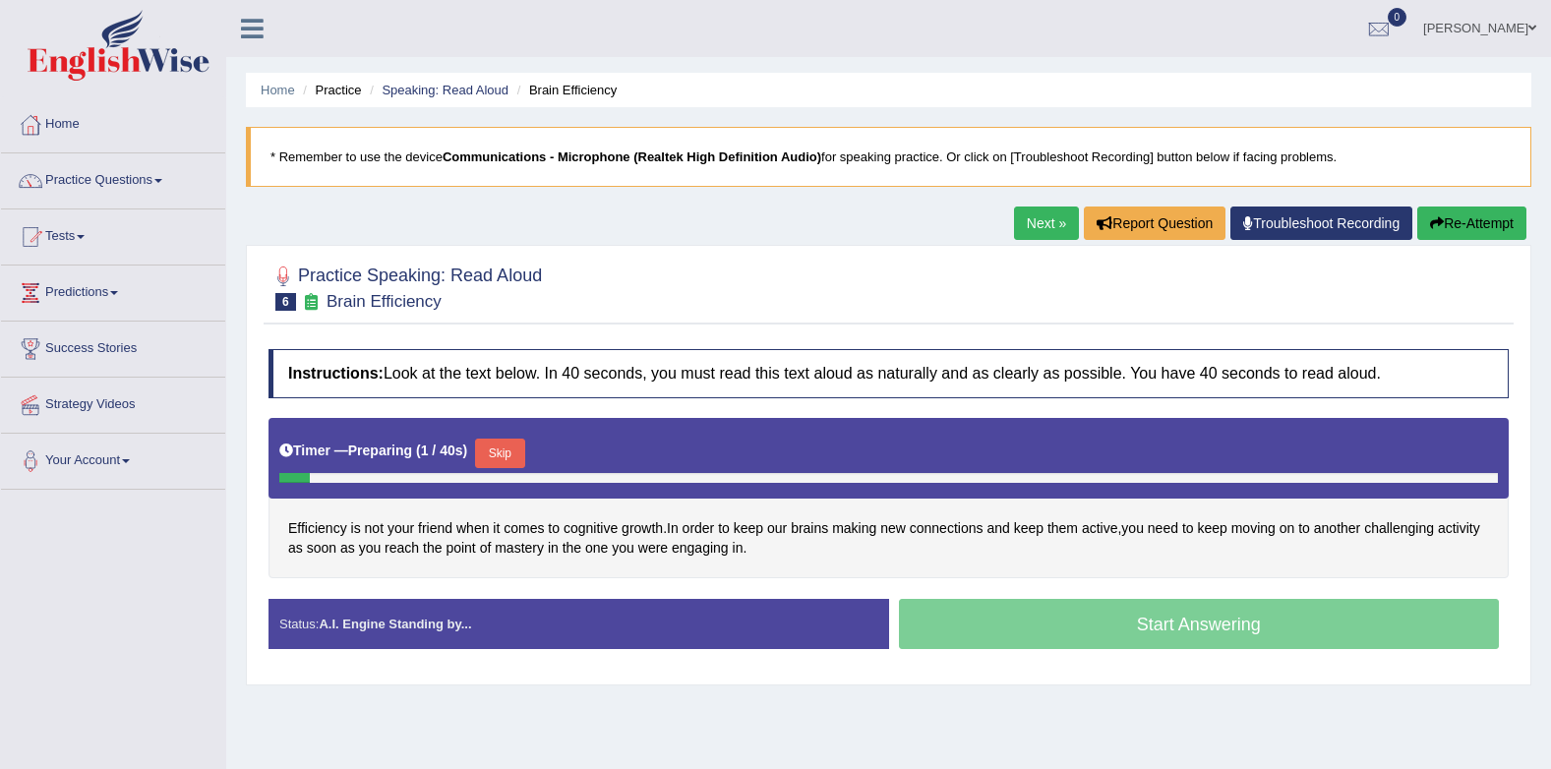
click at [503, 442] on button "Skip" at bounding box center [499, 454] width 49 height 30
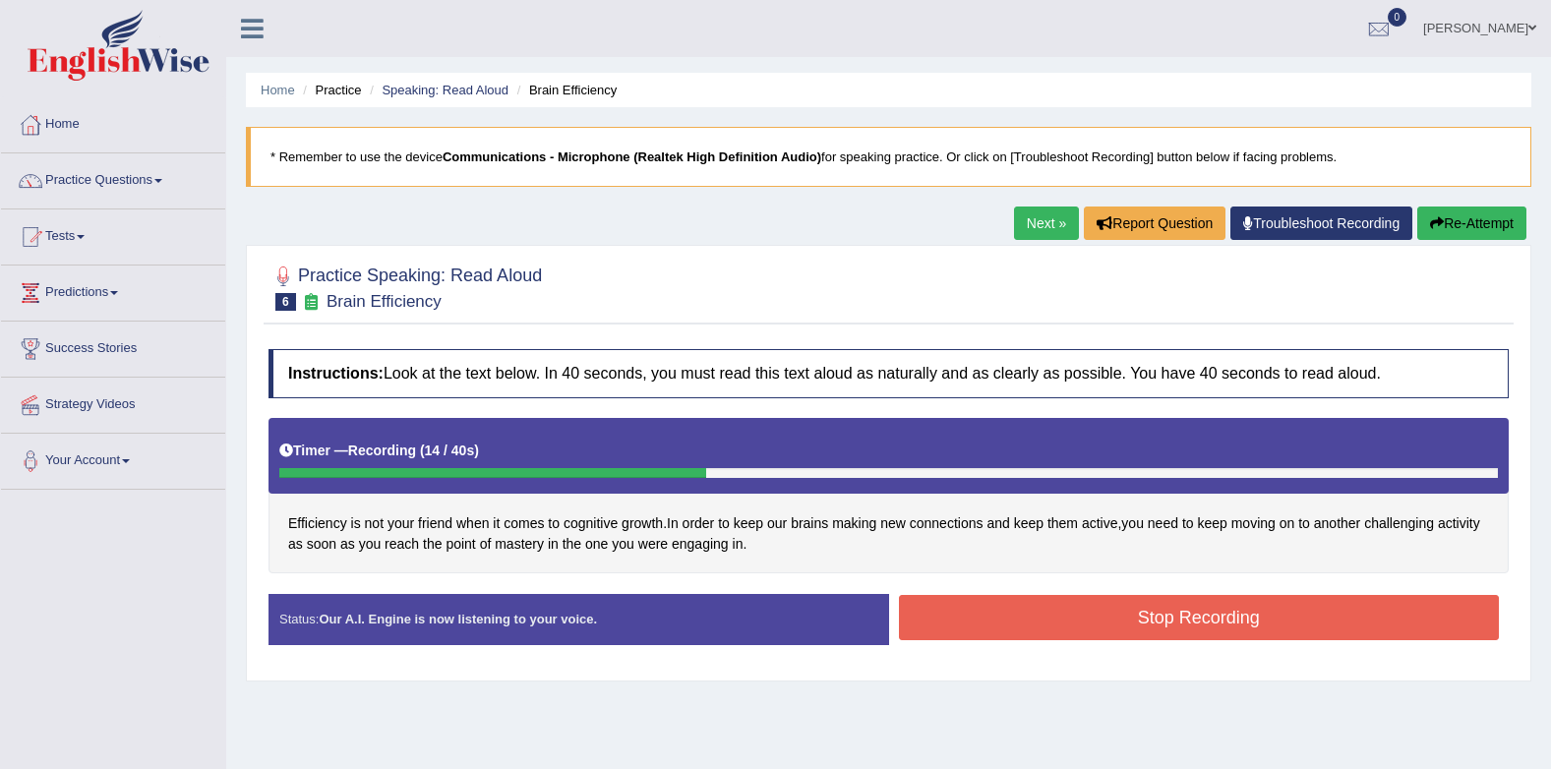
click at [1048, 626] on button "Stop Recording" at bounding box center [1199, 617] width 601 height 45
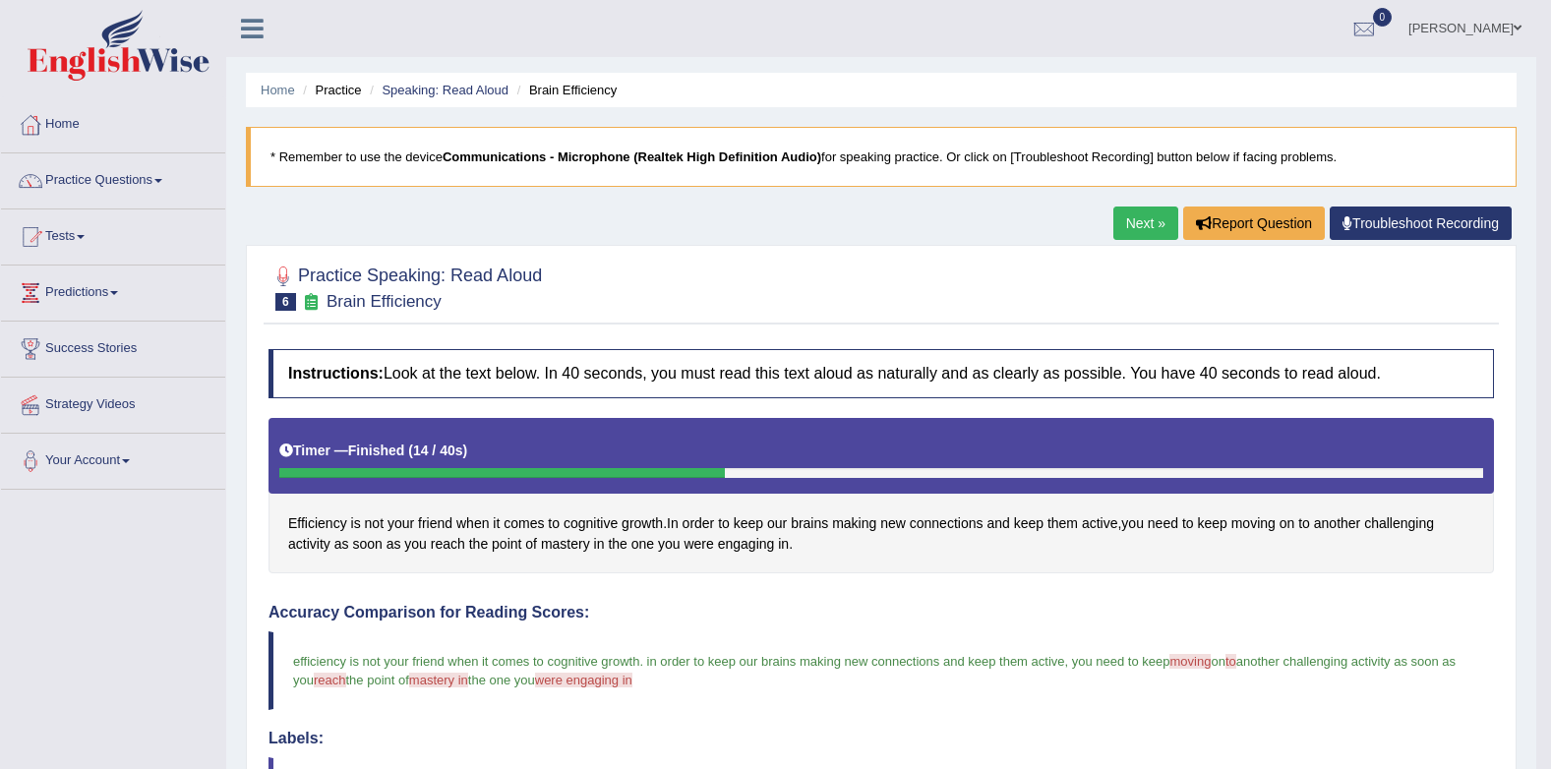
click at [1157, 217] on link "Next »" at bounding box center [1145, 223] width 65 height 33
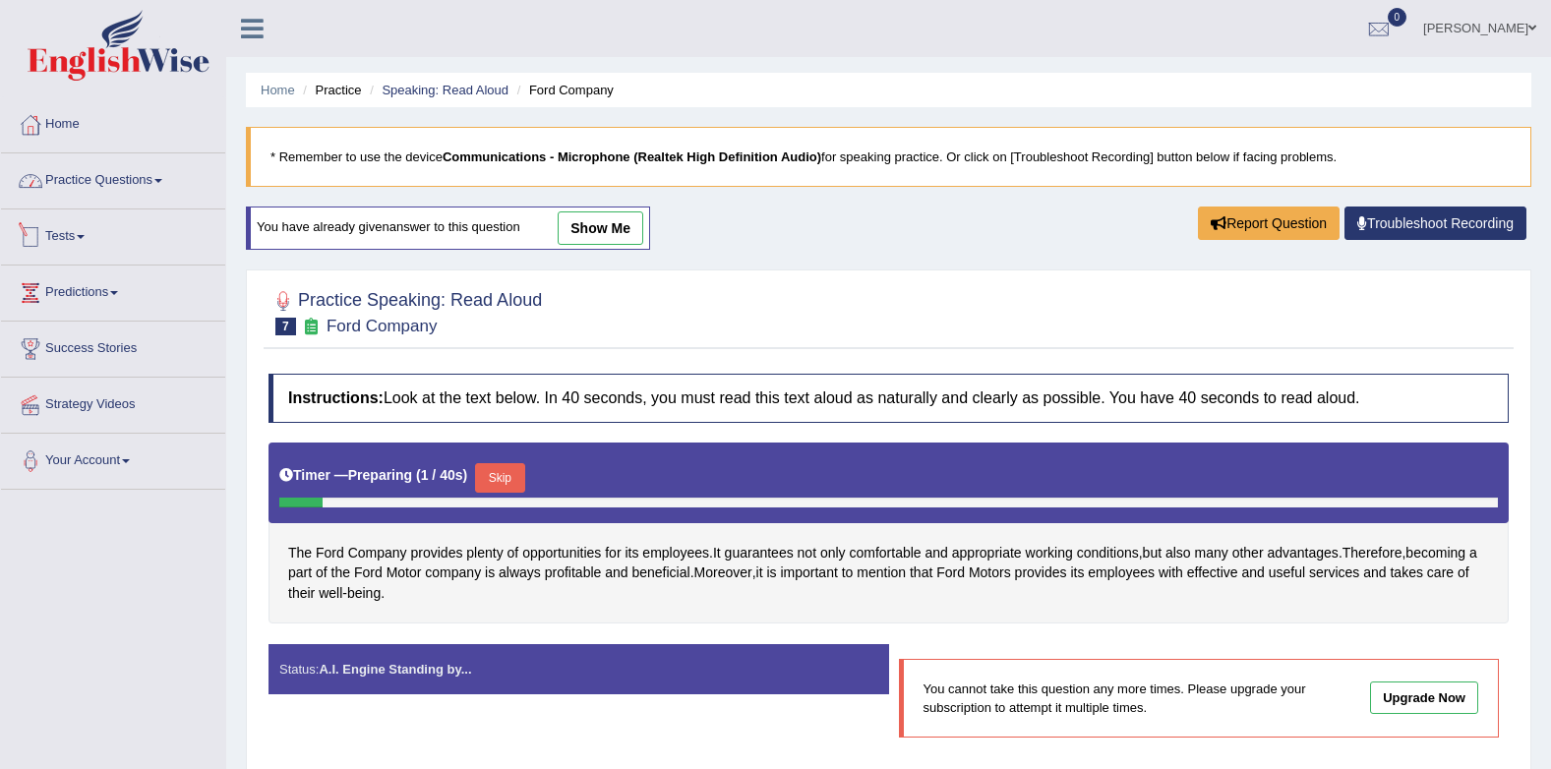
click at [133, 188] on link "Practice Questions" at bounding box center [113, 177] width 224 height 49
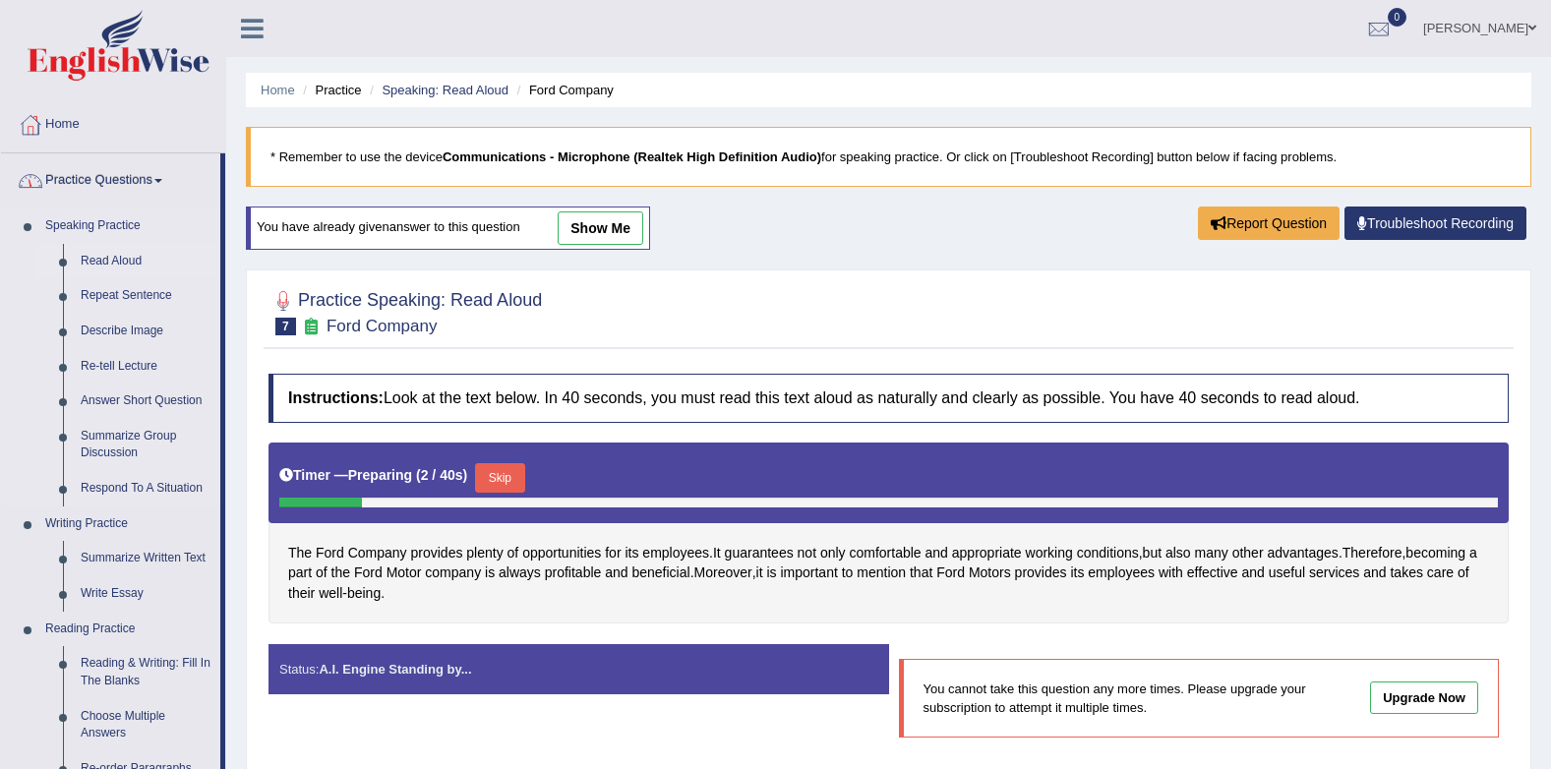
click at [127, 263] on link "Read Aloud" at bounding box center [146, 261] width 148 height 35
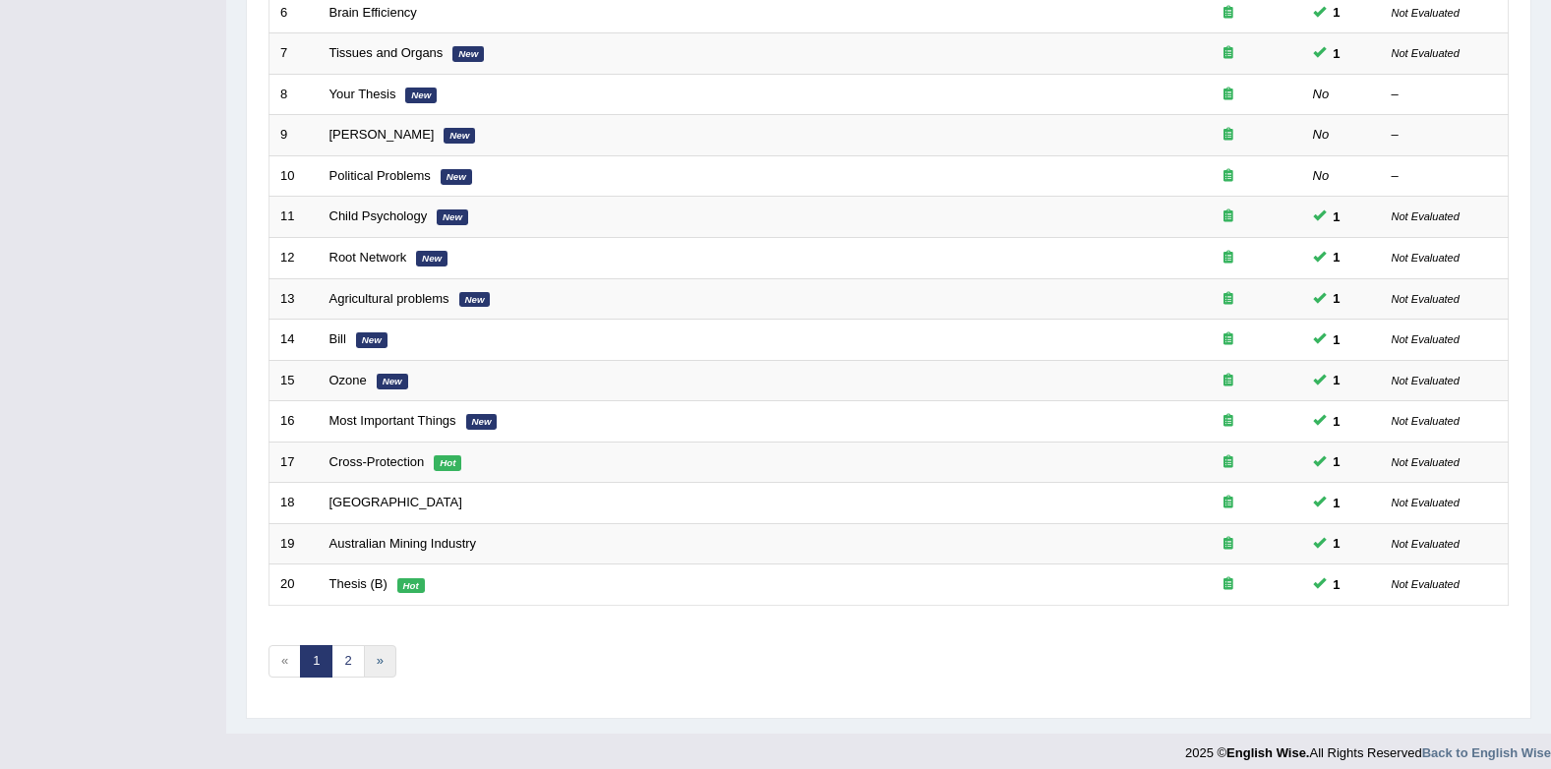
scroll to position [533, 0]
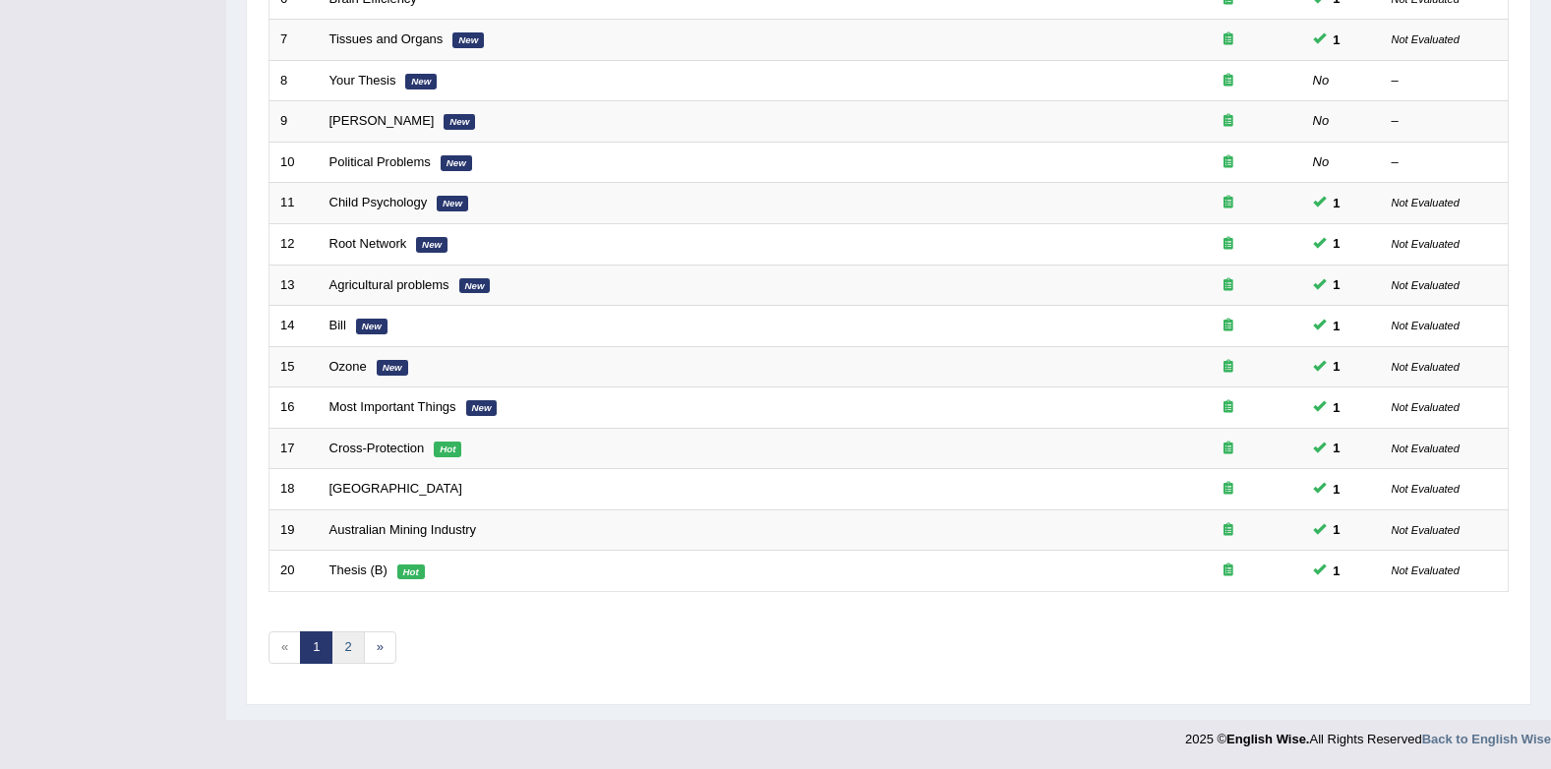
click at [350, 654] on link "2" at bounding box center [347, 647] width 32 height 32
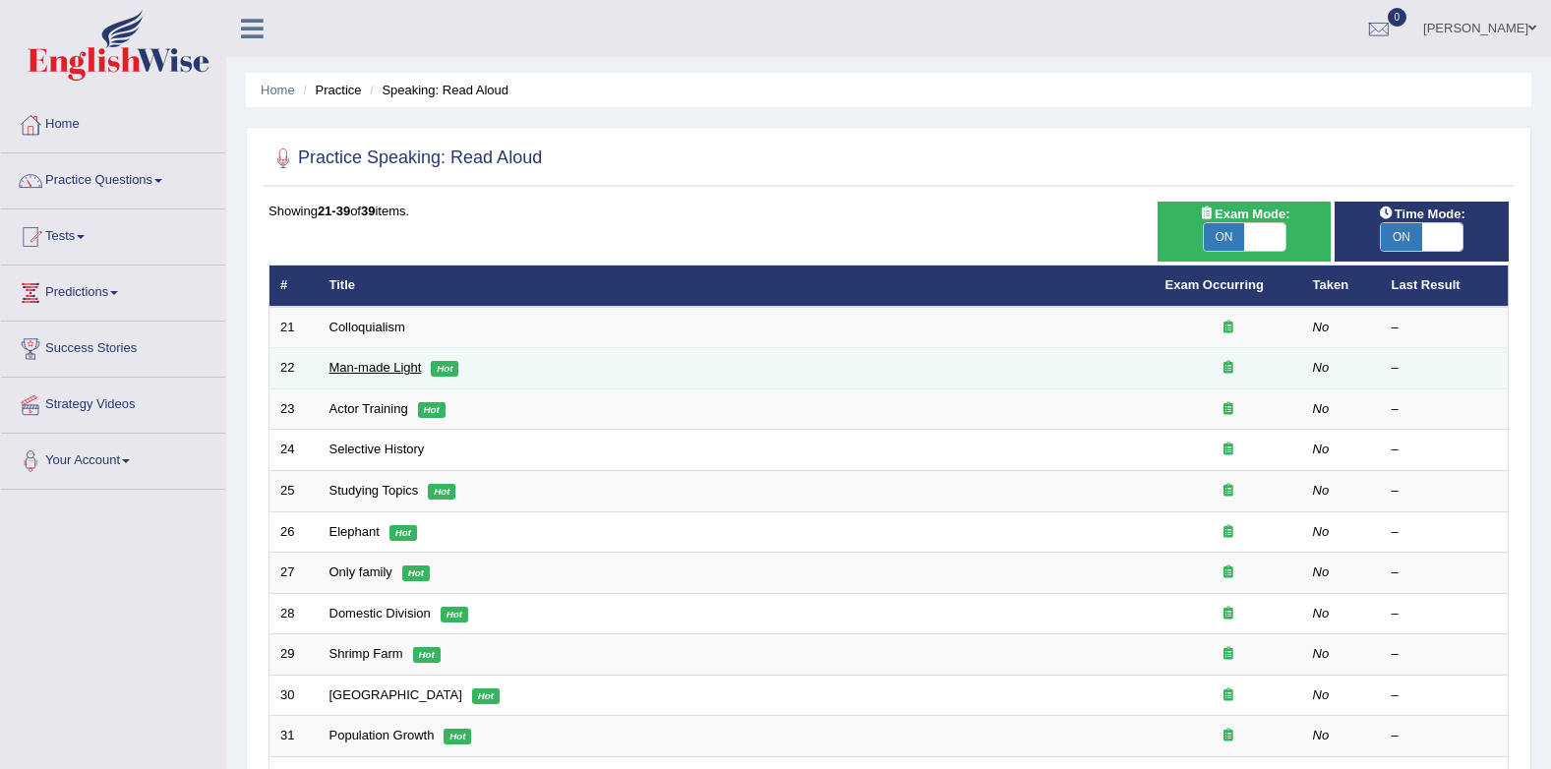
click at [399, 365] on link "Man-made Light" at bounding box center [375, 367] width 92 height 15
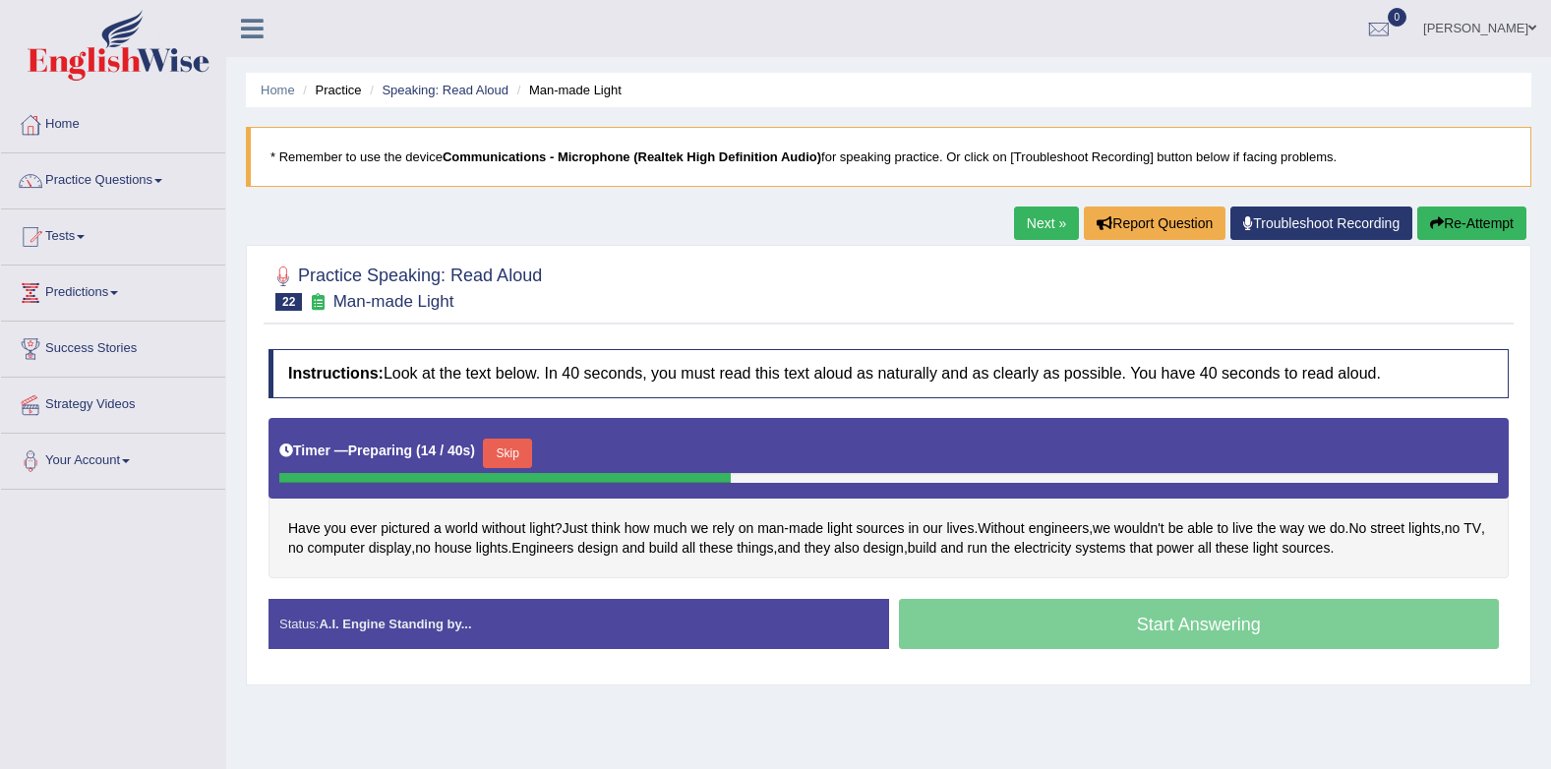
click at [494, 455] on button "Skip" at bounding box center [507, 454] width 49 height 30
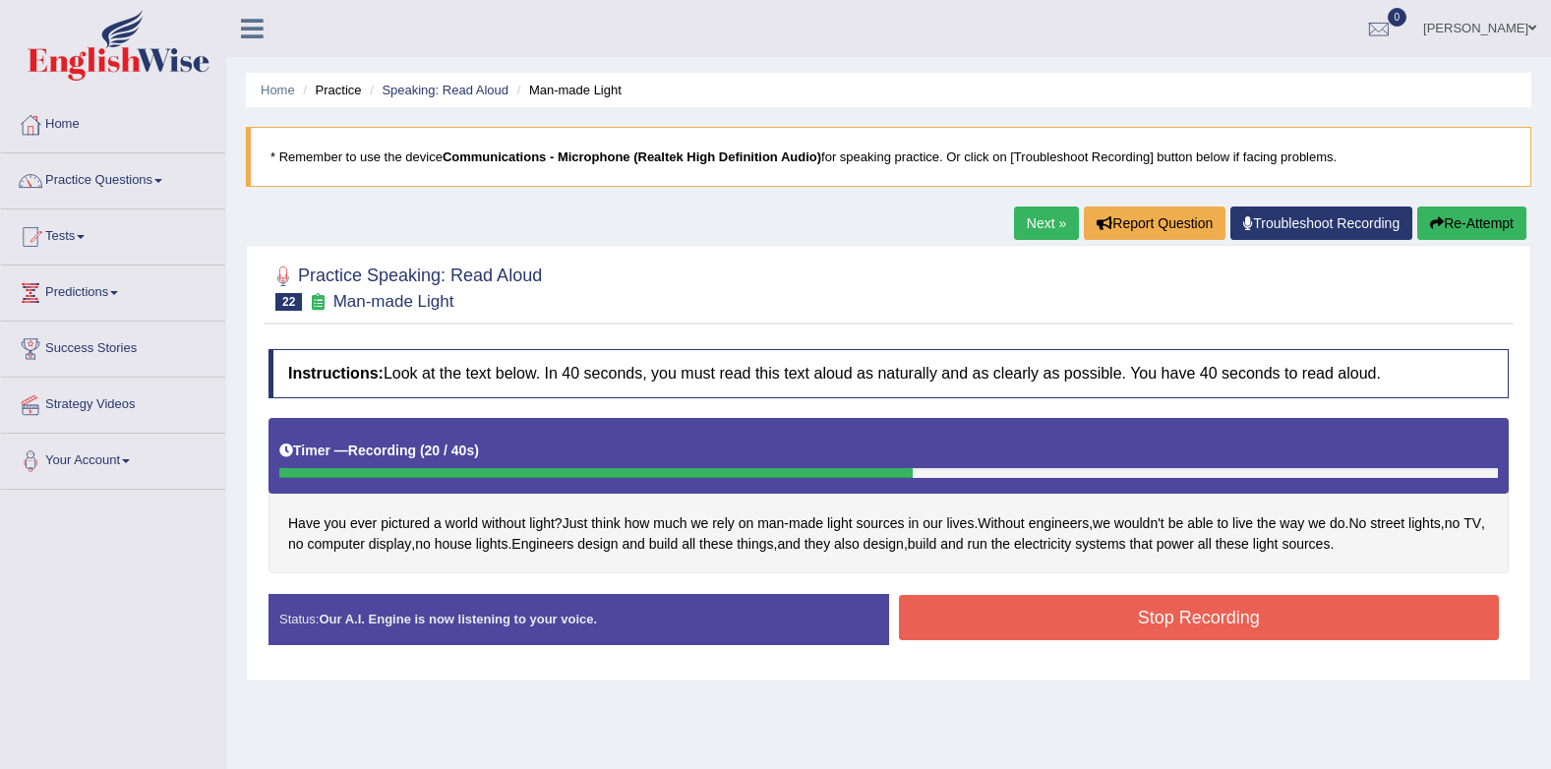
click at [1013, 611] on button "Stop Recording" at bounding box center [1199, 617] width 601 height 45
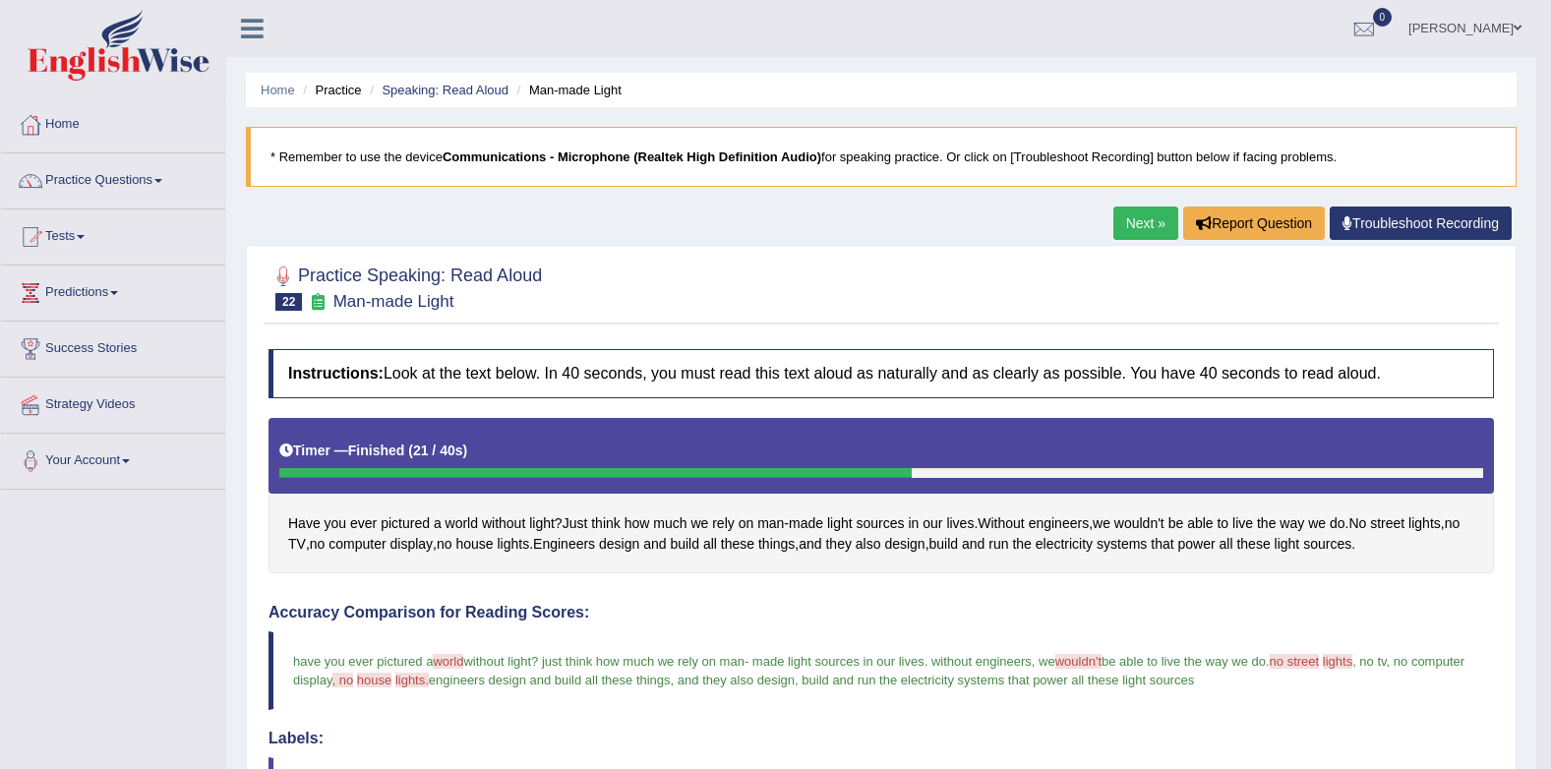
click at [1122, 216] on link "Next »" at bounding box center [1145, 223] width 65 height 33
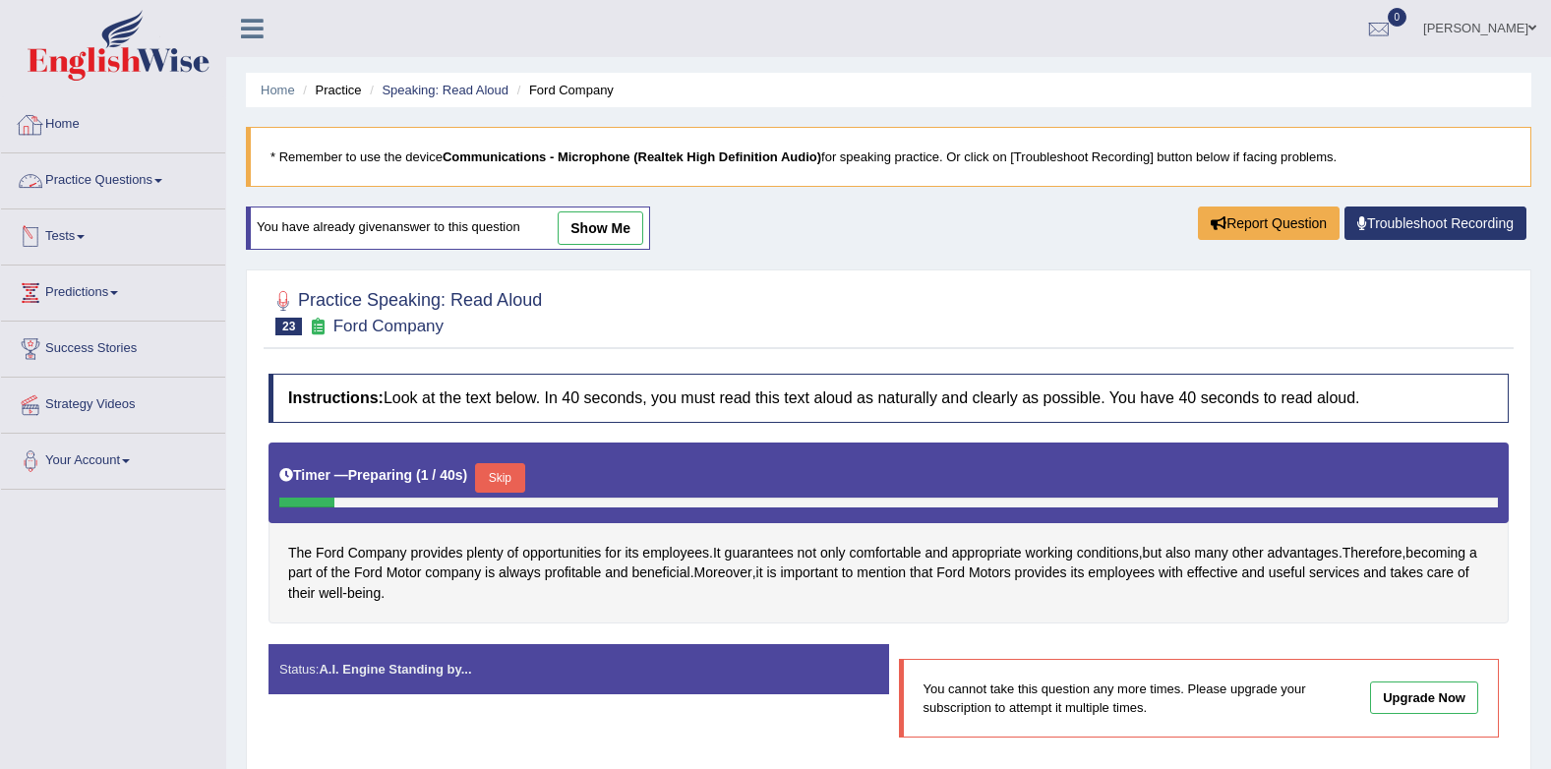
click at [57, 187] on link "Practice Questions" at bounding box center [113, 177] width 224 height 49
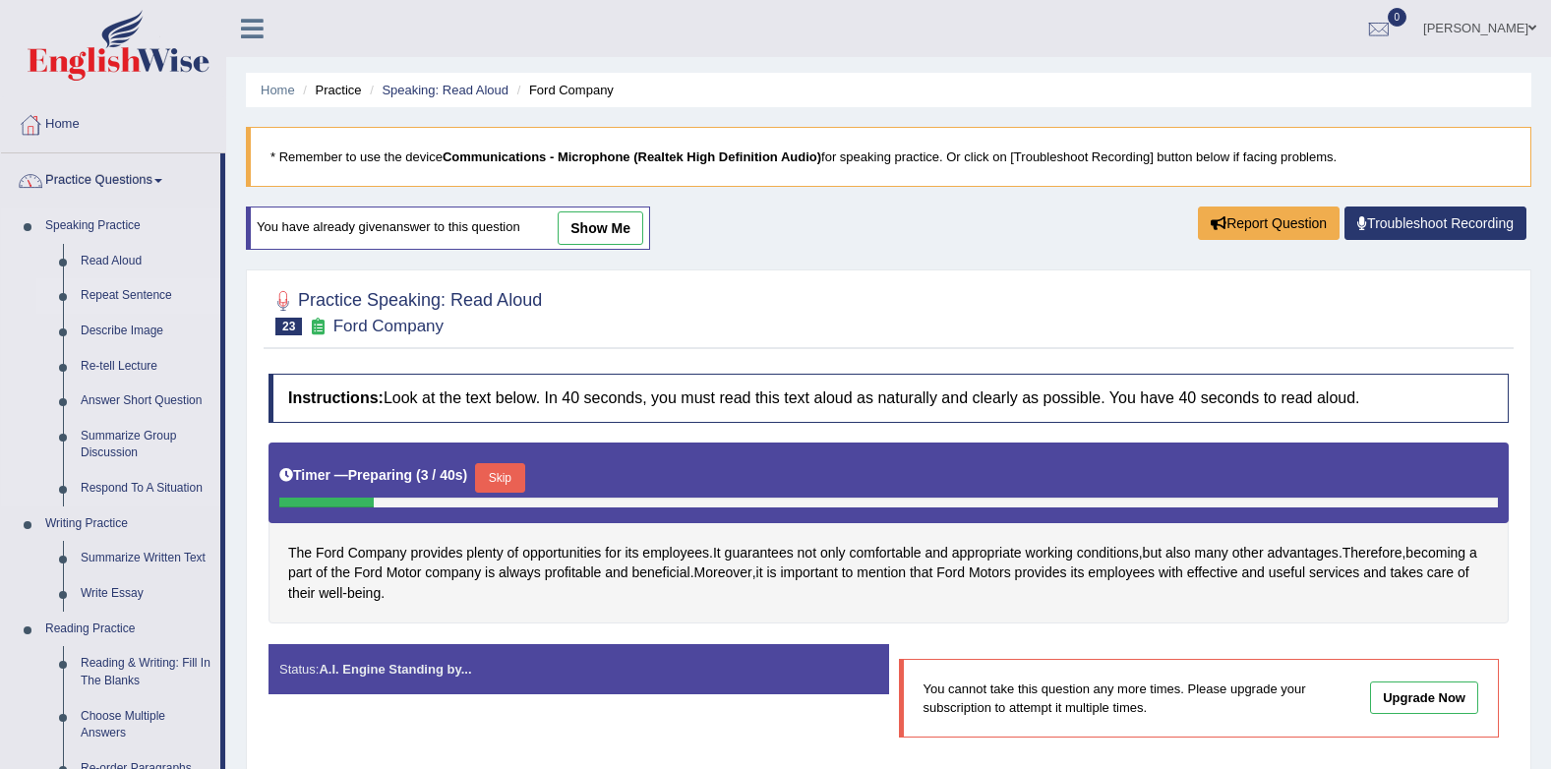
click at [89, 291] on link "Repeat Sentence" at bounding box center [146, 295] width 148 height 35
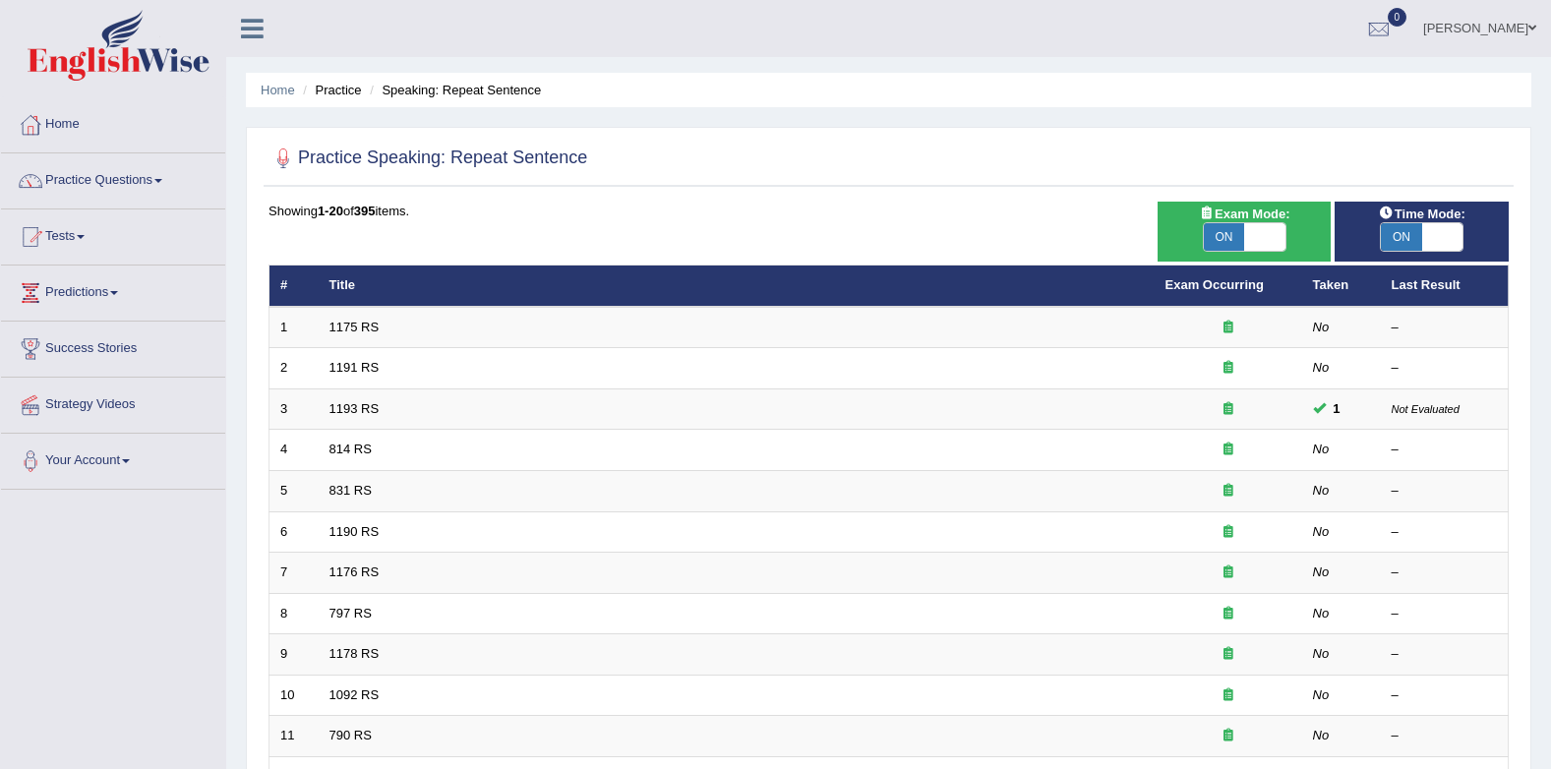
click at [112, 175] on link "Practice Questions" at bounding box center [113, 177] width 224 height 49
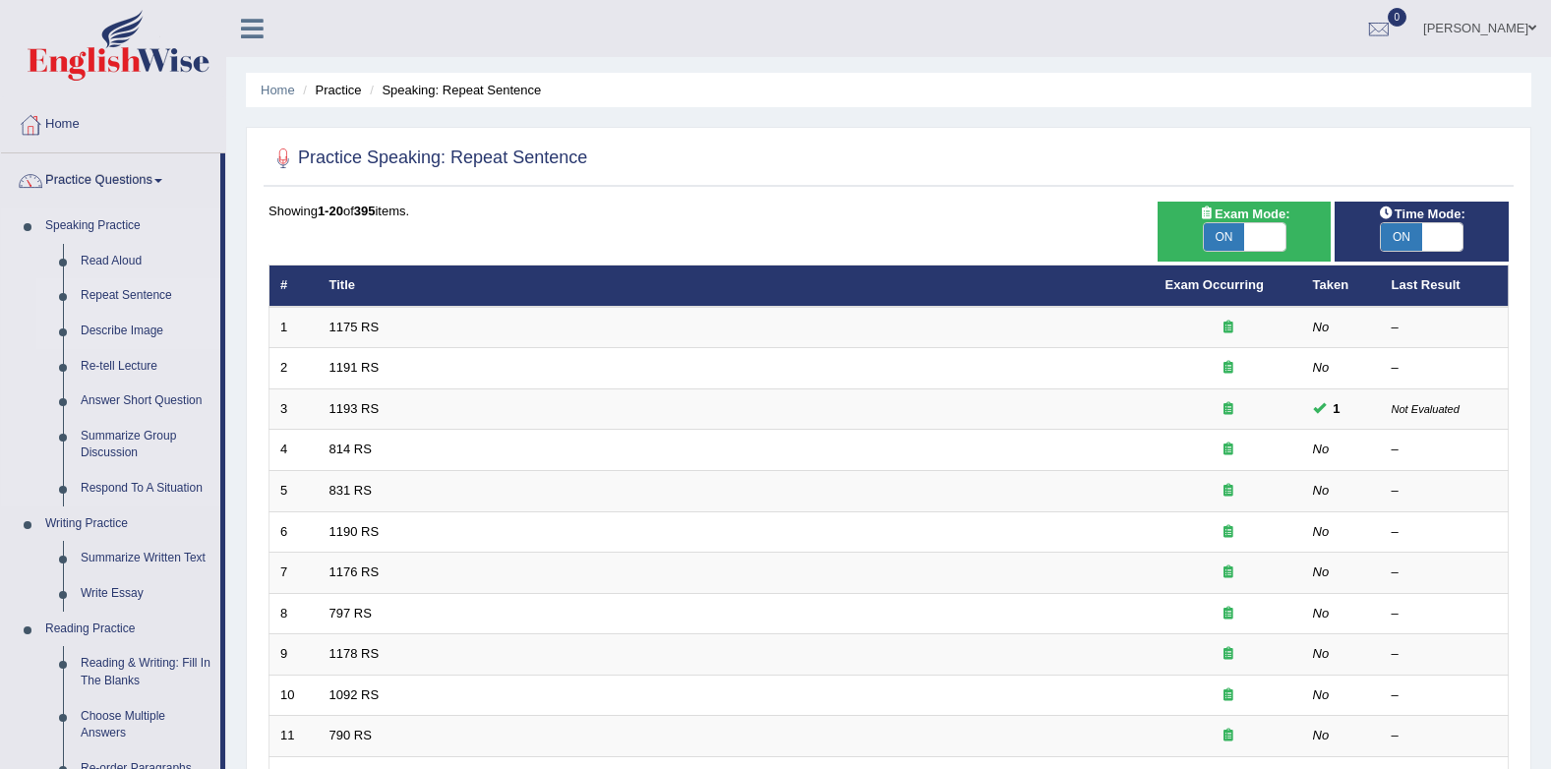
click at [111, 324] on link "Describe Image" at bounding box center [146, 331] width 148 height 35
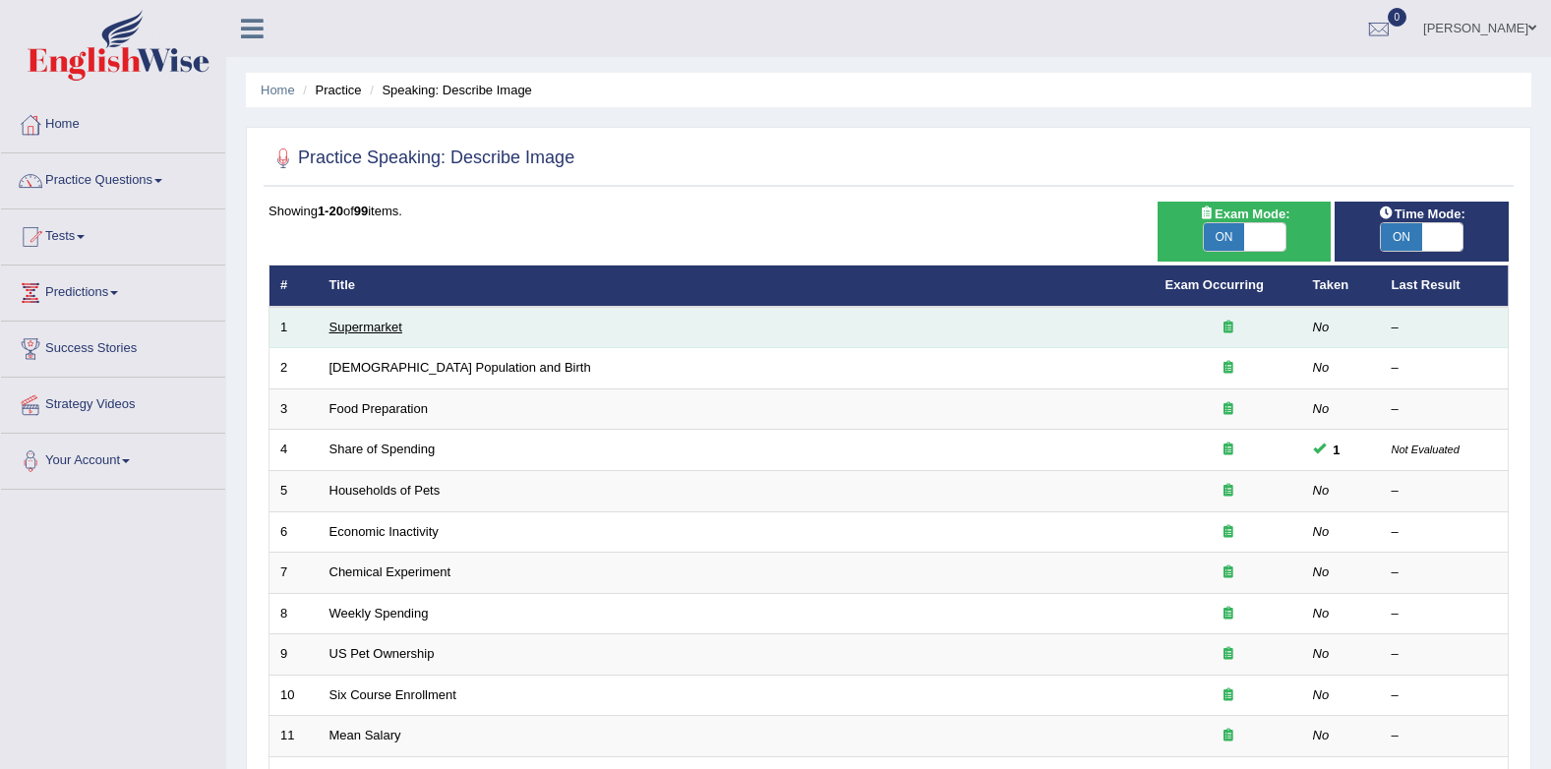
click at [373, 321] on link "Supermarket" at bounding box center [365, 327] width 73 height 15
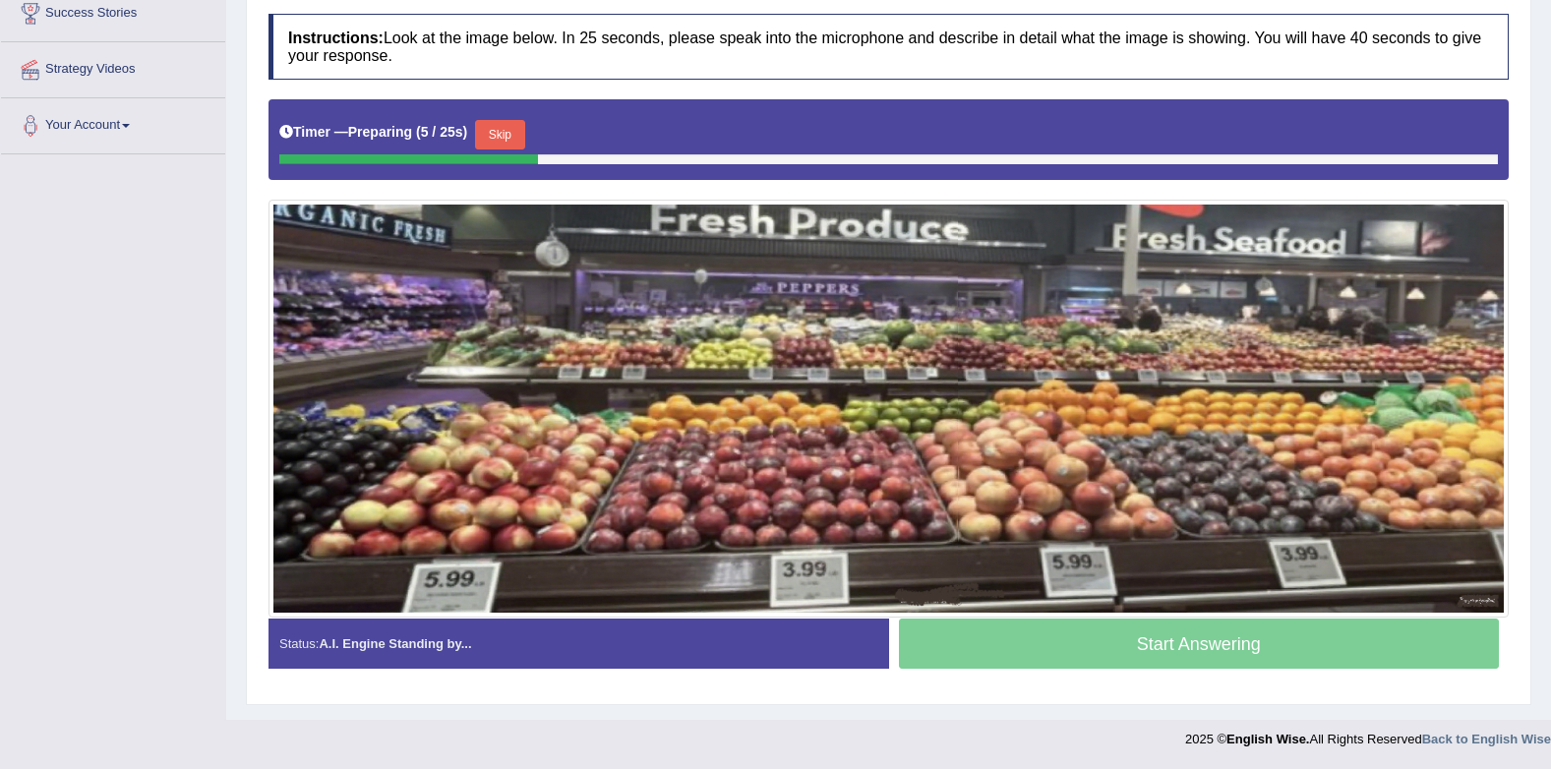
click at [505, 129] on button "Skip" at bounding box center [499, 135] width 49 height 30
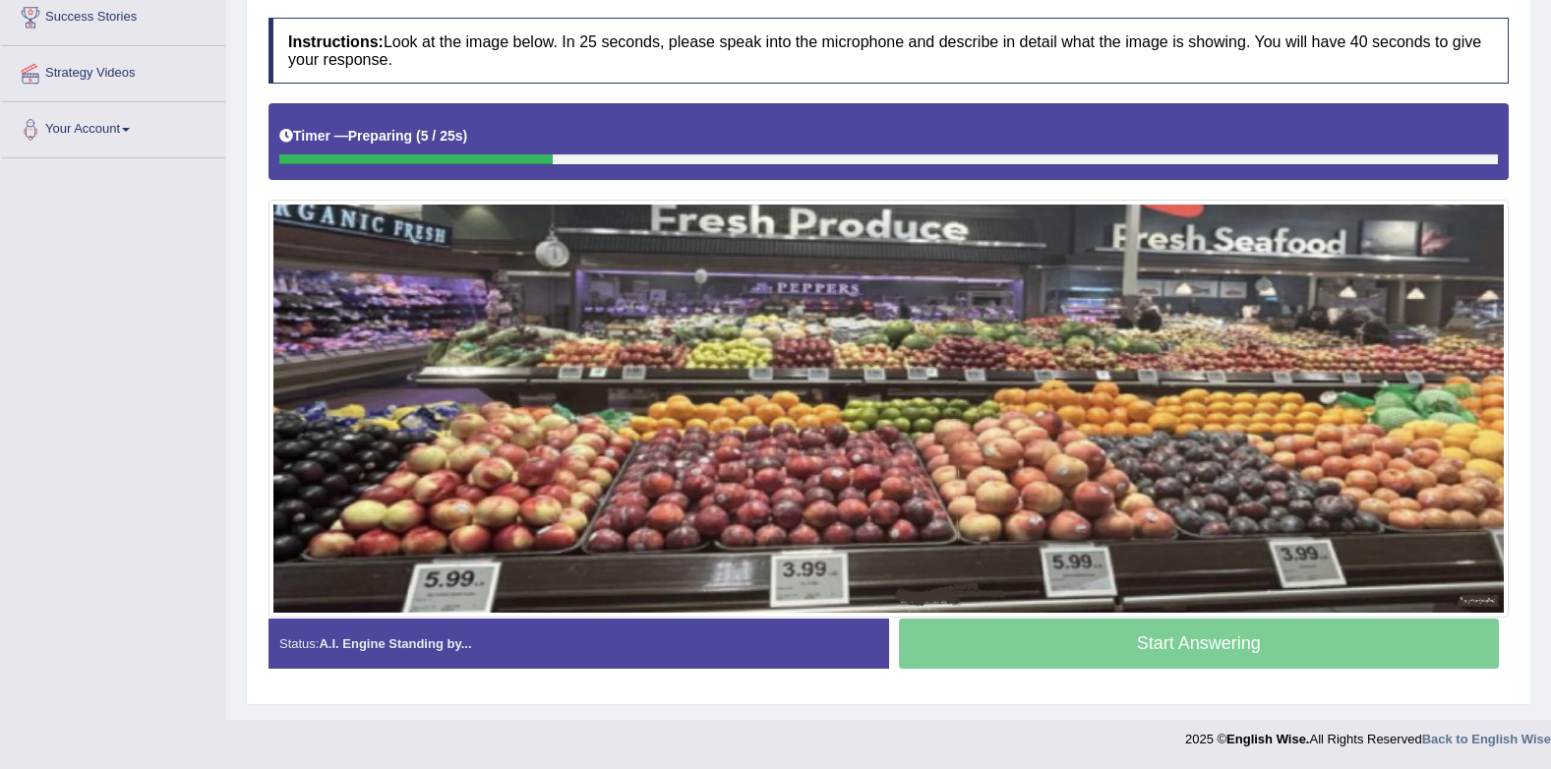
scroll to position [331, 0]
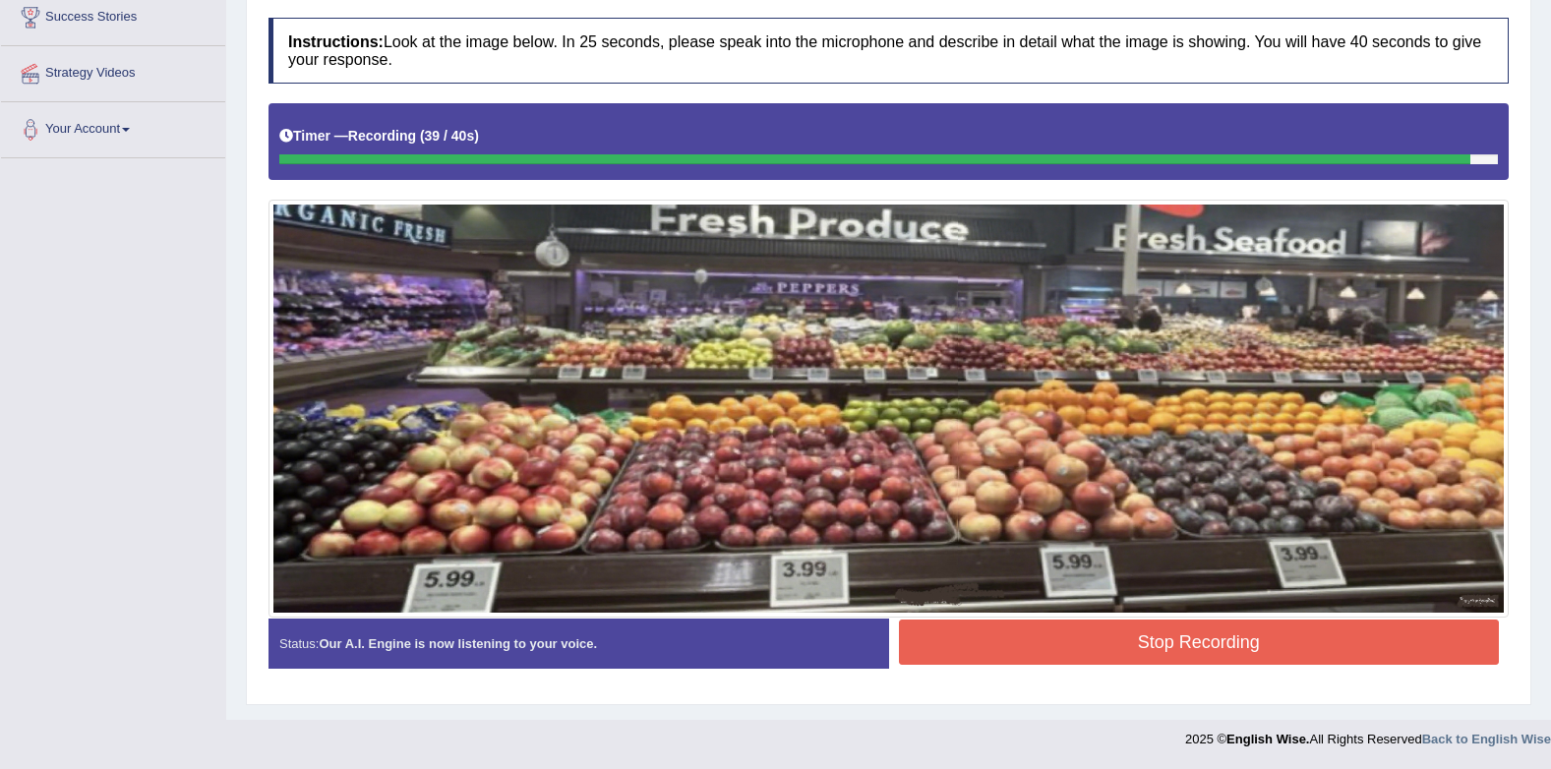
click at [1035, 658] on button "Stop Recording" at bounding box center [1199, 642] width 601 height 45
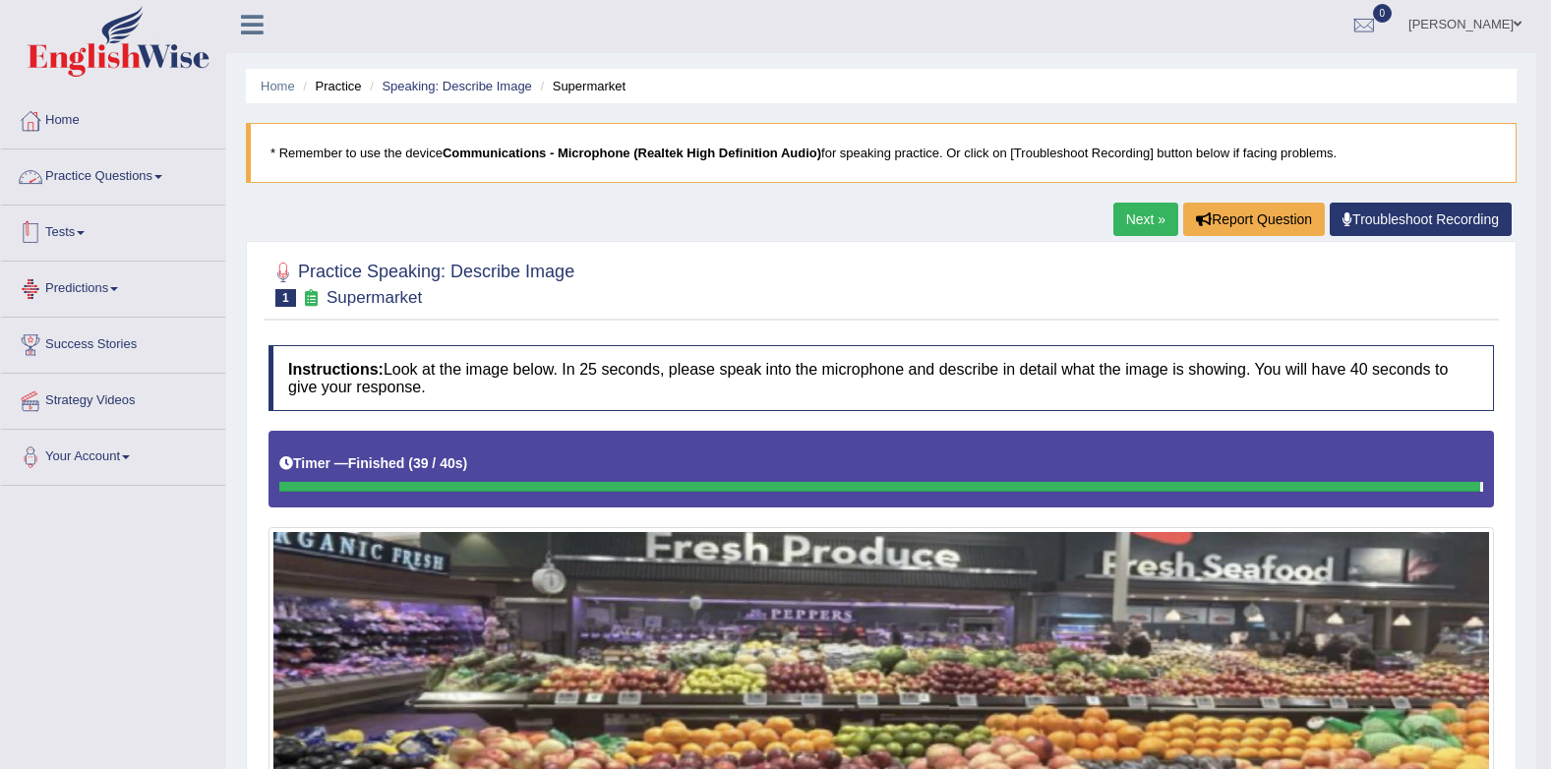
scroll to position [0, 0]
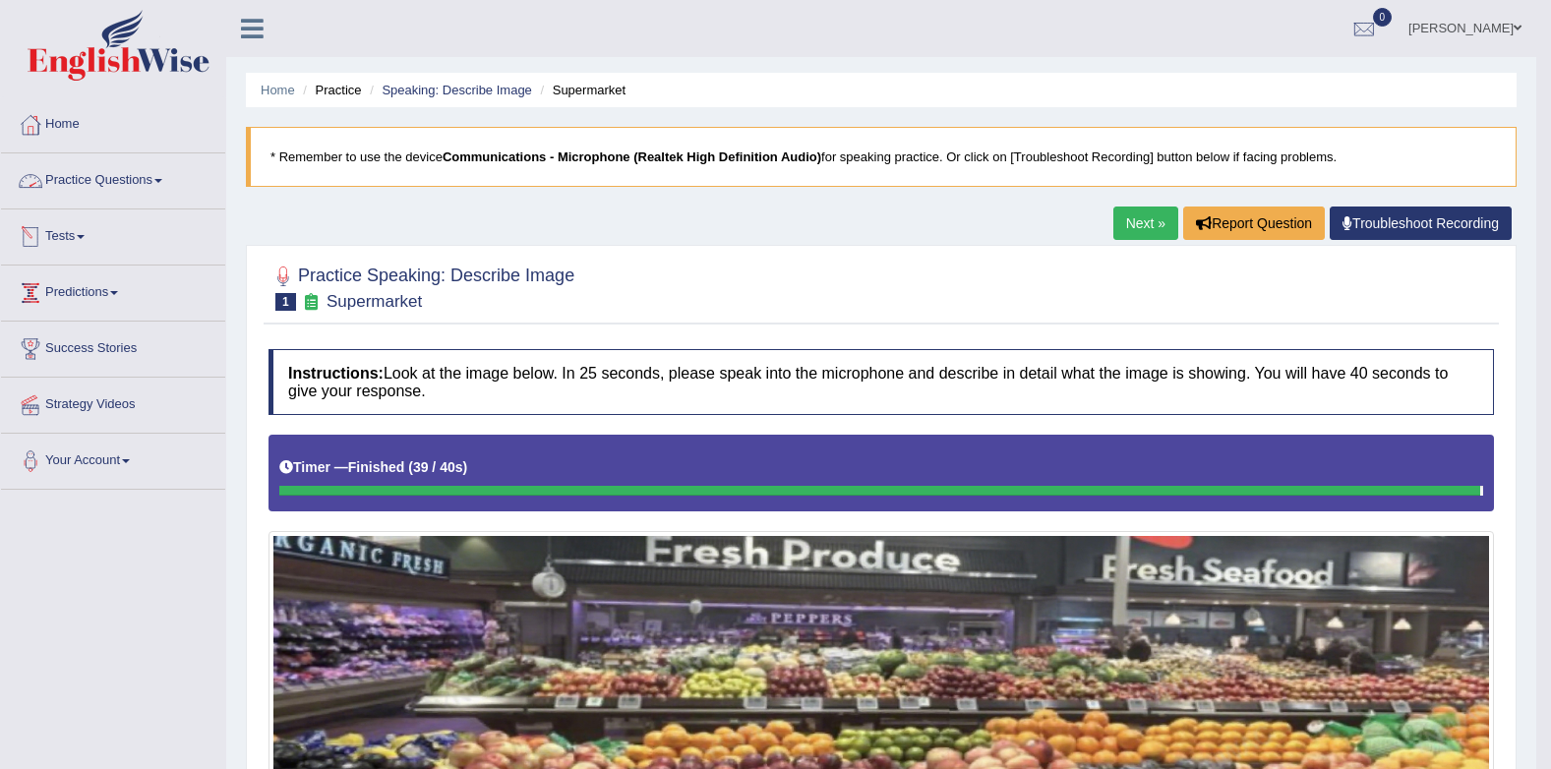
click at [113, 177] on link "Practice Questions" at bounding box center [113, 177] width 224 height 49
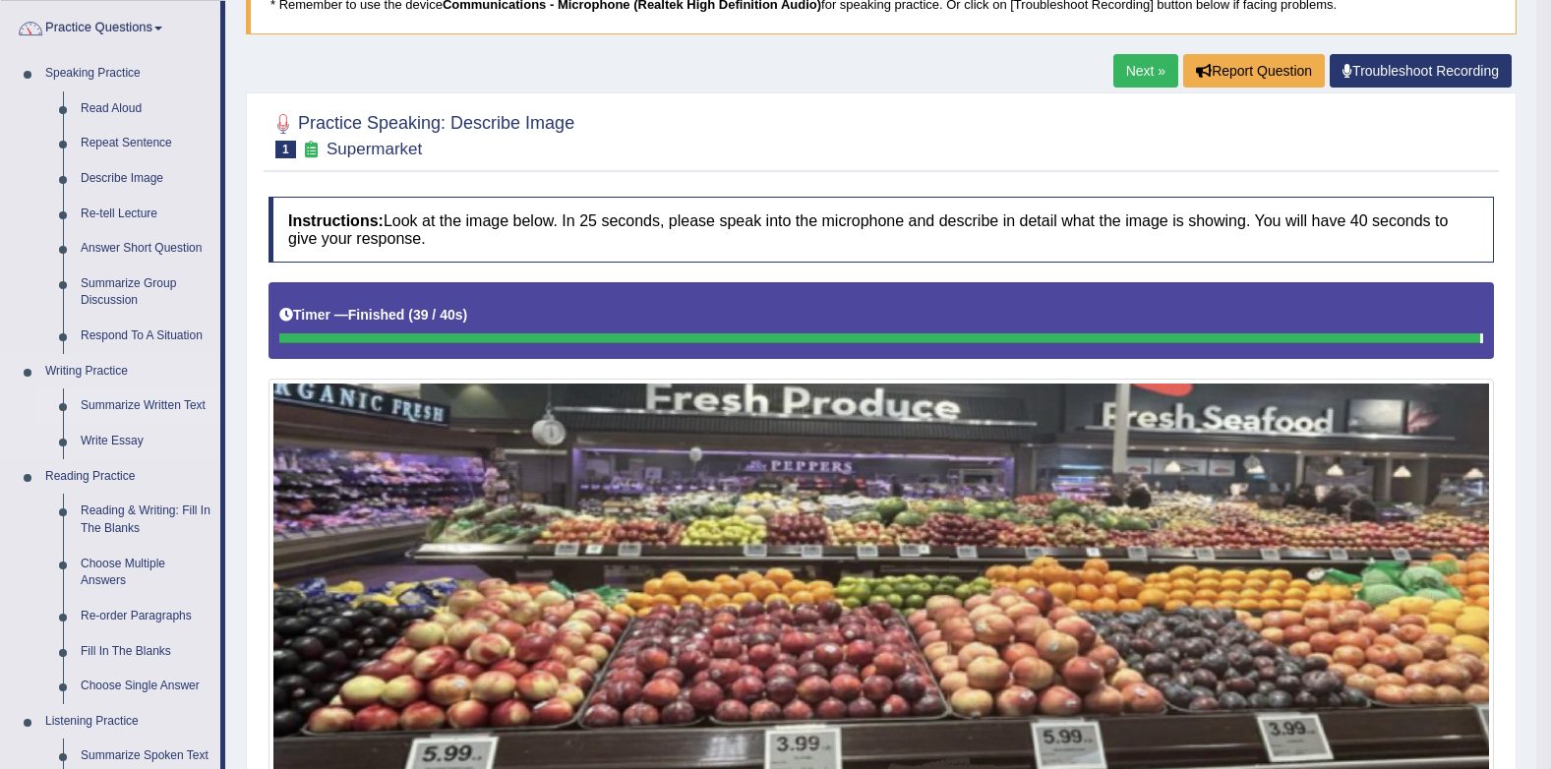
scroll to position [197, 0]
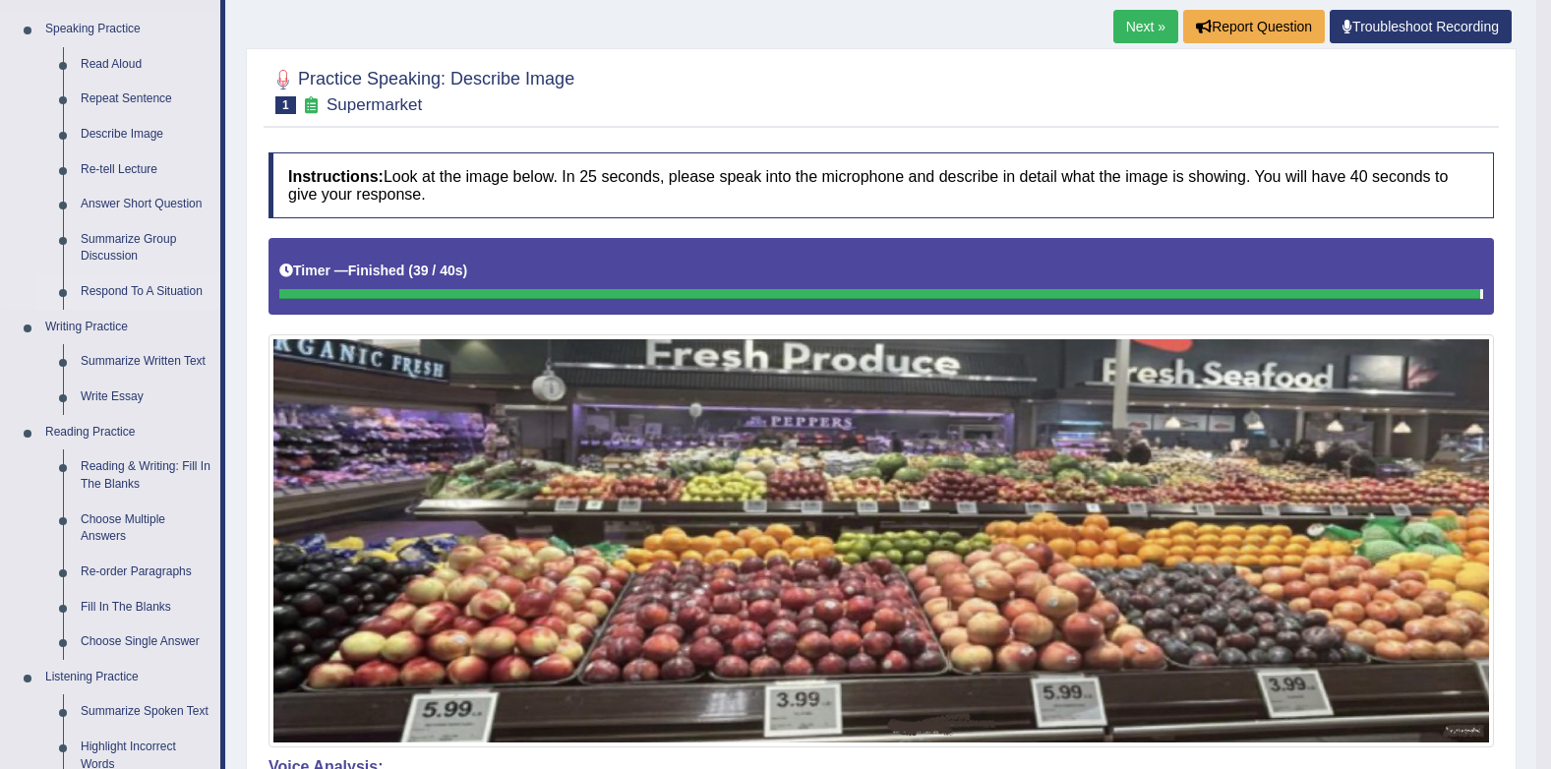
click at [162, 296] on link "Respond To A Situation" at bounding box center [146, 291] width 148 height 35
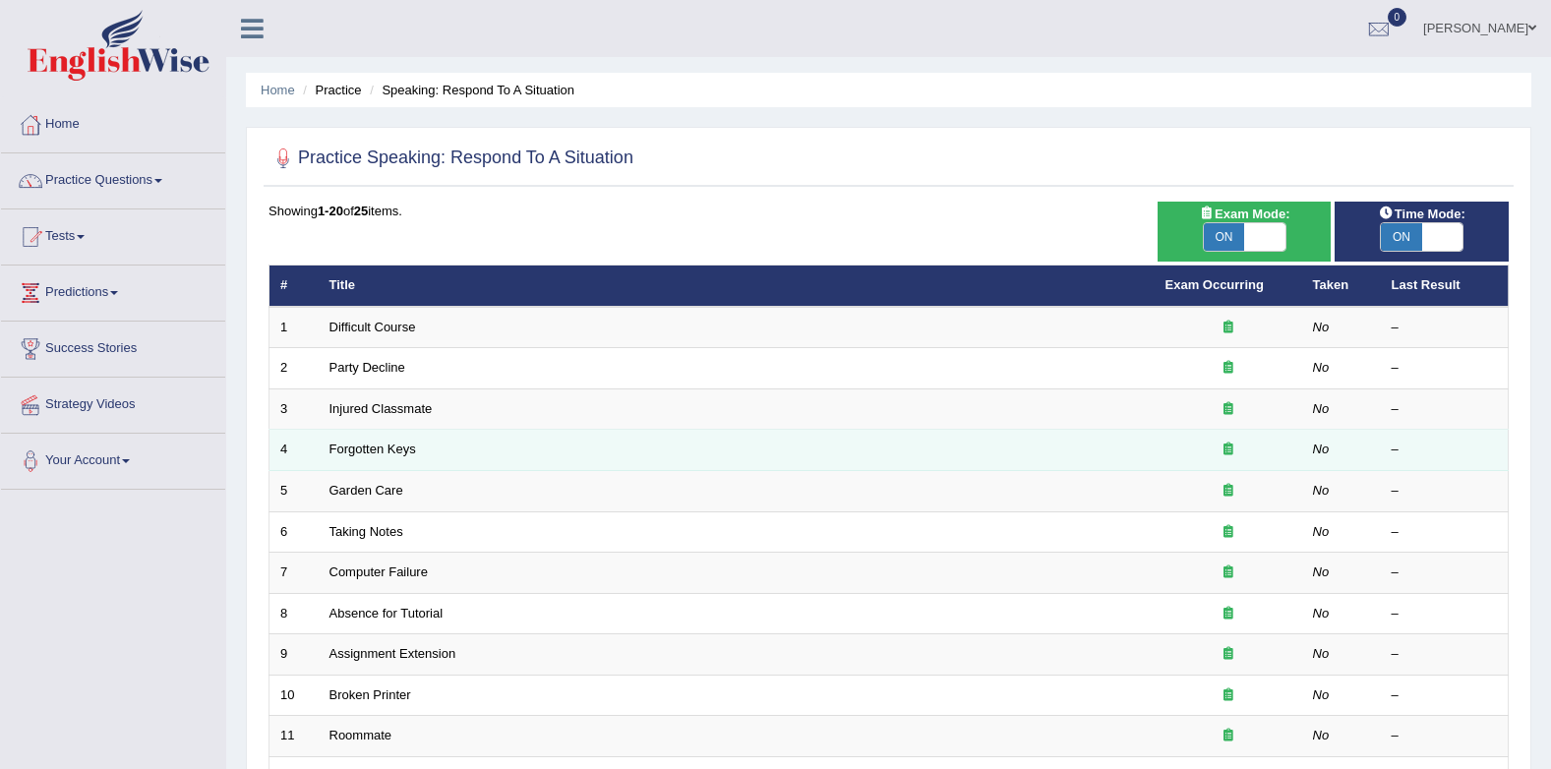
click at [392, 439] on td "Forgotten Keys" at bounding box center [737, 450] width 836 height 41
click at [391, 443] on link "Forgotten Keys" at bounding box center [372, 449] width 87 height 15
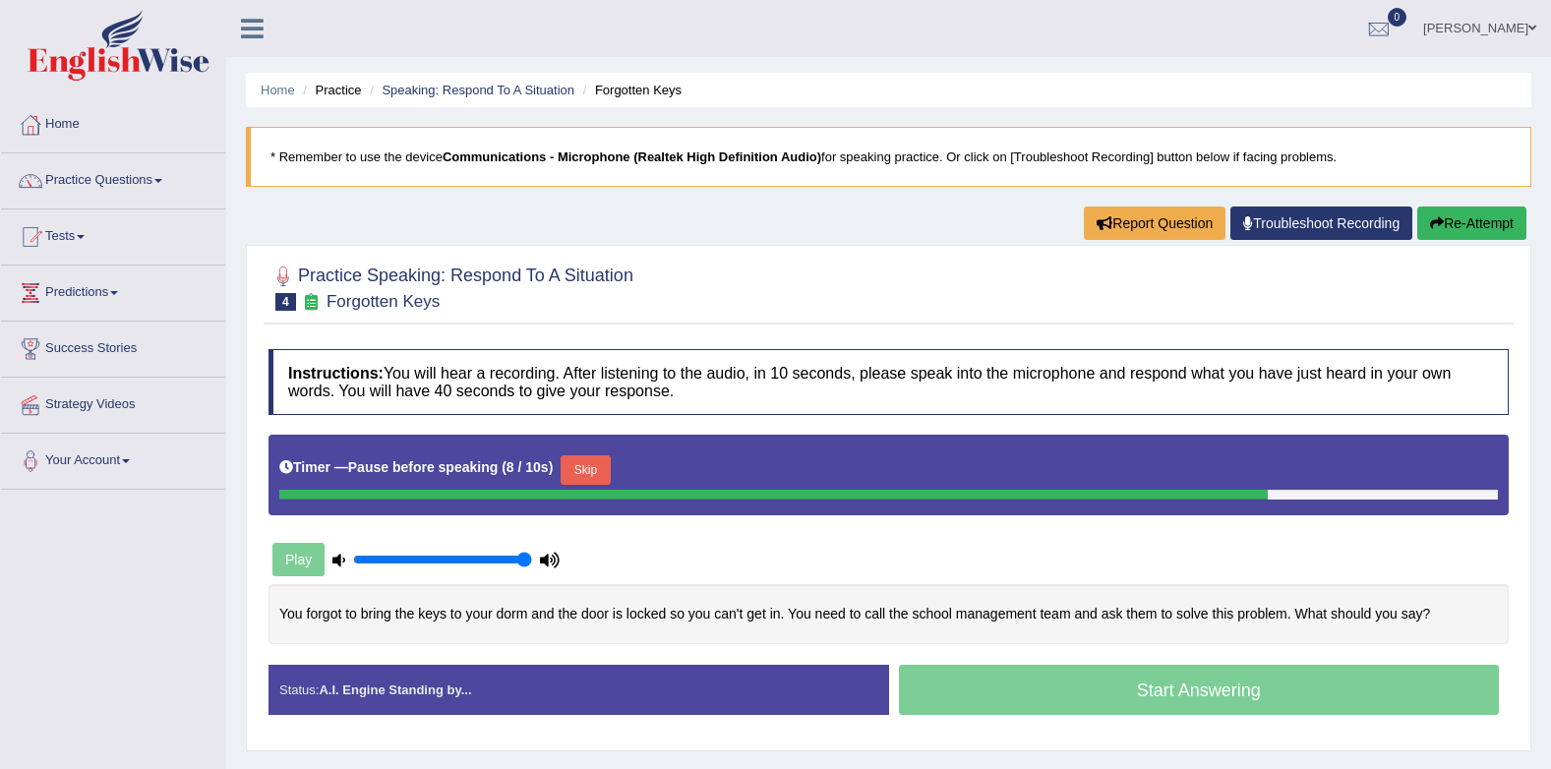
click at [575, 461] on button "Skip" at bounding box center [585, 470] width 49 height 30
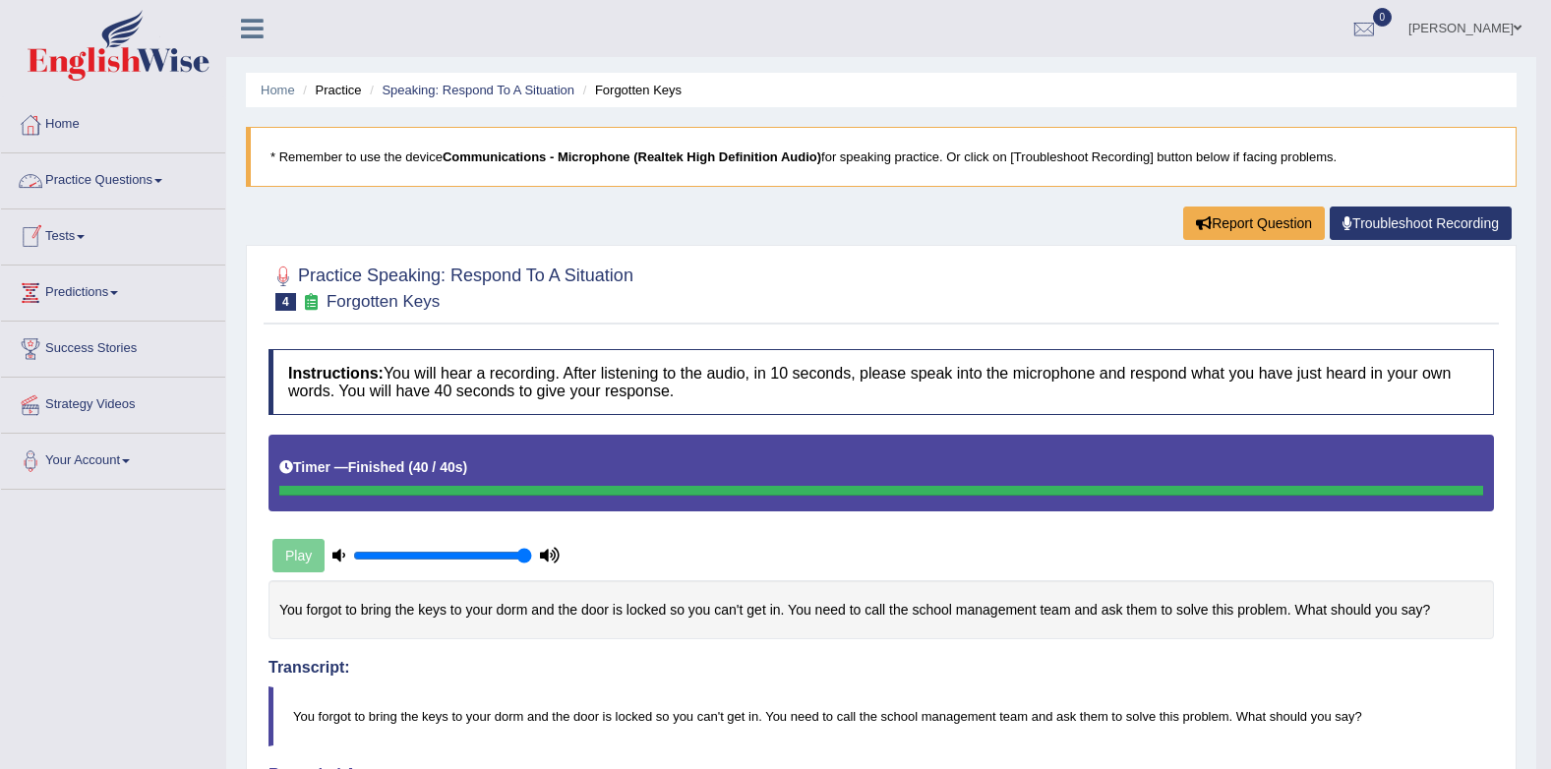
click at [117, 180] on link "Practice Questions" at bounding box center [113, 177] width 224 height 49
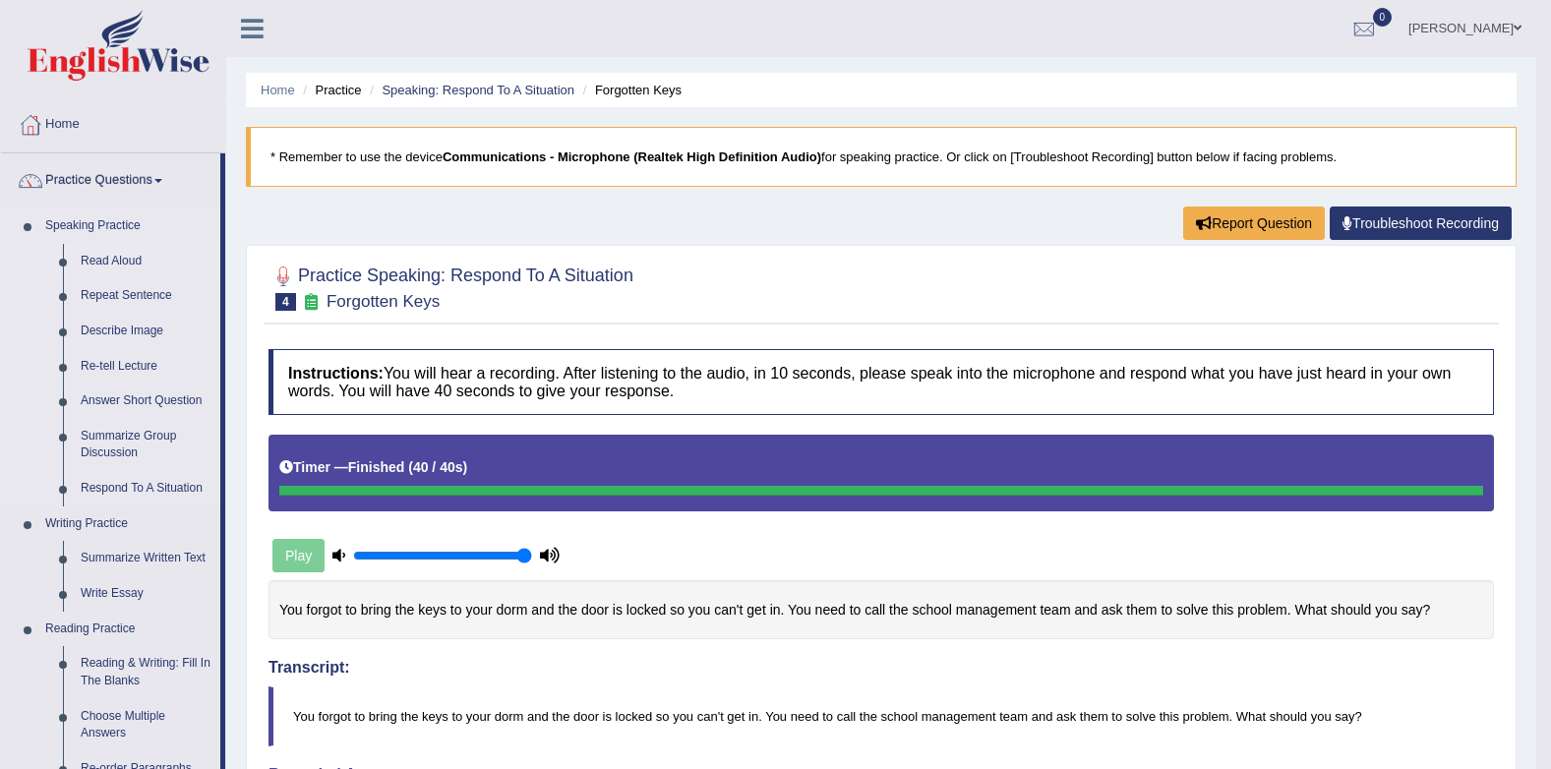
click at [113, 266] on link "Read Aloud" at bounding box center [146, 261] width 148 height 35
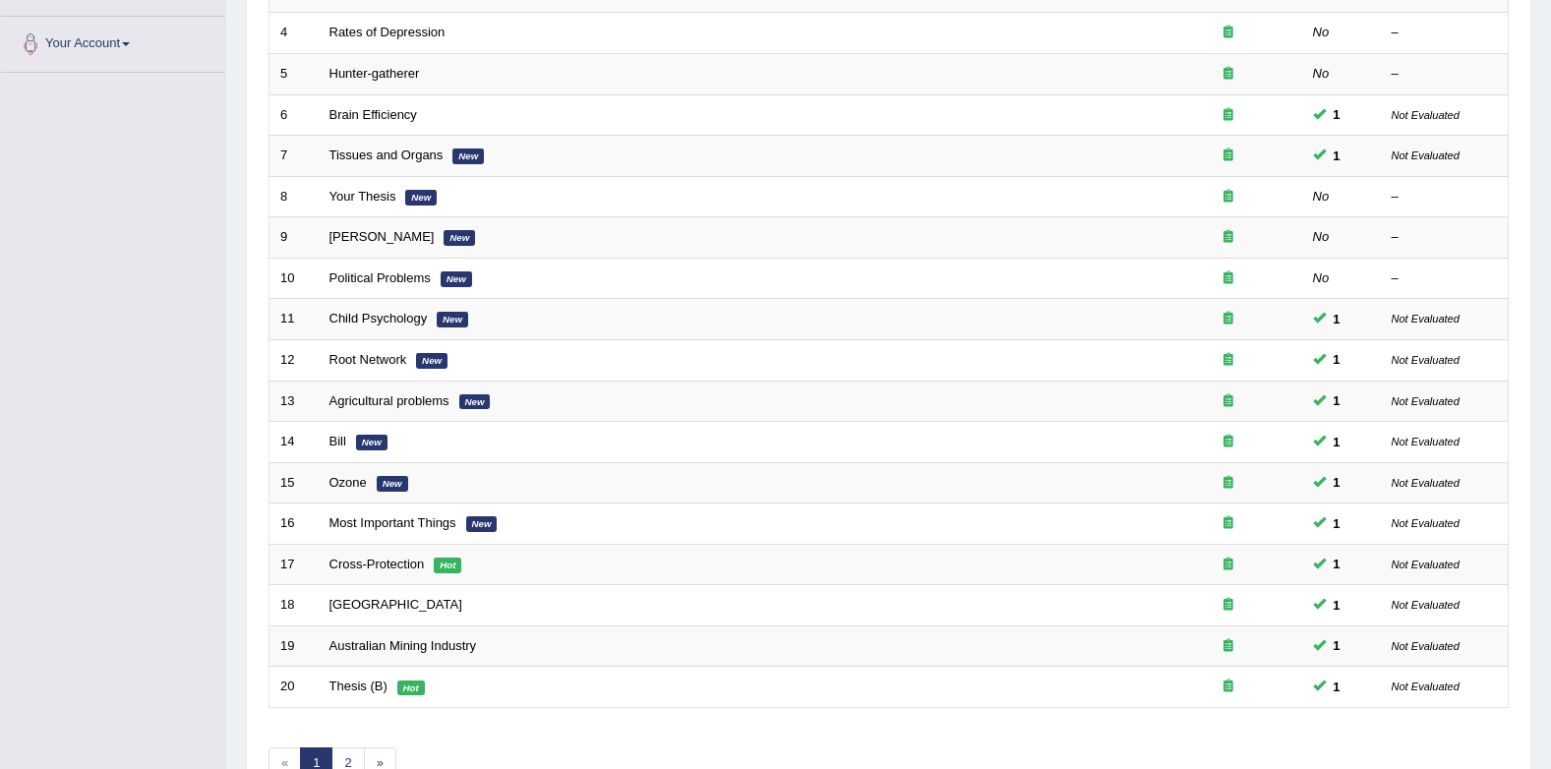
scroll to position [533, 0]
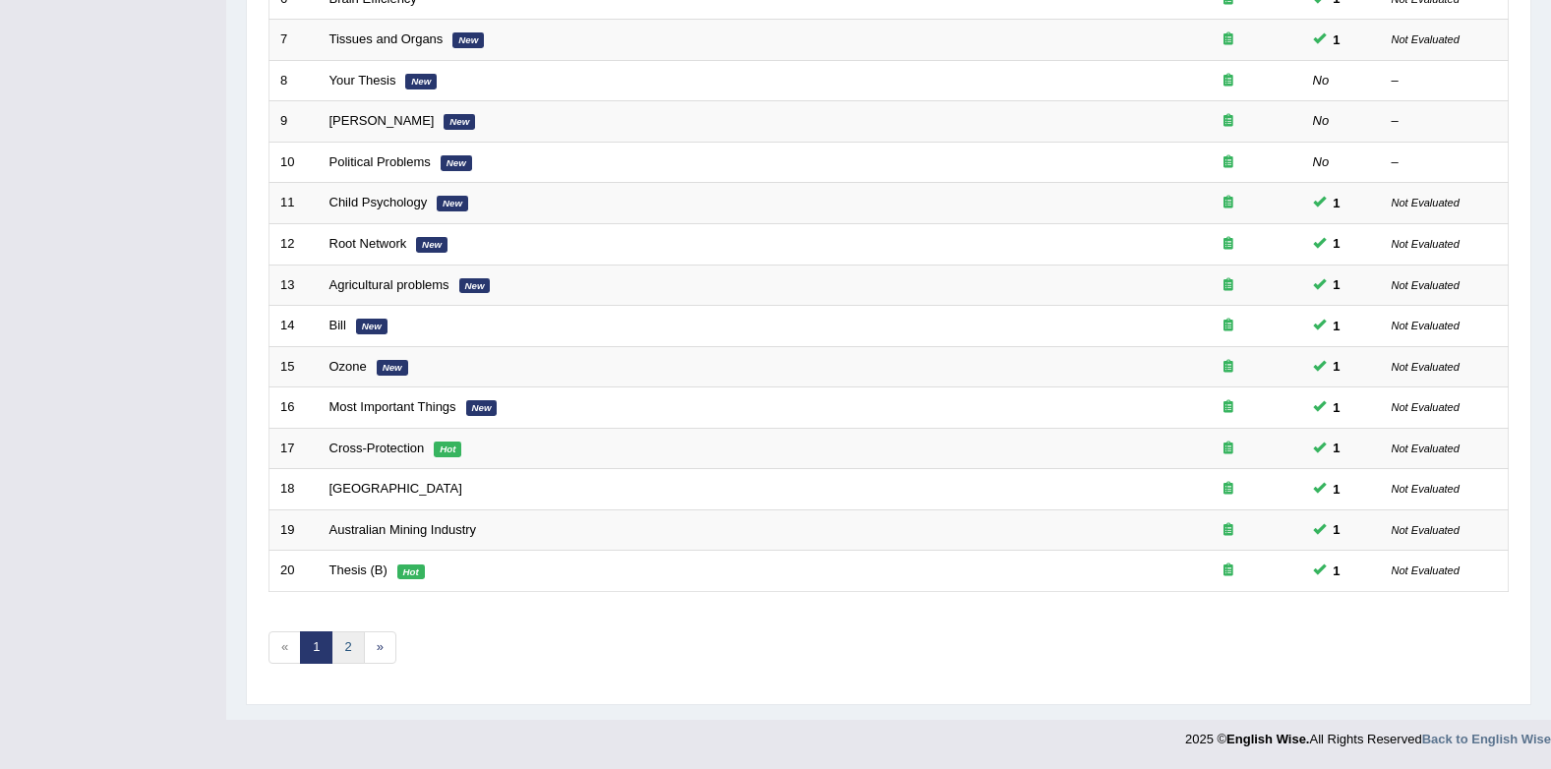
click at [354, 650] on link "2" at bounding box center [347, 647] width 32 height 32
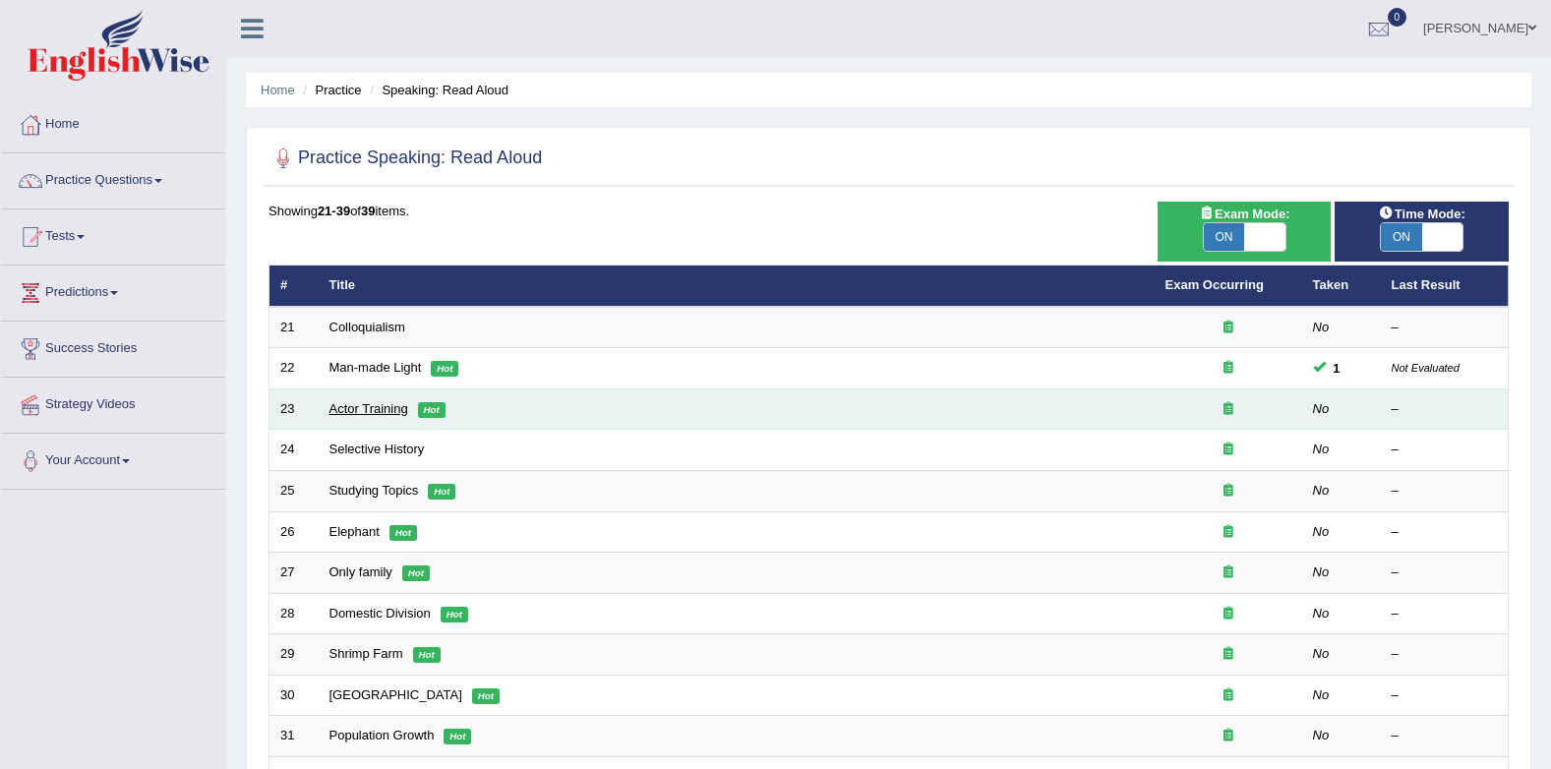
click at [382, 403] on link "Actor Training" at bounding box center [368, 408] width 79 height 15
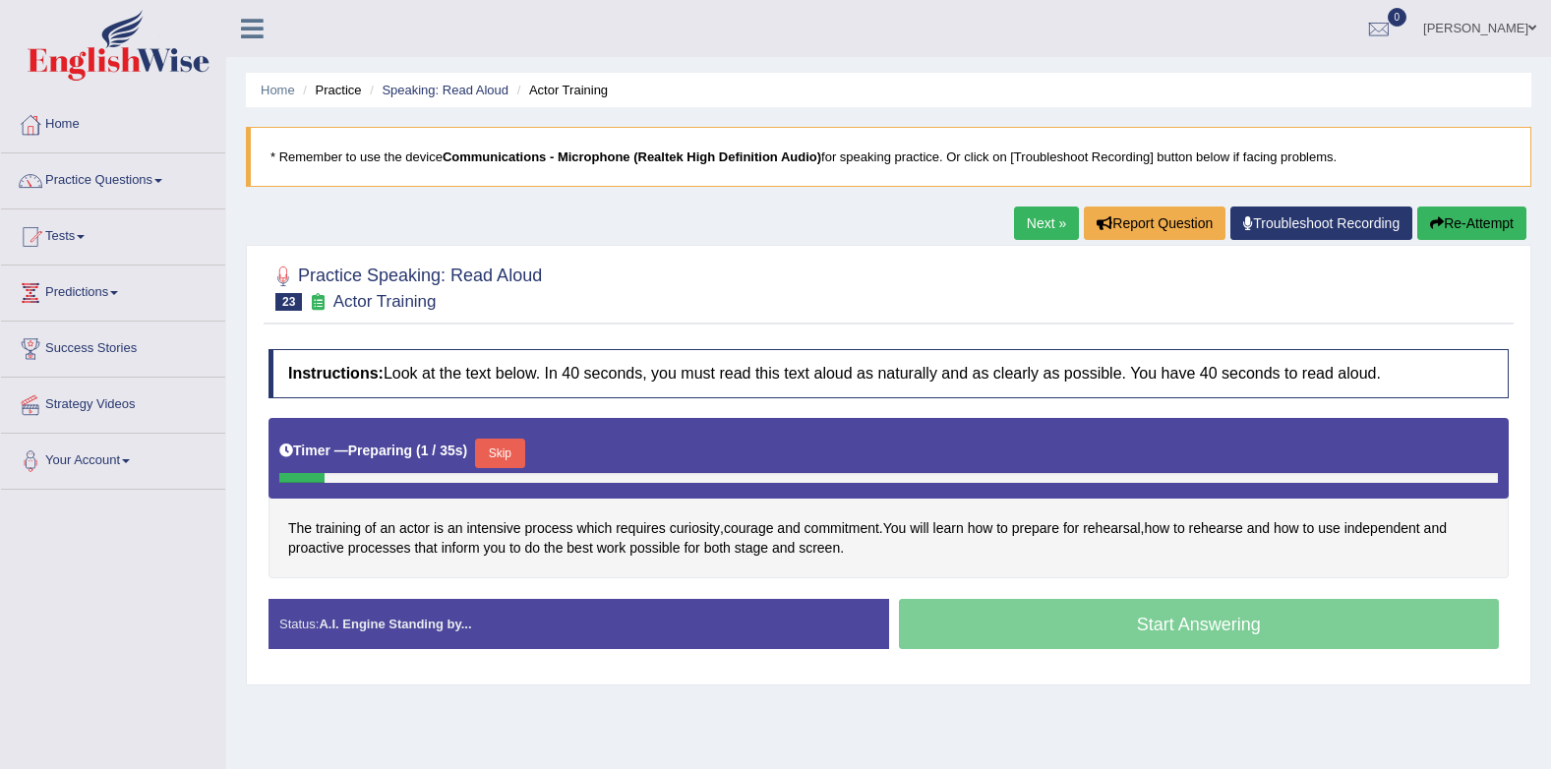
click at [502, 454] on button "Skip" at bounding box center [499, 454] width 49 height 30
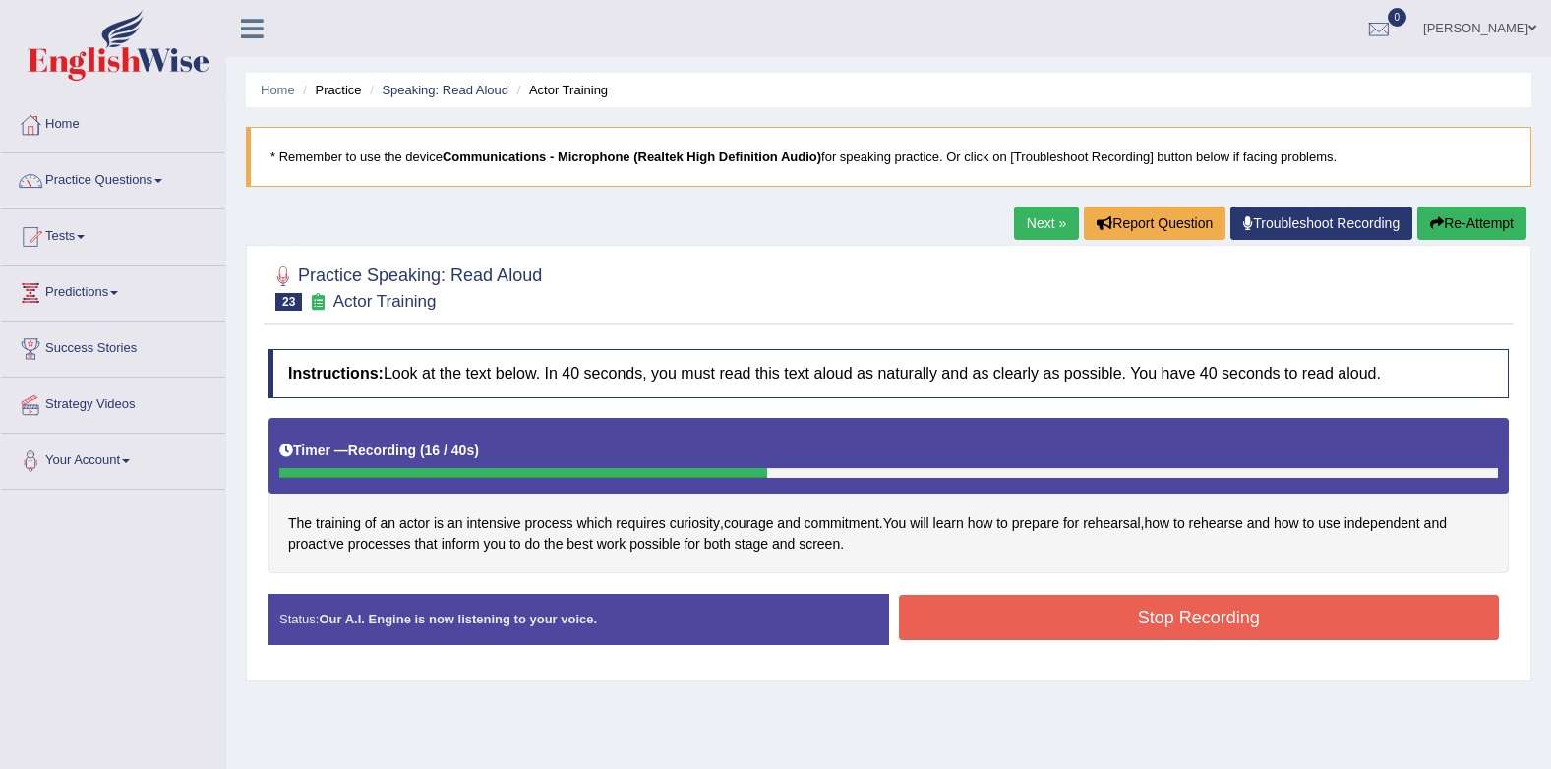
click at [1301, 632] on button "Stop Recording" at bounding box center [1199, 617] width 601 height 45
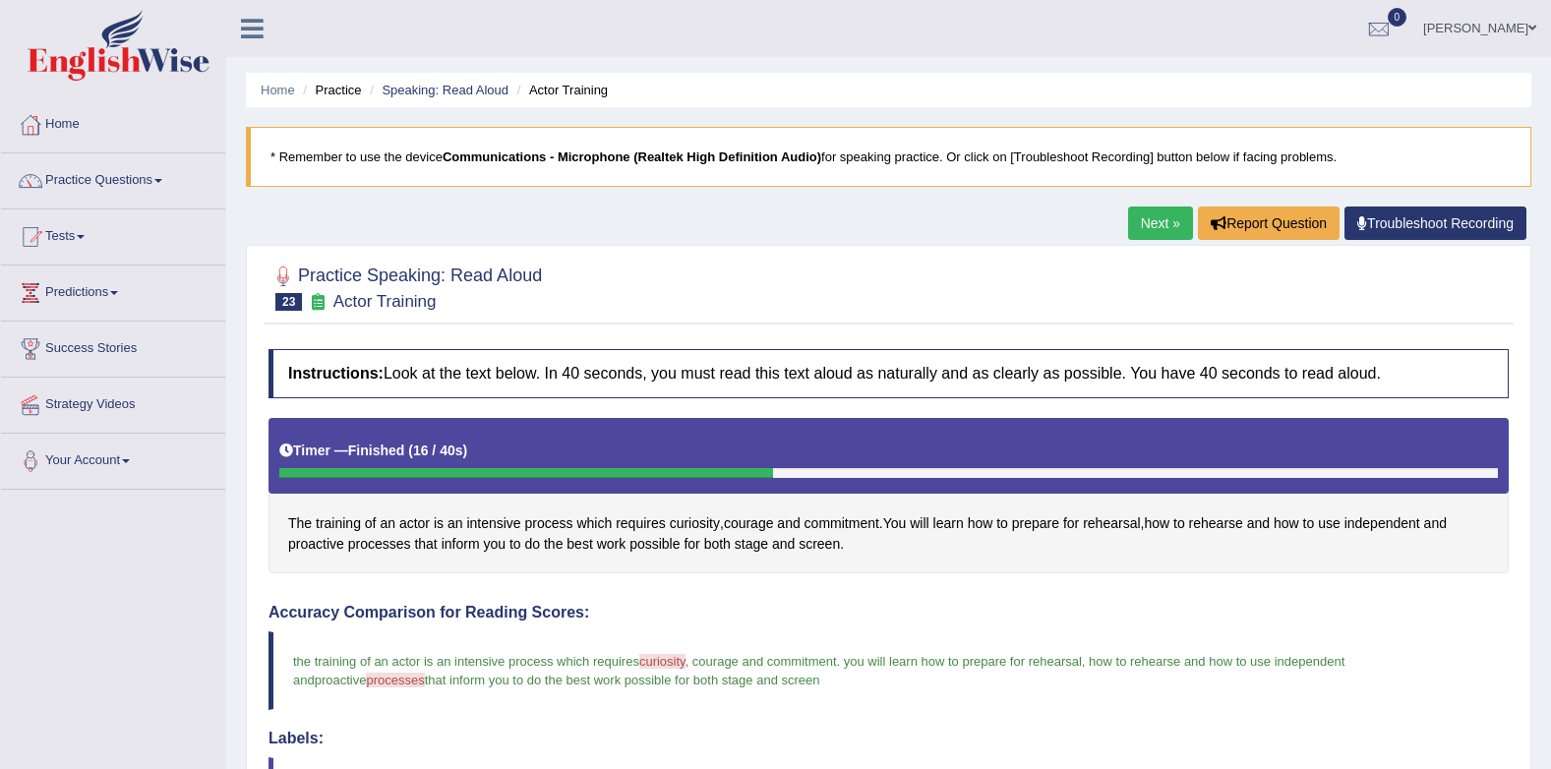
click at [1158, 210] on link "Next »" at bounding box center [1160, 223] width 65 height 33
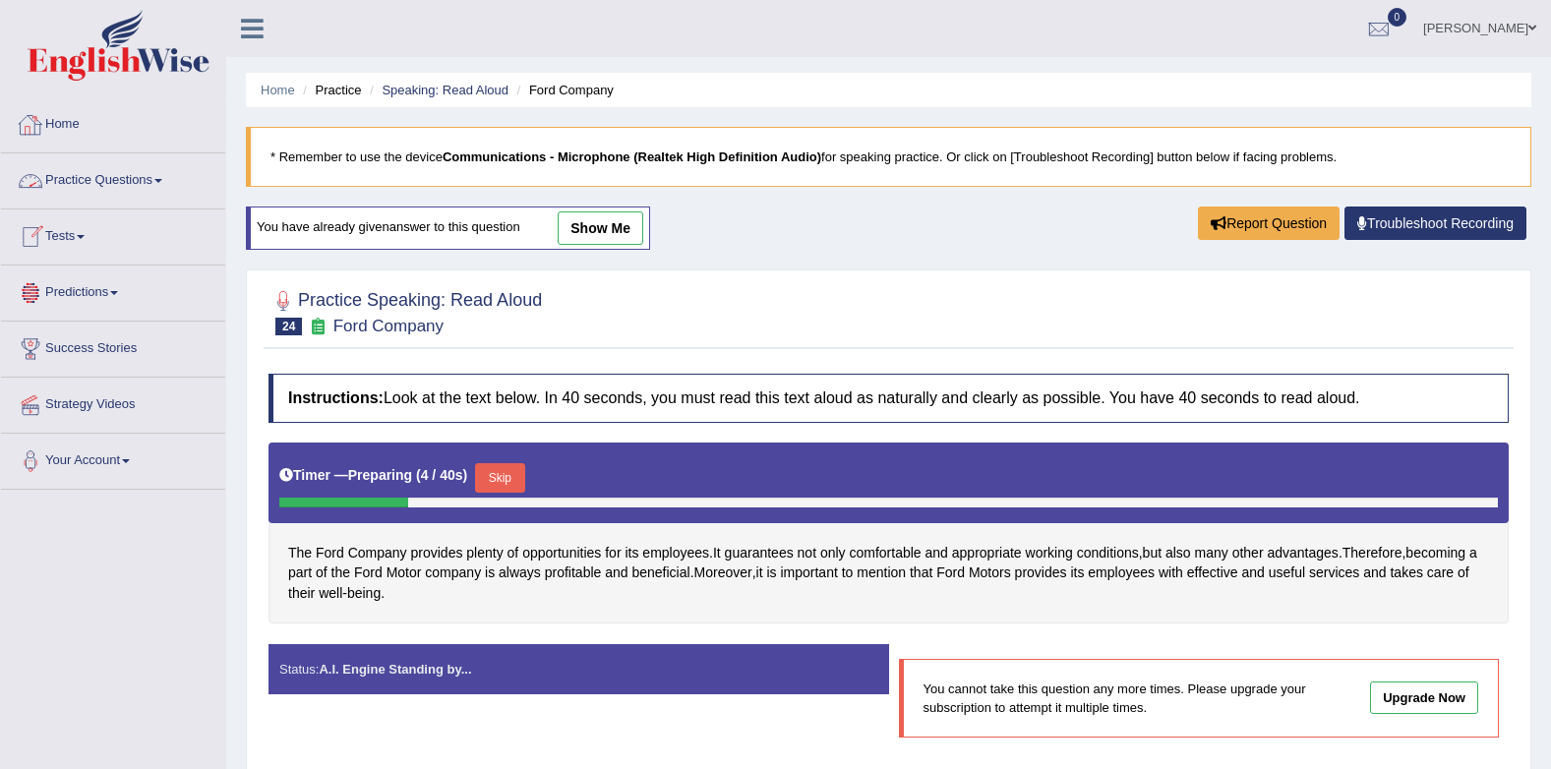
click at [120, 165] on link "Practice Questions" at bounding box center [113, 177] width 224 height 49
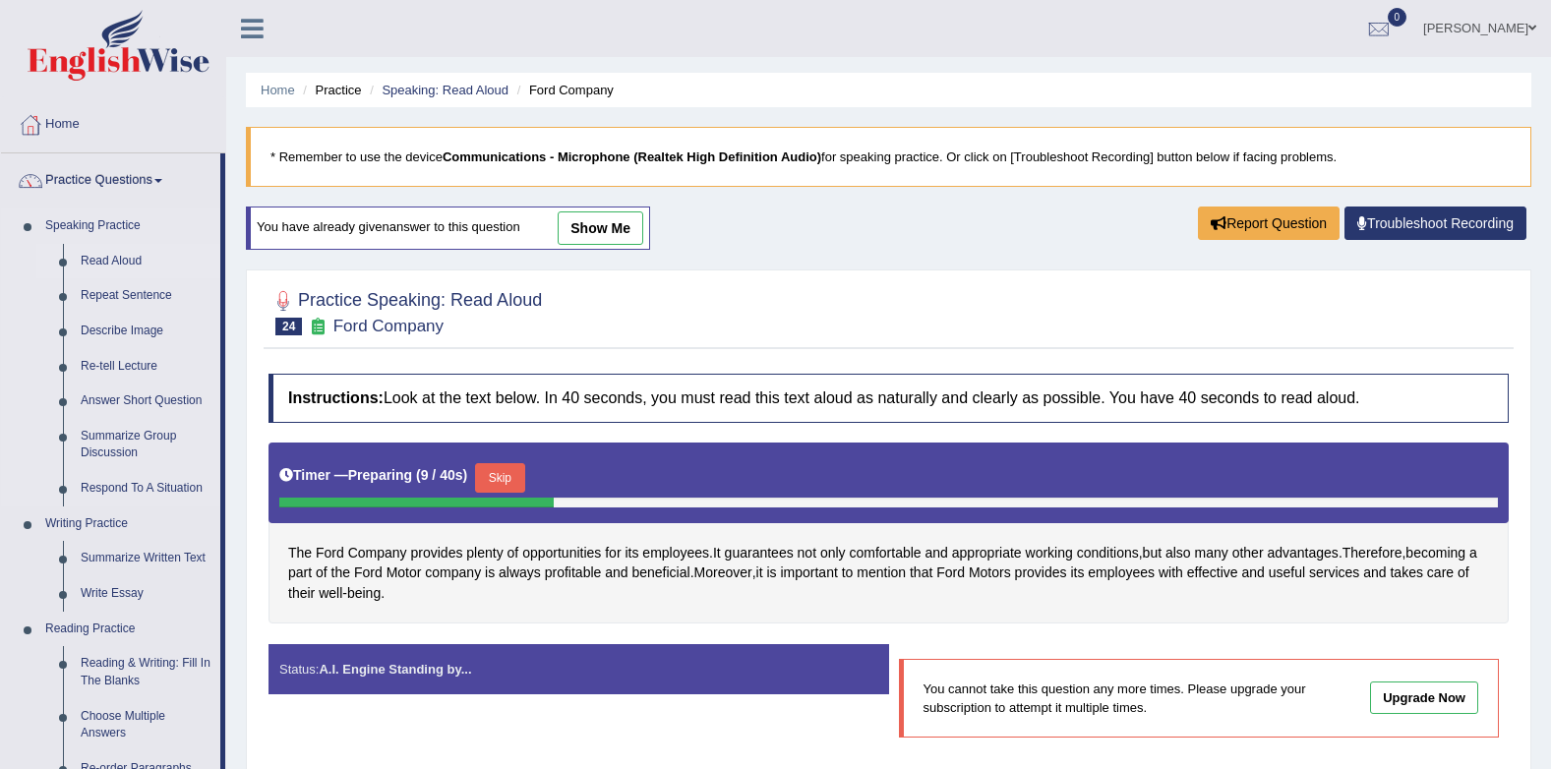
click at [96, 266] on link "Read Aloud" at bounding box center [146, 261] width 148 height 35
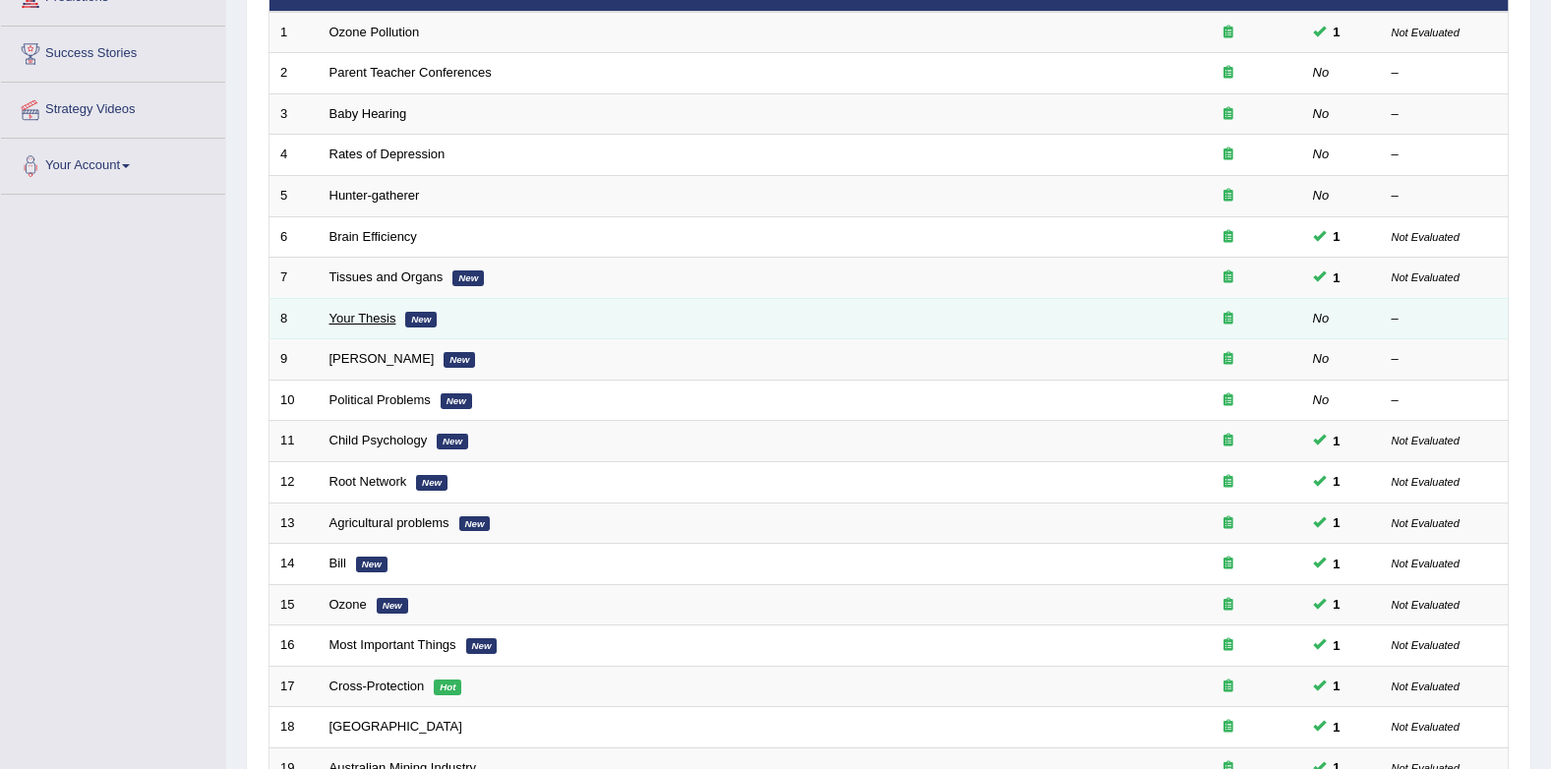
click at [386, 318] on link "Your Thesis" at bounding box center [362, 318] width 67 height 15
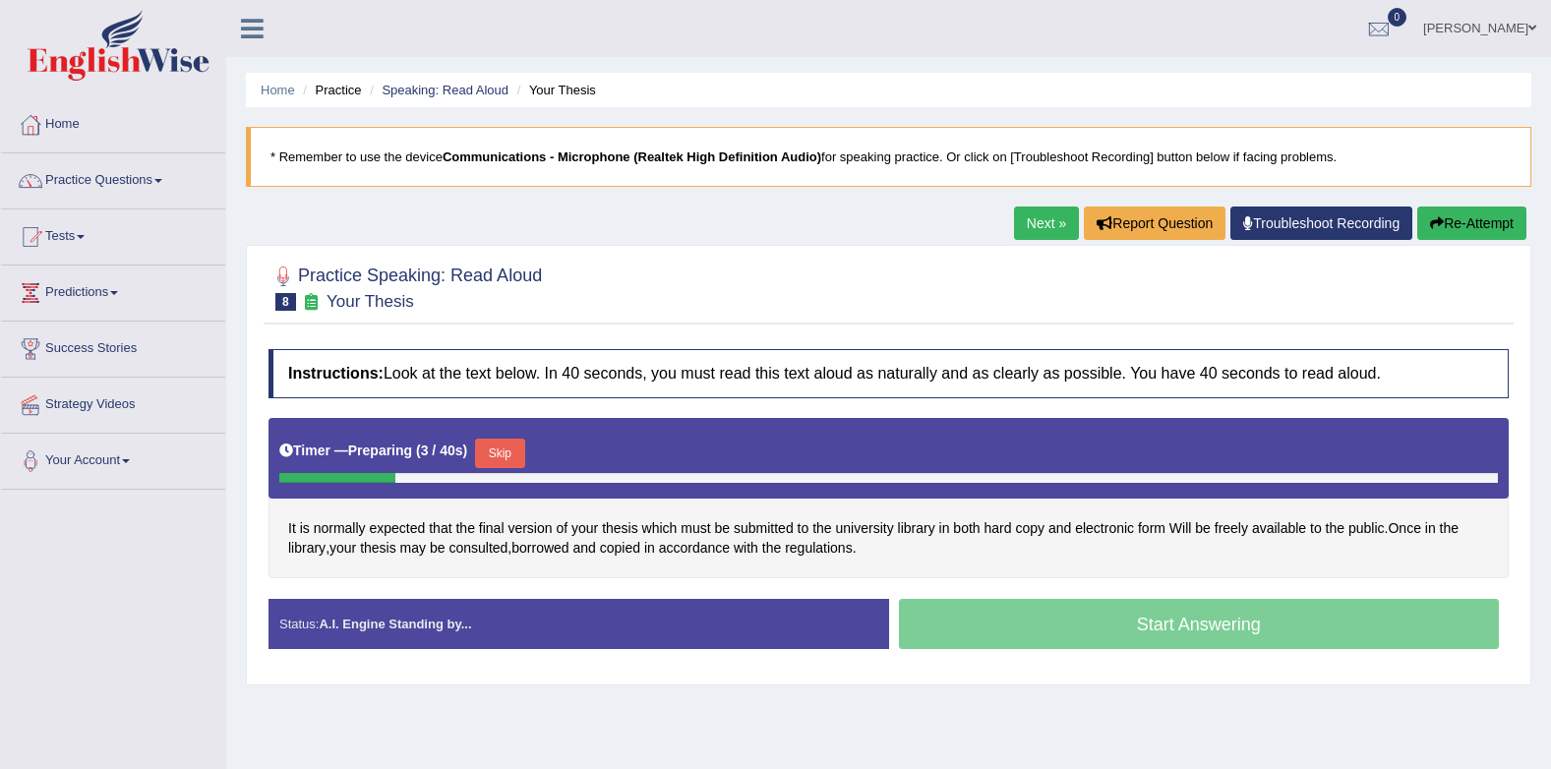
click at [491, 447] on button "Skip" at bounding box center [499, 454] width 49 height 30
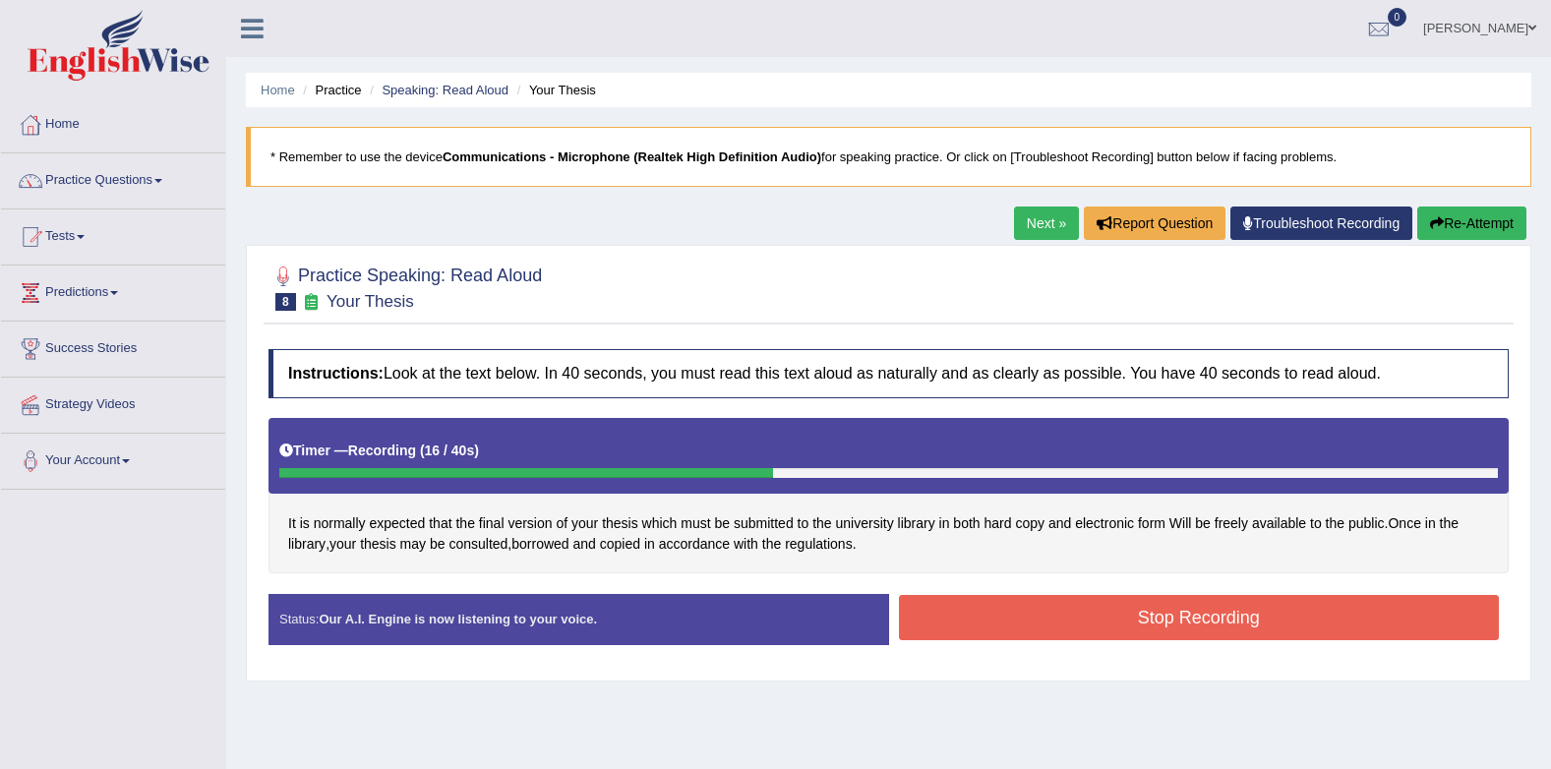
click at [990, 624] on button "Stop Recording" at bounding box center [1199, 617] width 601 height 45
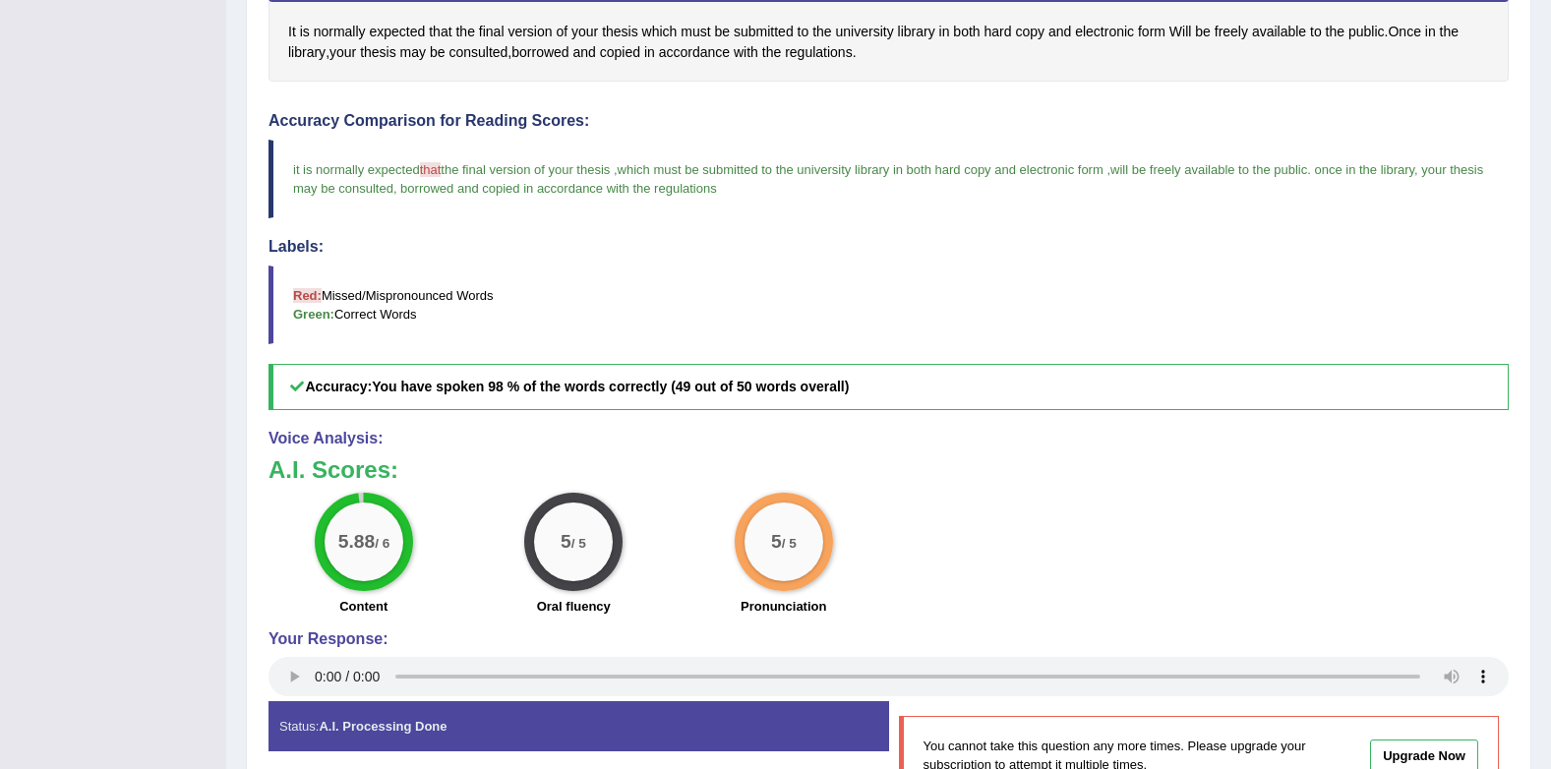
scroll to position [98, 0]
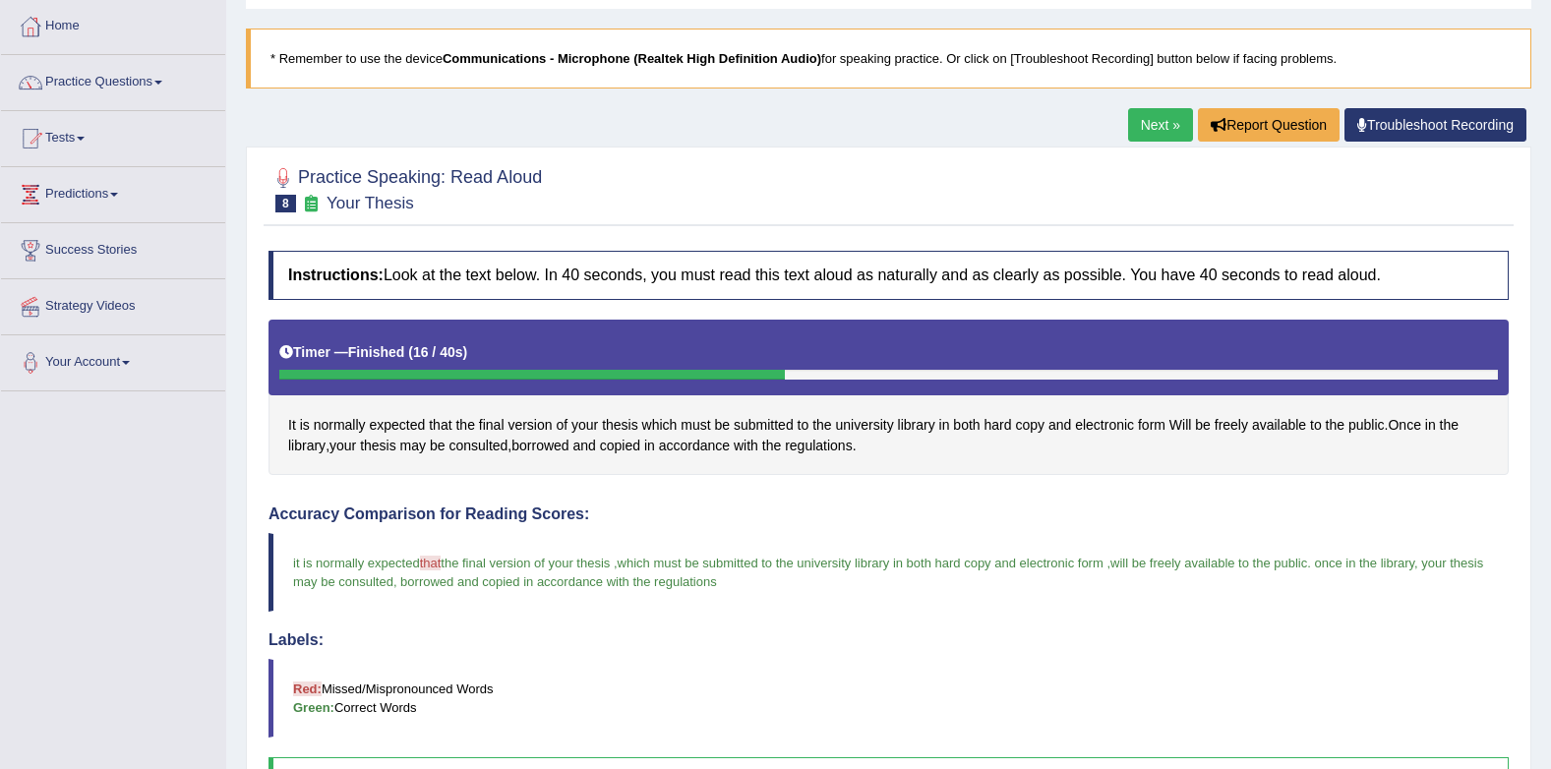
click at [1153, 129] on link "Next »" at bounding box center [1160, 124] width 65 height 33
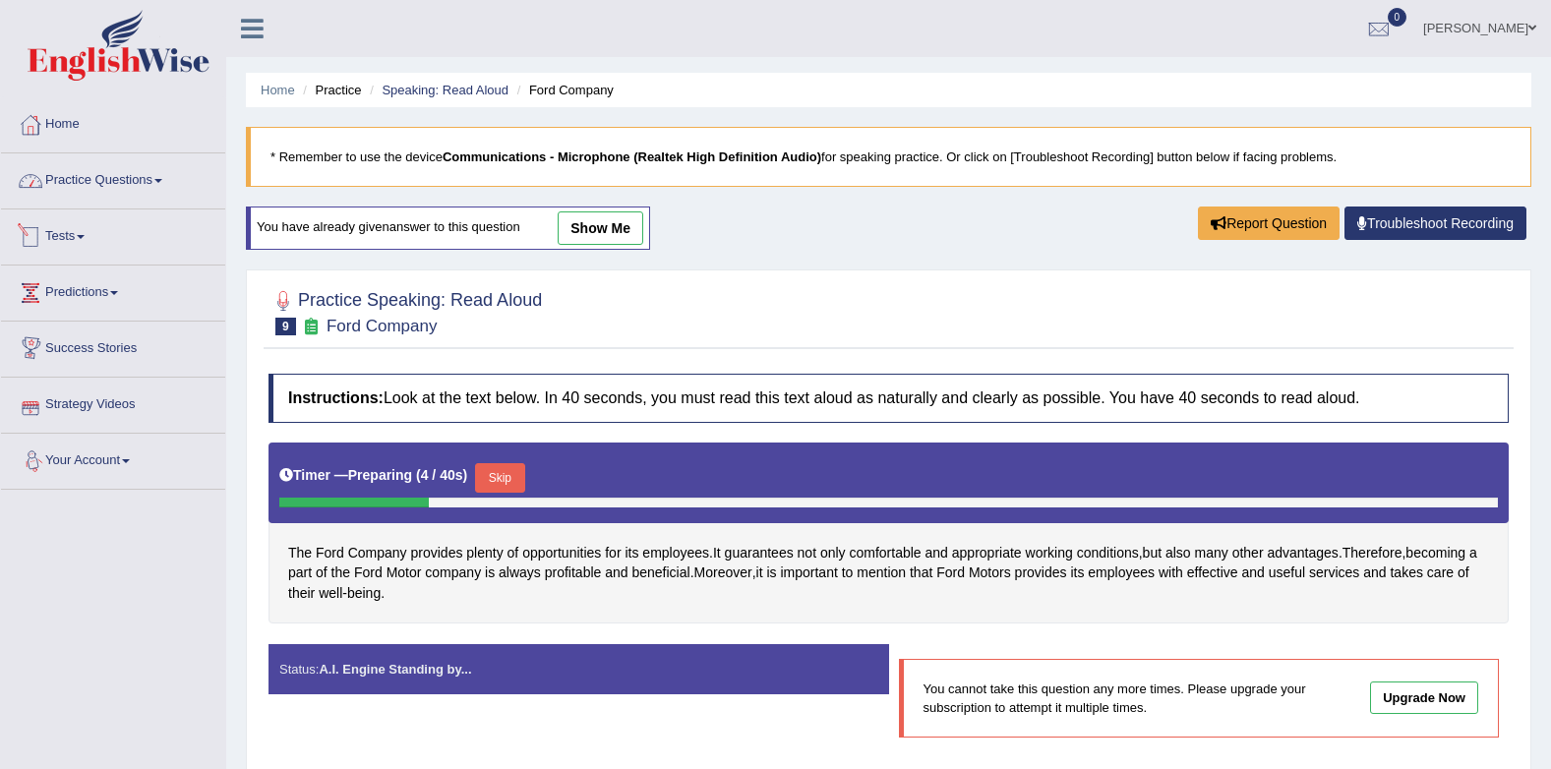
click at [72, 181] on link "Practice Questions" at bounding box center [113, 177] width 224 height 49
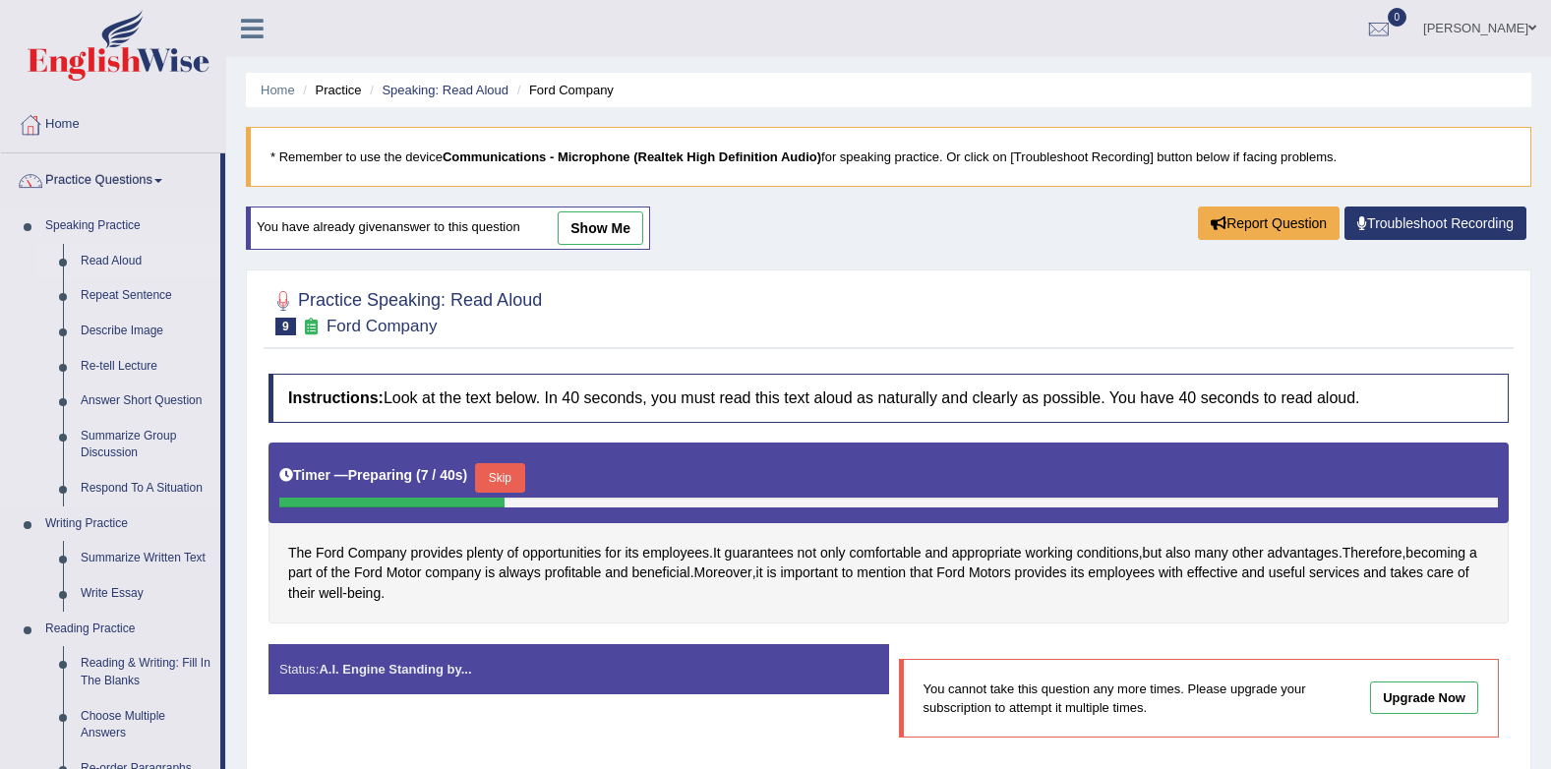
click at [103, 265] on link "Read Aloud" at bounding box center [146, 261] width 148 height 35
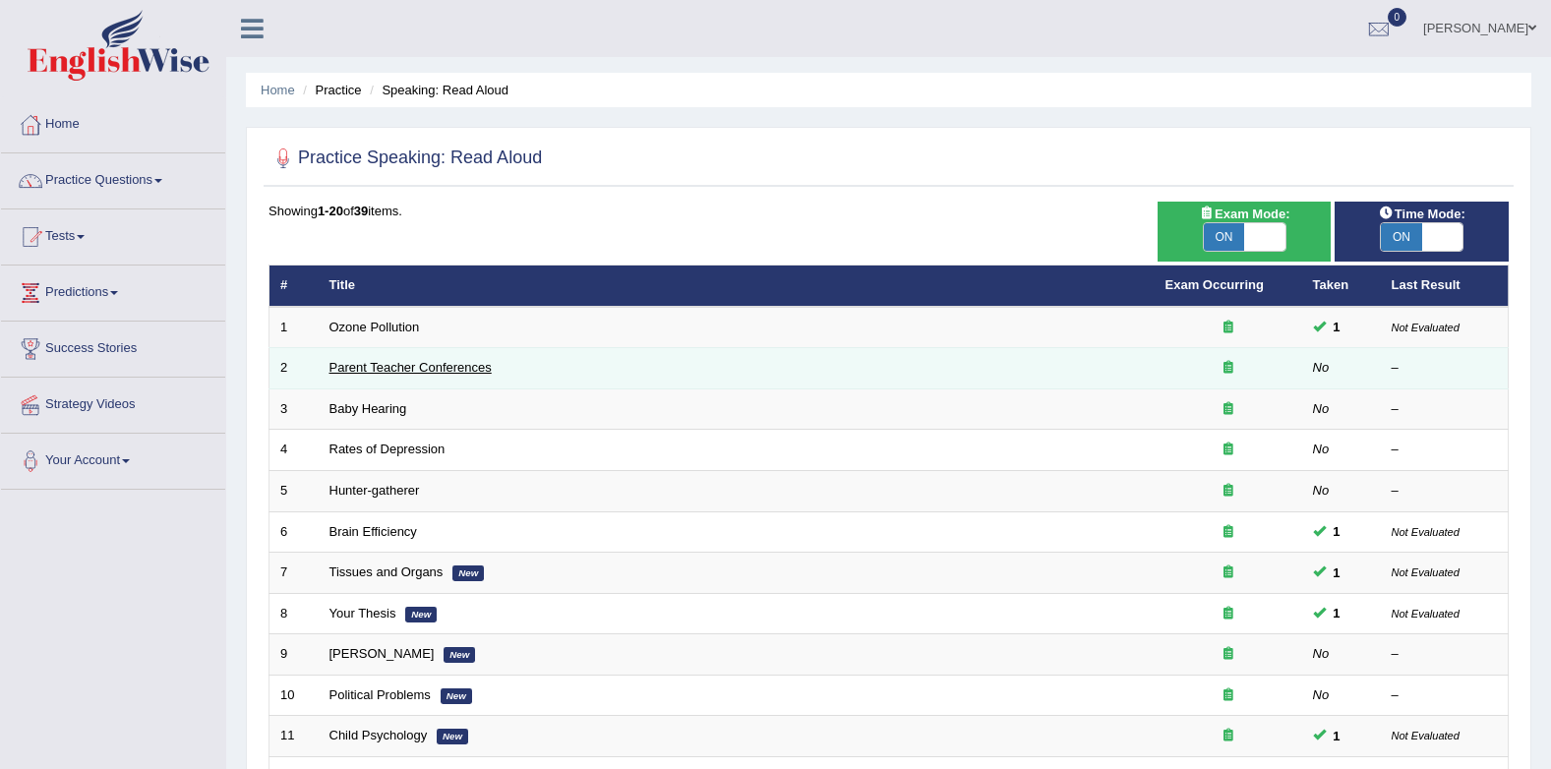
click at [368, 370] on link "Parent Teacher Conferences" at bounding box center [410, 367] width 162 height 15
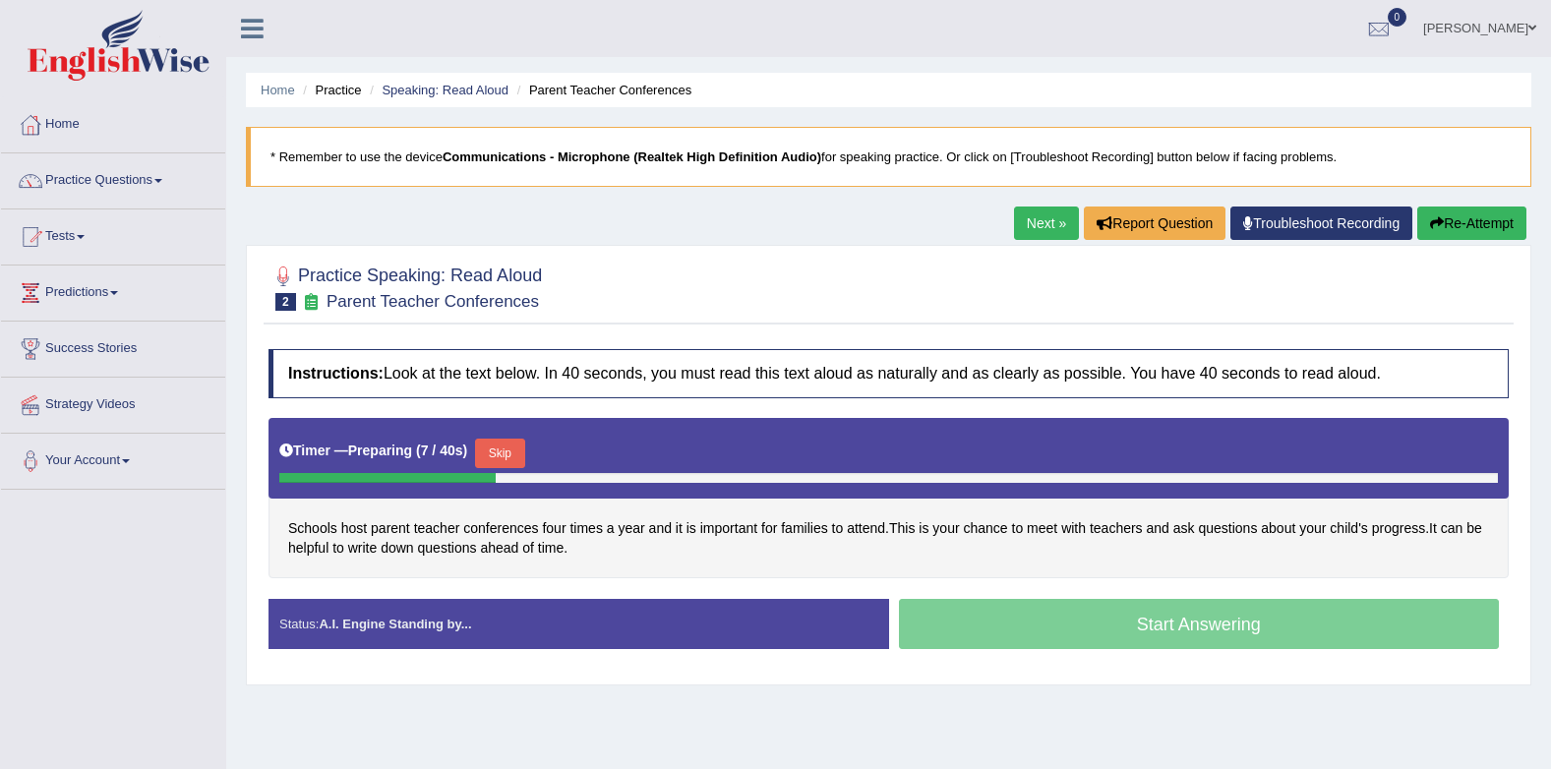
click at [499, 452] on button "Skip" at bounding box center [499, 454] width 49 height 30
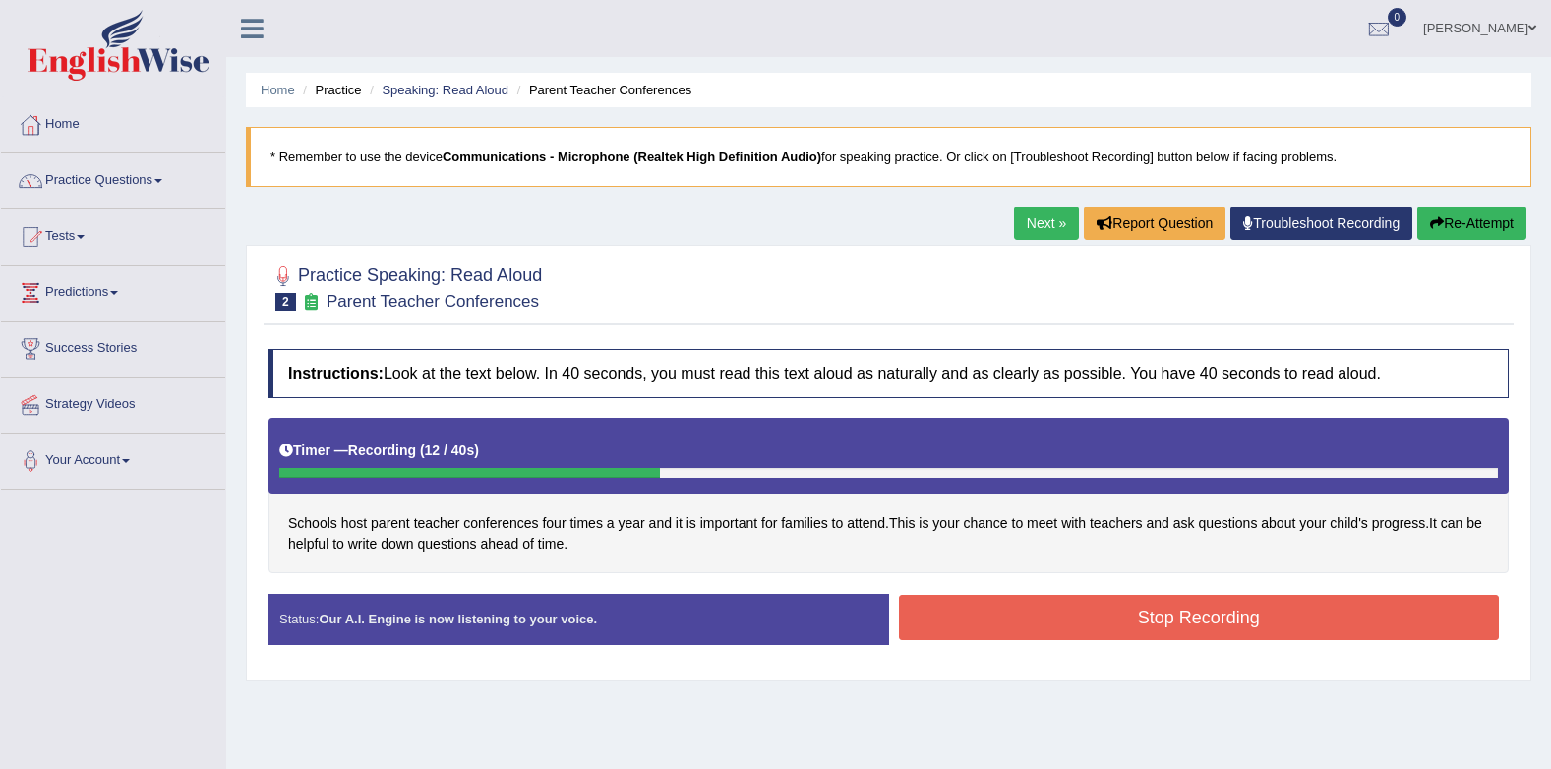
click at [915, 622] on button "Stop Recording" at bounding box center [1199, 617] width 601 height 45
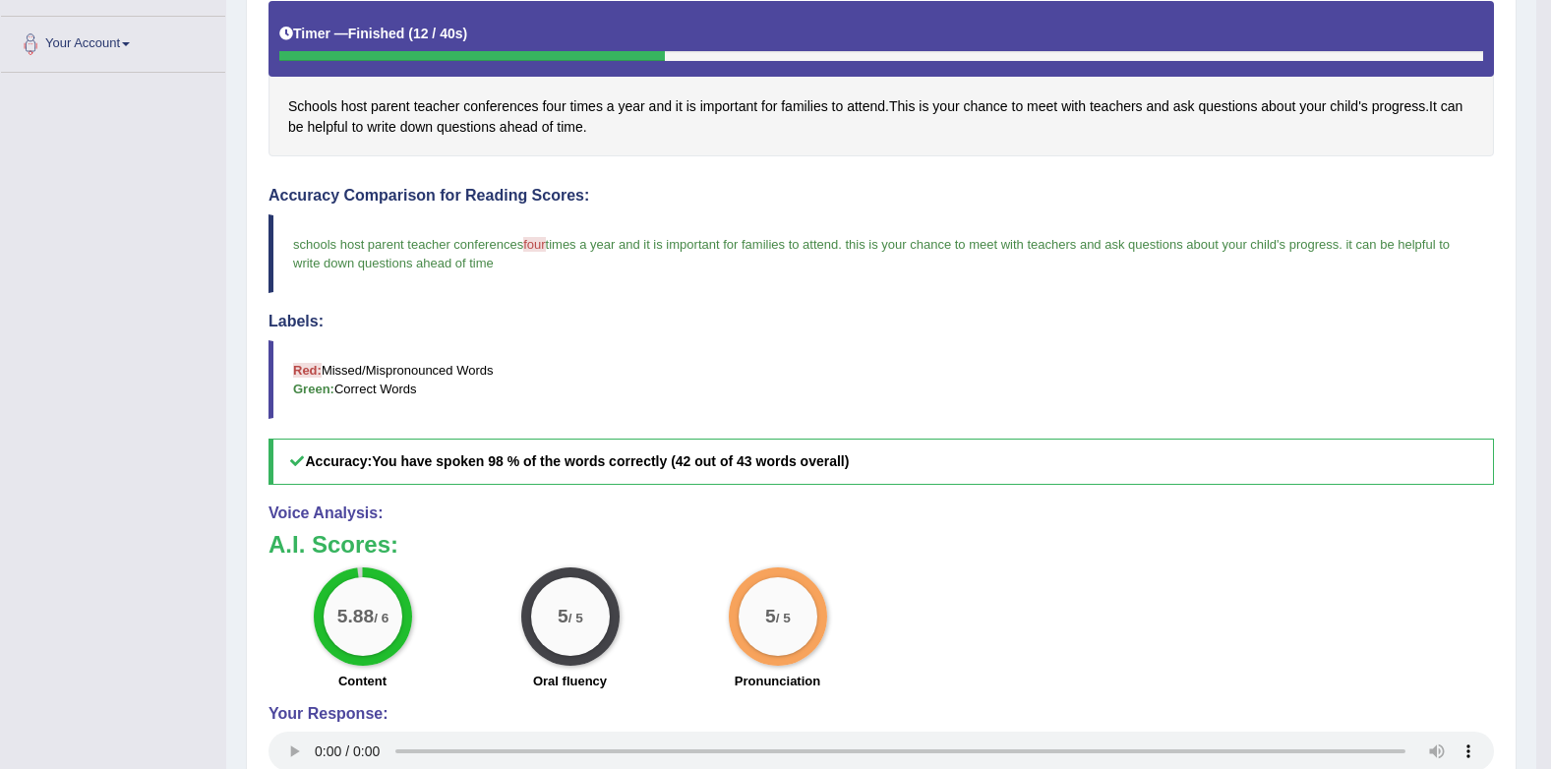
scroll to position [197, 0]
